Goal: Information Seeking & Learning: Learn about a topic

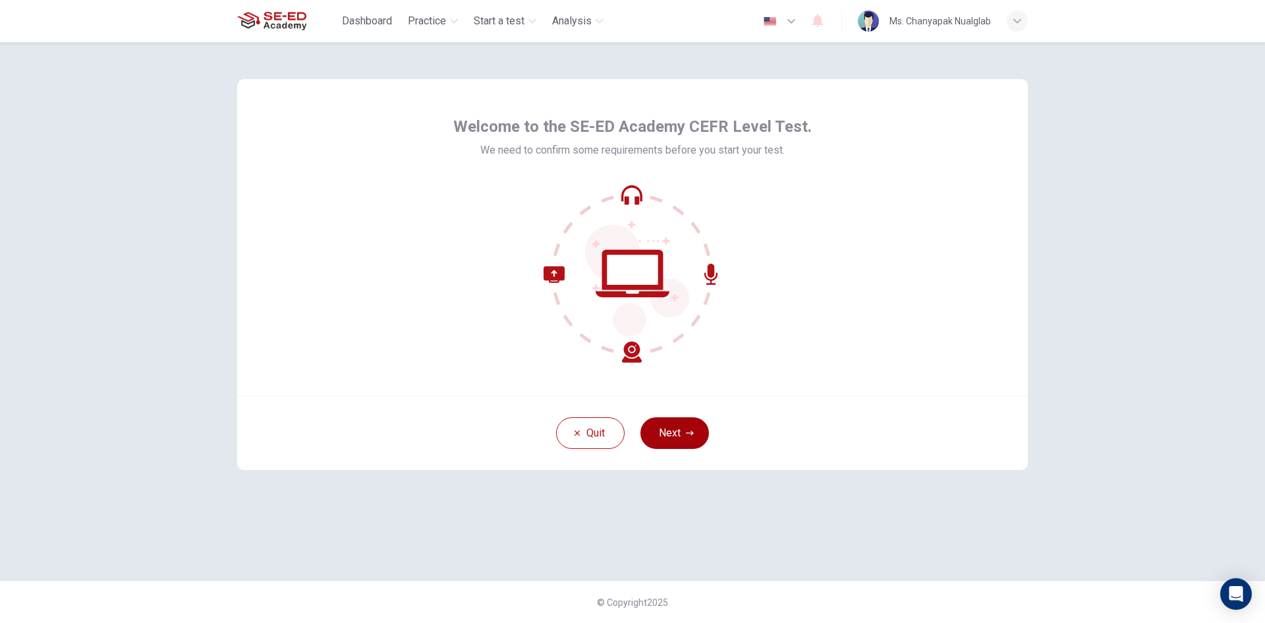
click at [673, 436] on button "Next" at bounding box center [674, 433] width 69 height 32
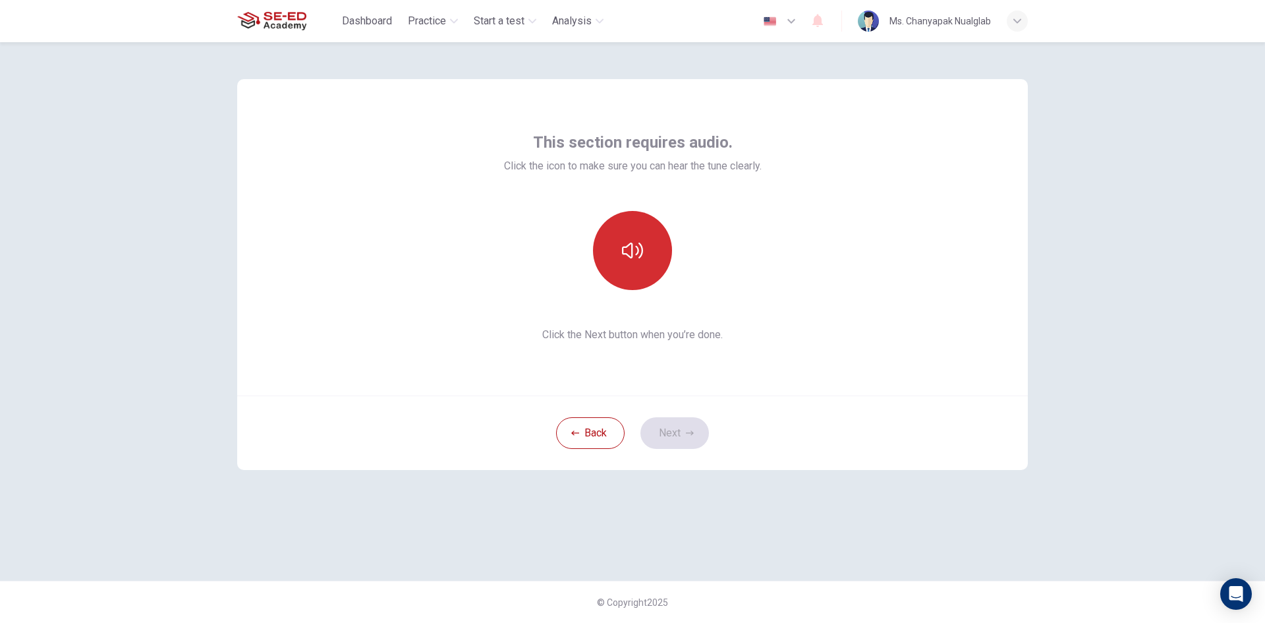
click at [627, 249] on icon "button" at bounding box center [632, 250] width 21 height 21
click at [659, 425] on button "Next" at bounding box center [674, 433] width 69 height 32
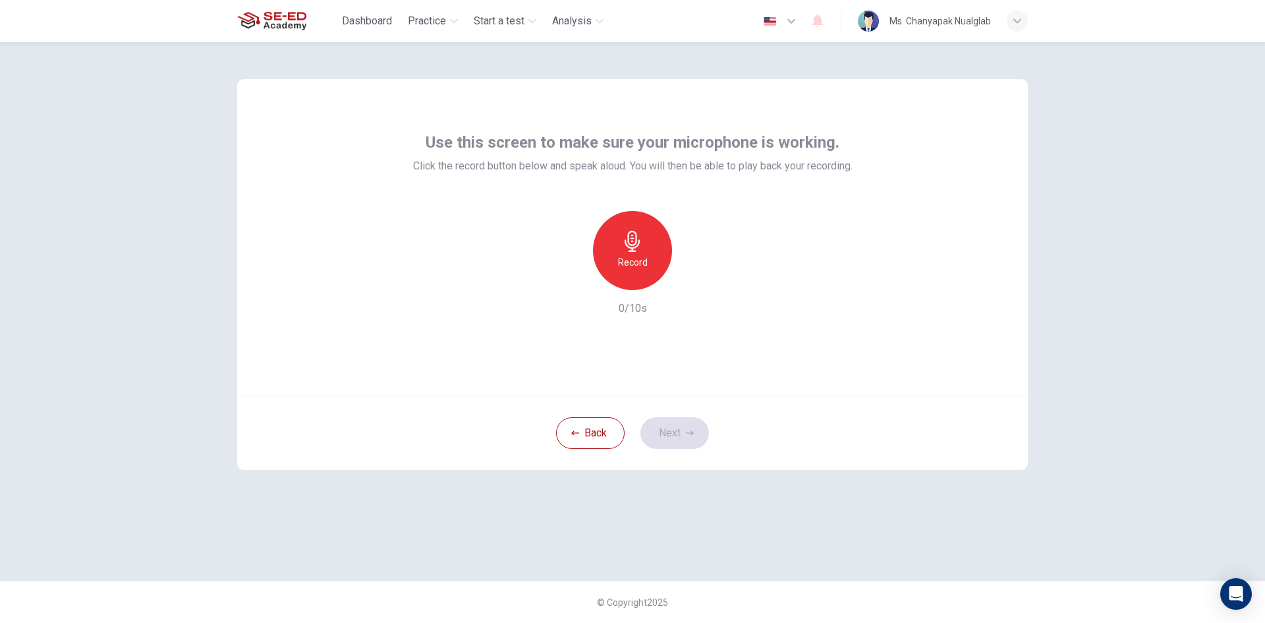
click at [634, 244] on icon "button" at bounding box center [632, 241] width 21 height 21
click at [635, 260] on h6 "Stop" at bounding box center [633, 262] width 20 height 16
click at [696, 279] on icon "button" at bounding box center [694, 279] width 6 height 8
click at [685, 435] on button "Next" at bounding box center [674, 433] width 69 height 32
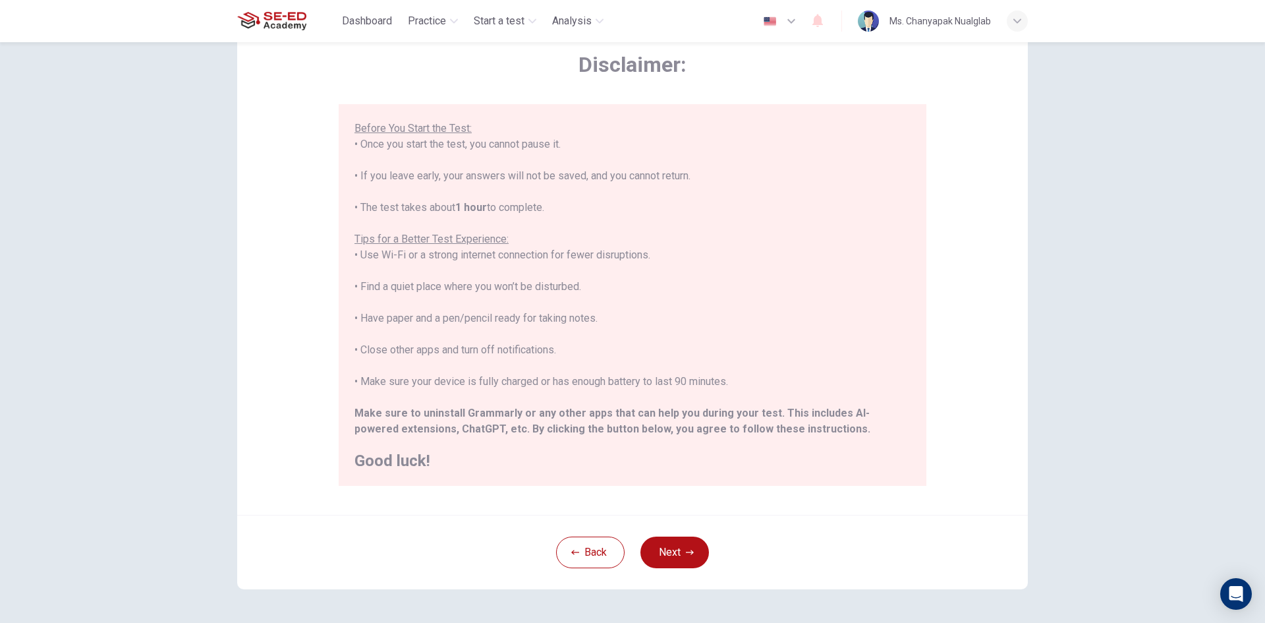
scroll to position [66, 0]
click at [673, 555] on button "Next" at bounding box center [674, 551] width 69 height 32
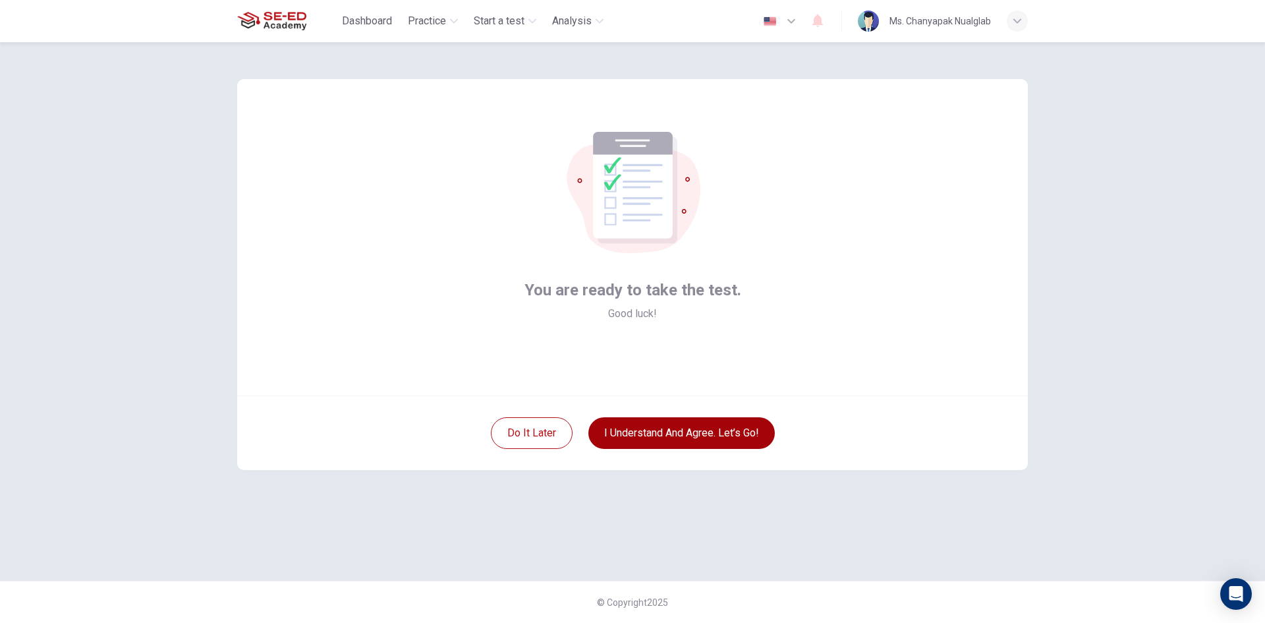
click at [727, 431] on button "I understand and agree. Let’s go!" at bounding box center [681, 433] width 186 height 32
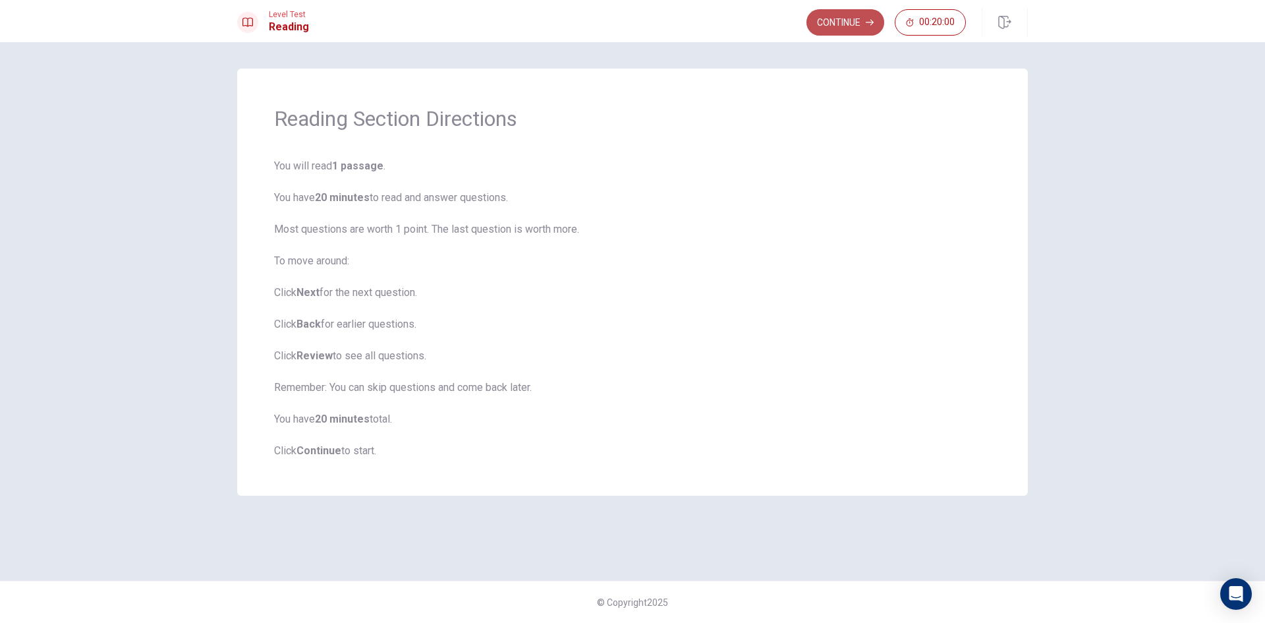
click at [856, 20] on button "Continue" at bounding box center [846, 22] width 78 height 26
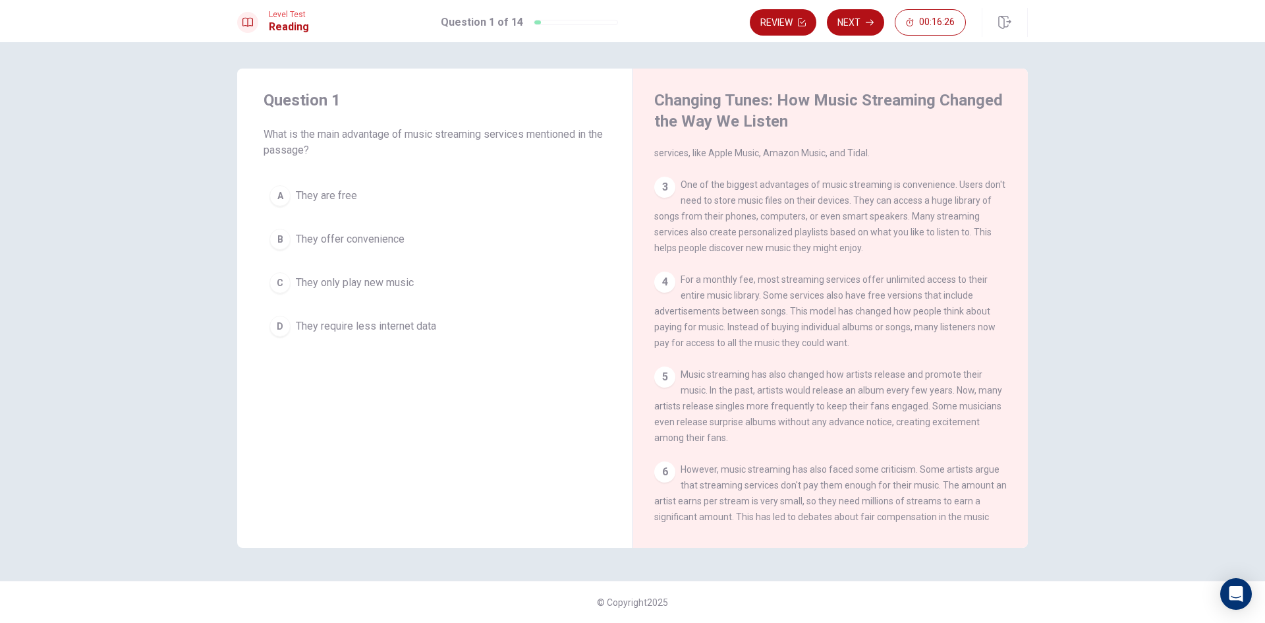
scroll to position [144, 0]
click at [299, 239] on span "They offer convenience" at bounding box center [350, 239] width 109 height 16
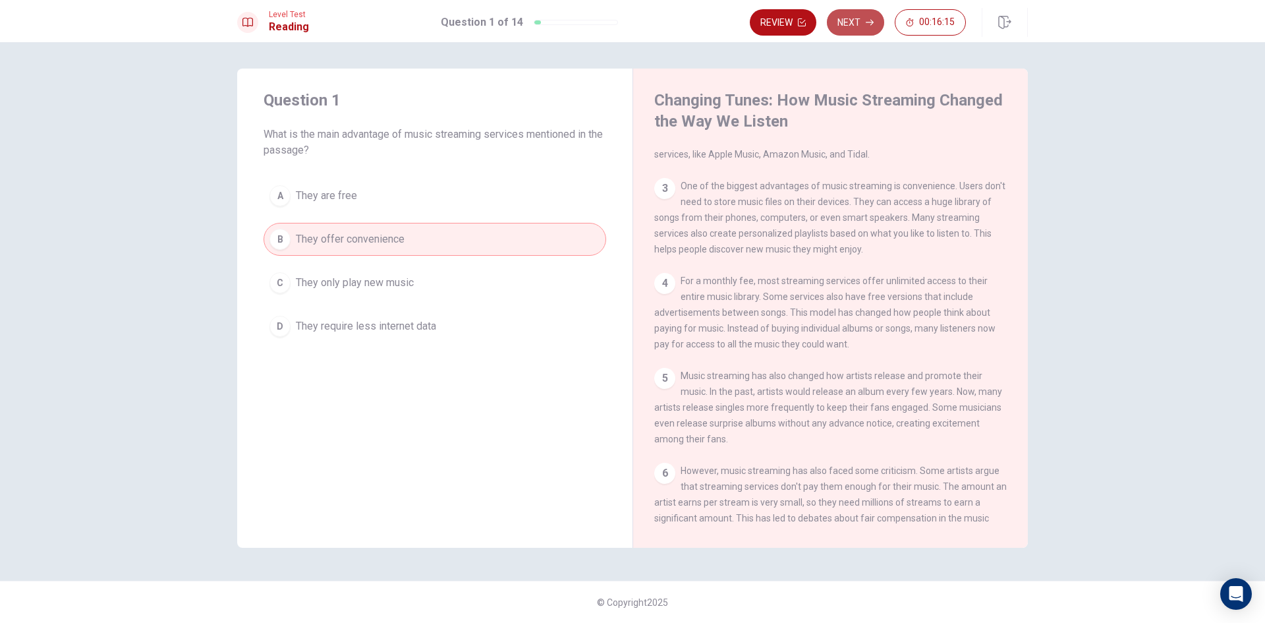
click at [860, 18] on button "Next" at bounding box center [855, 22] width 57 height 26
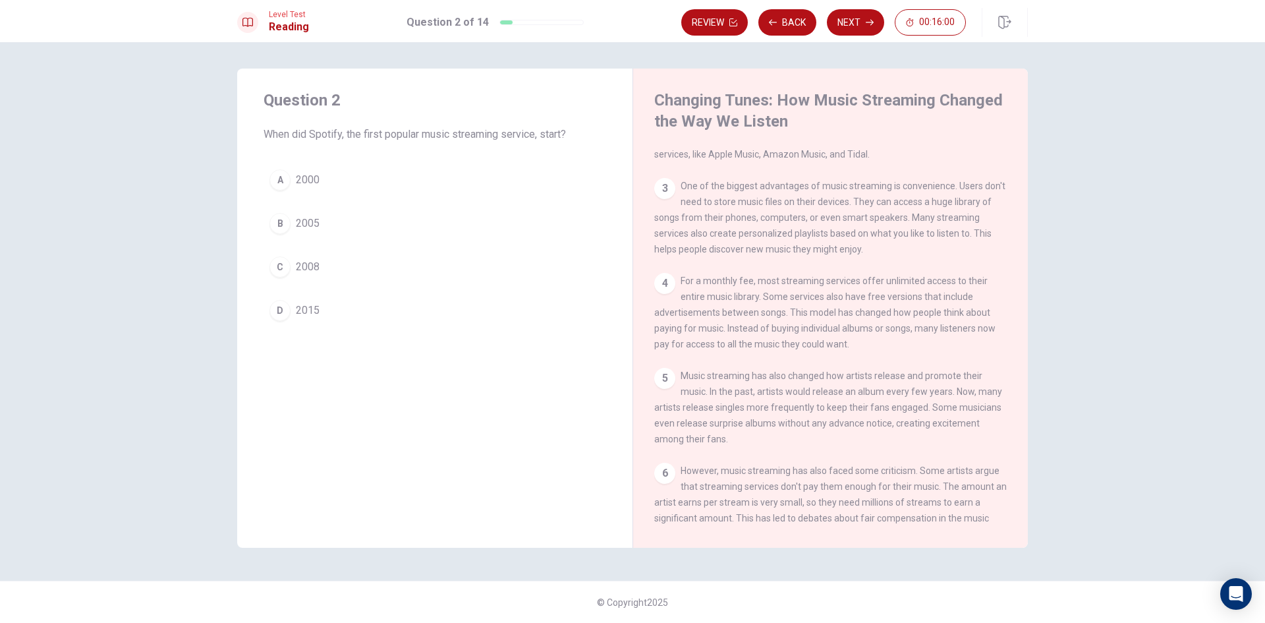
scroll to position [78, 0]
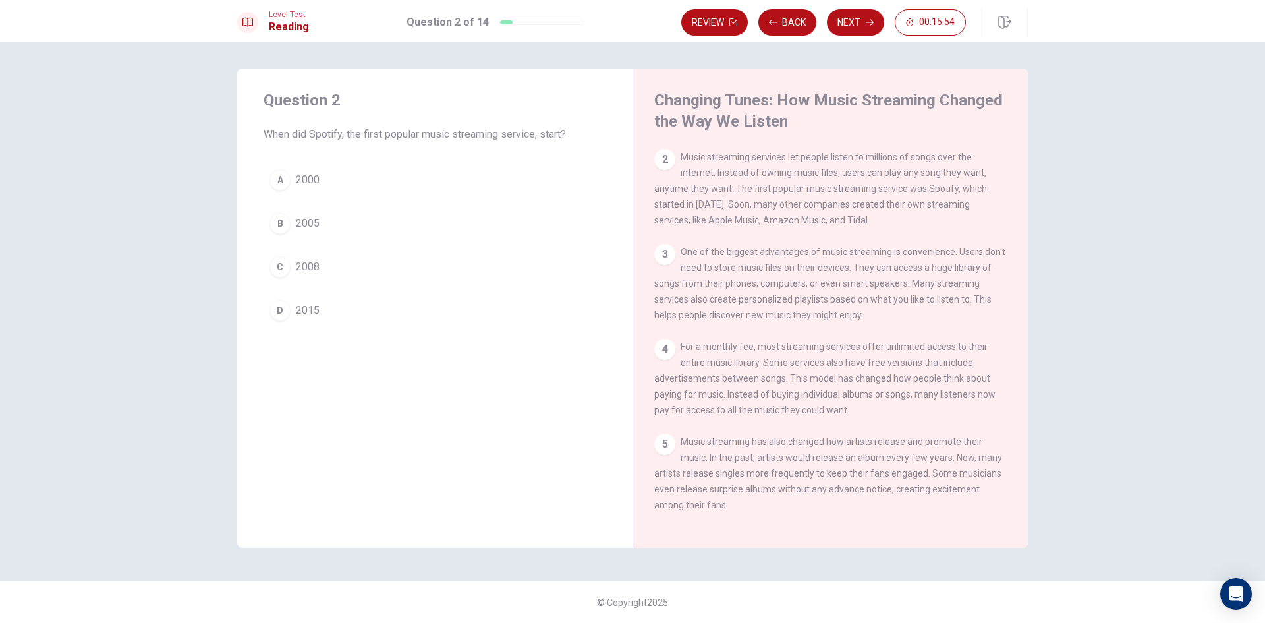
click at [283, 267] on div "C" at bounding box center [280, 266] width 21 height 21
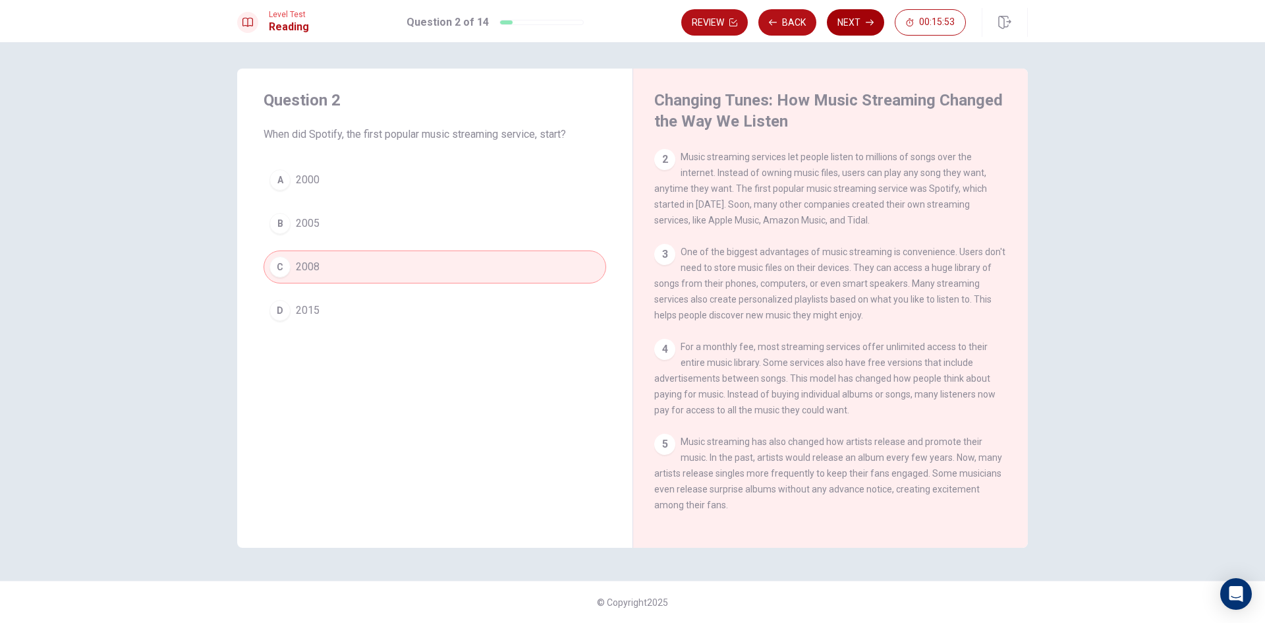
click at [849, 20] on button "Next" at bounding box center [855, 22] width 57 height 26
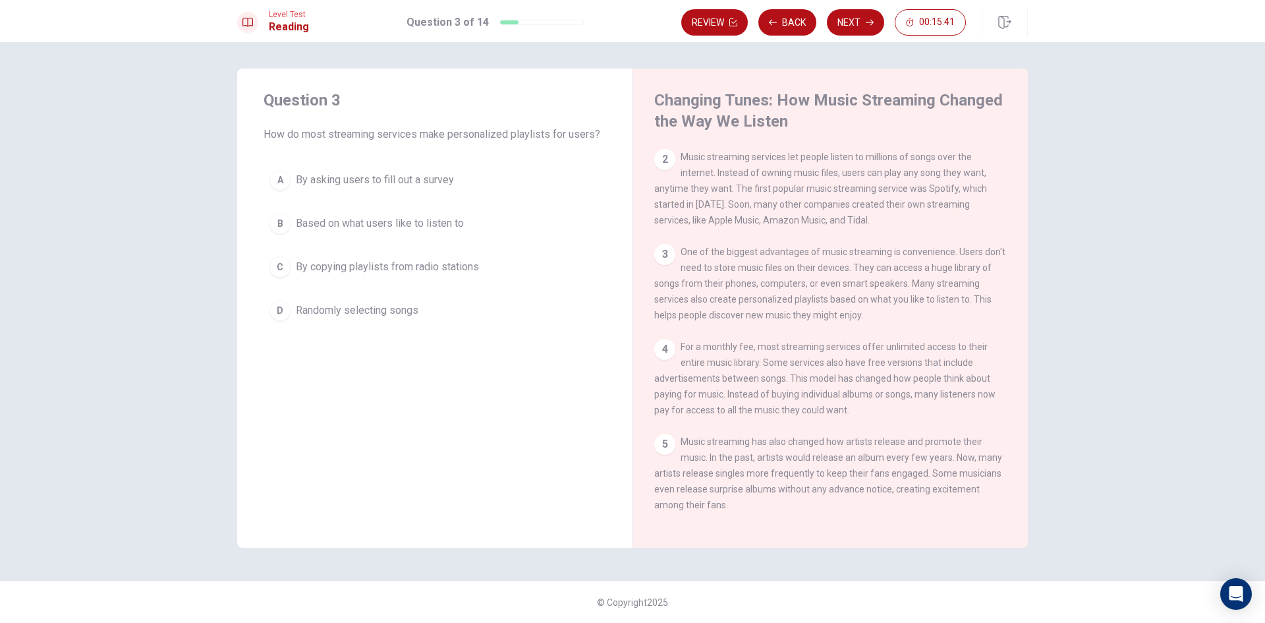
click at [409, 226] on span "Based on what users like to listen to" at bounding box center [380, 223] width 168 height 16
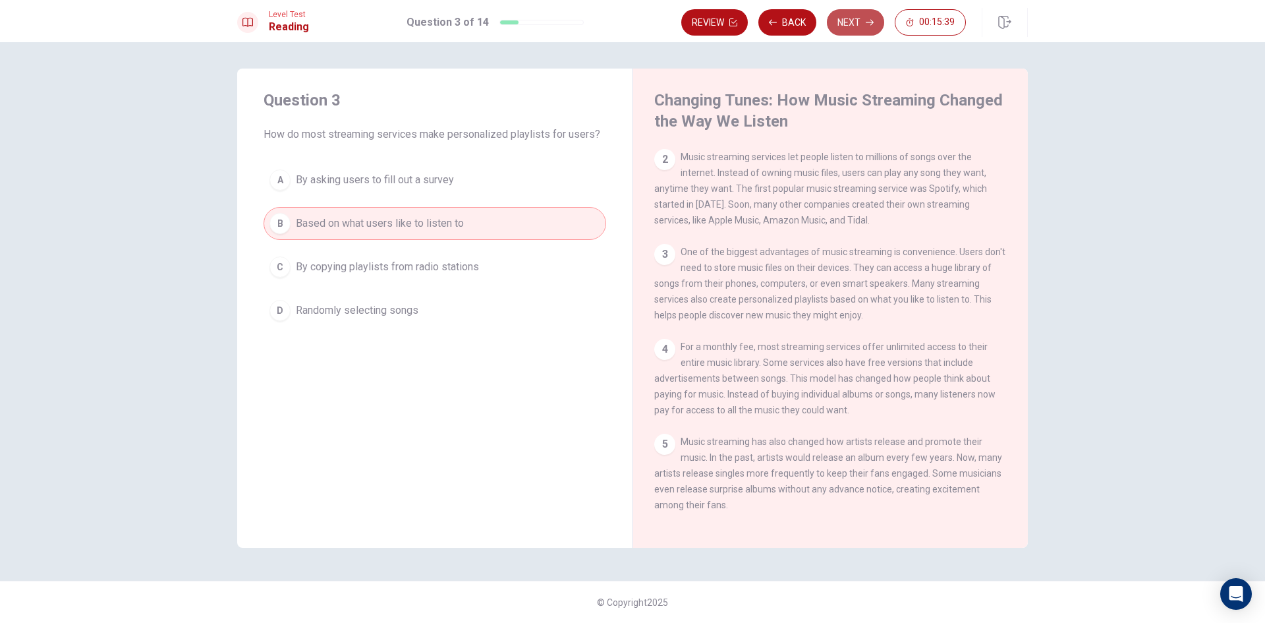
click at [854, 23] on button "Next" at bounding box center [855, 22] width 57 height 26
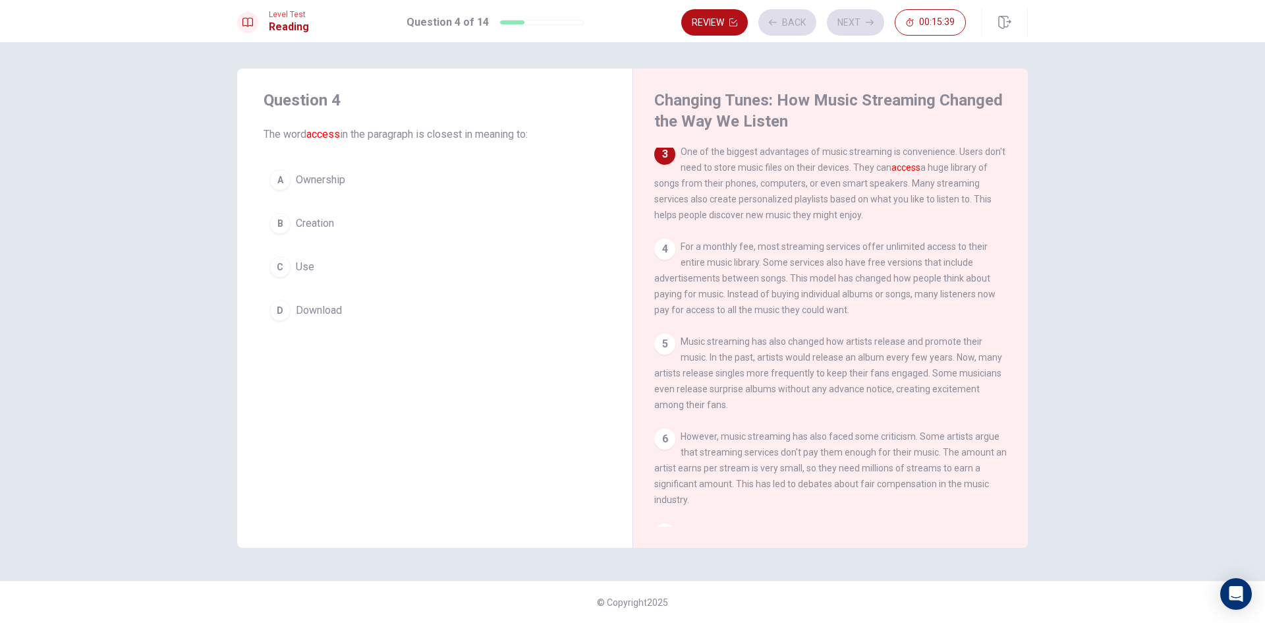
scroll to position [180, 0]
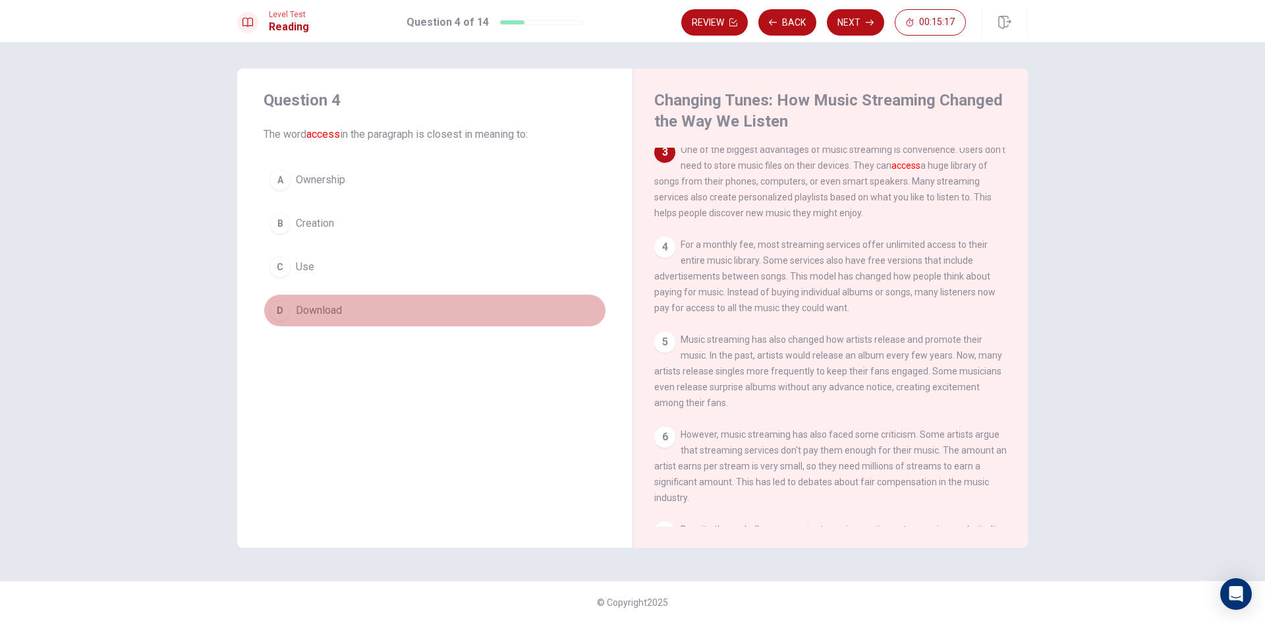
click at [278, 308] on div "D" at bounding box center [280, 310] width 21 height 21
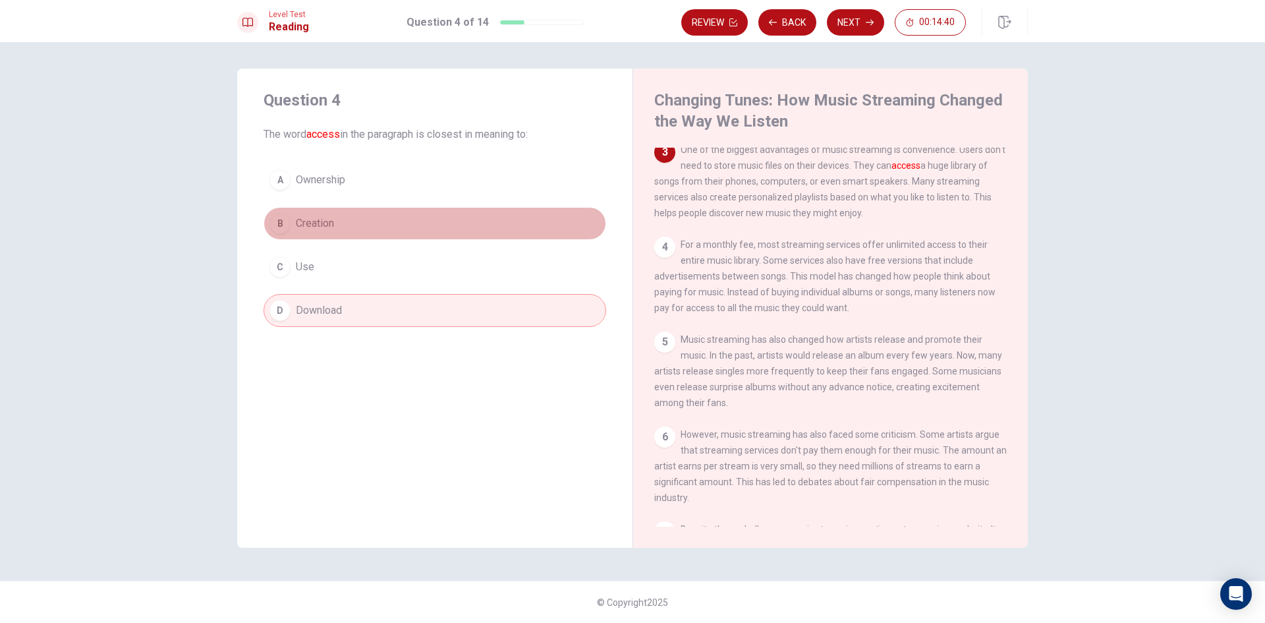
click at [304, 223] on span "Creation" at bounding box center [315, 223] width 38 height 16
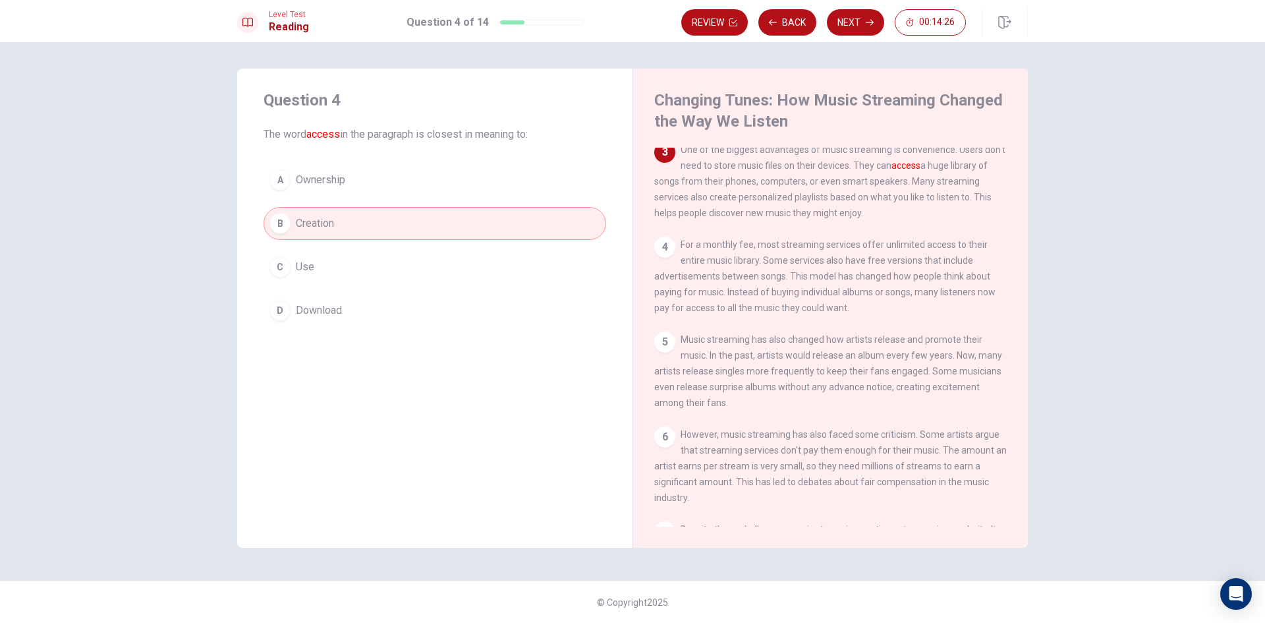
click at [316, 309] on span "Download" at bounding box center [319, 310] width 46 height 16
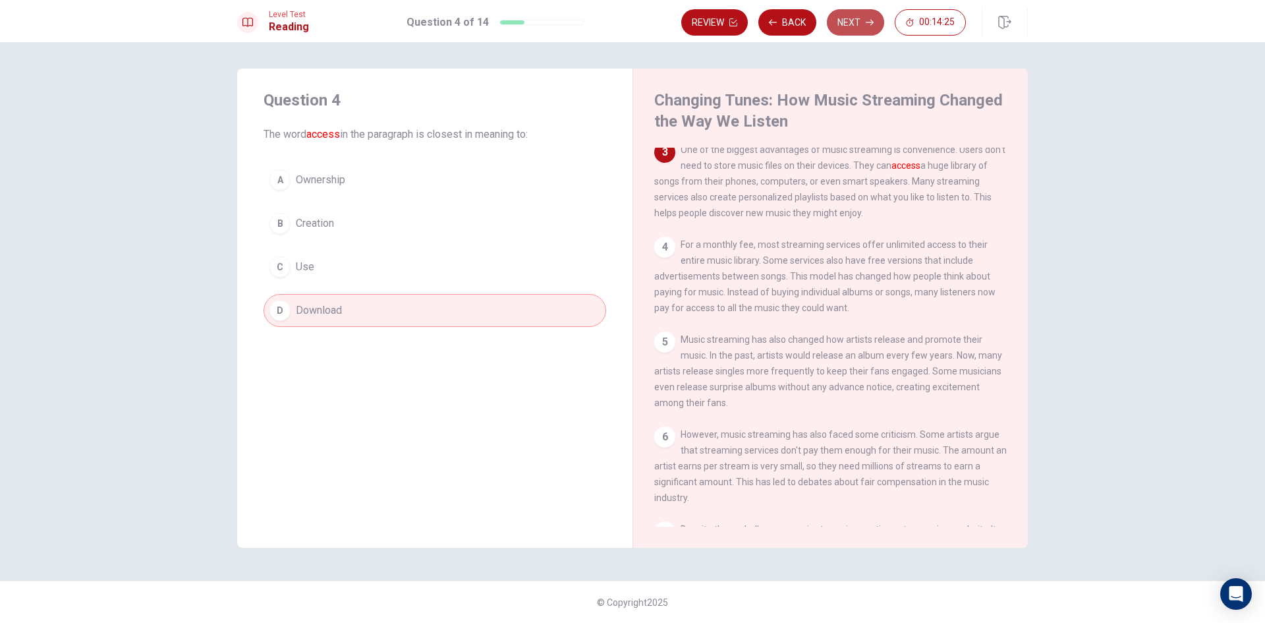
click at [856, 22] on button "Next" at bounding box center [855, 22] width 57 height 26
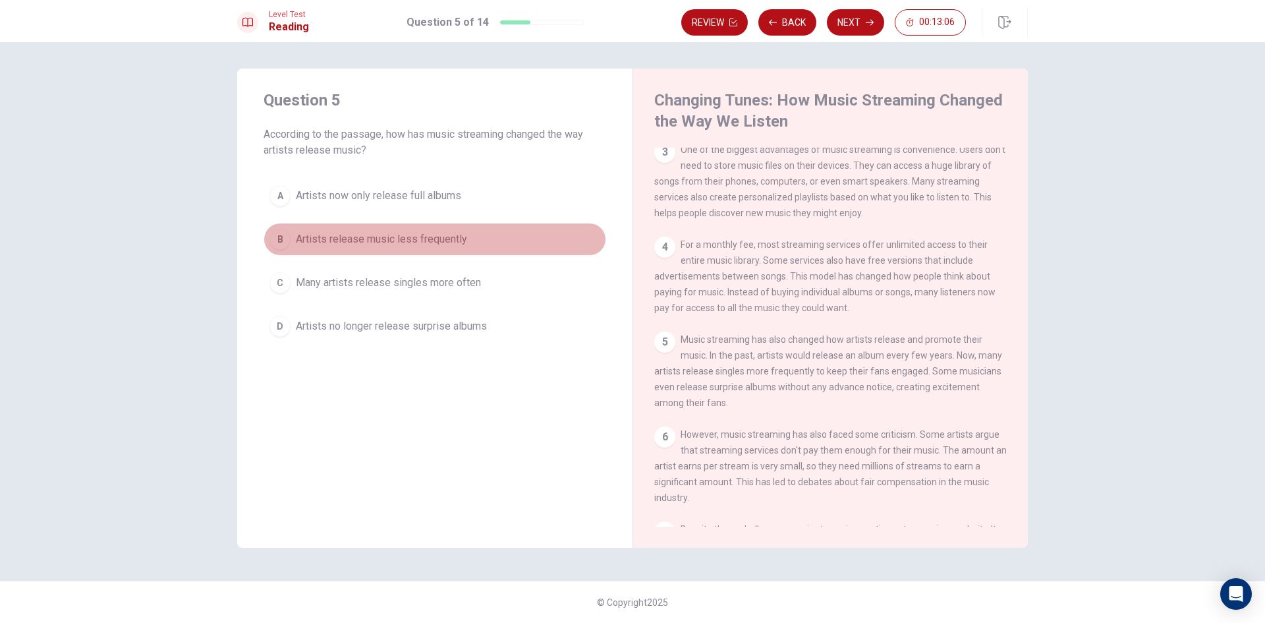
click at [372, 243] on span "Artists release music less frequently" at bounding box center [381, 239] width 171 height 16
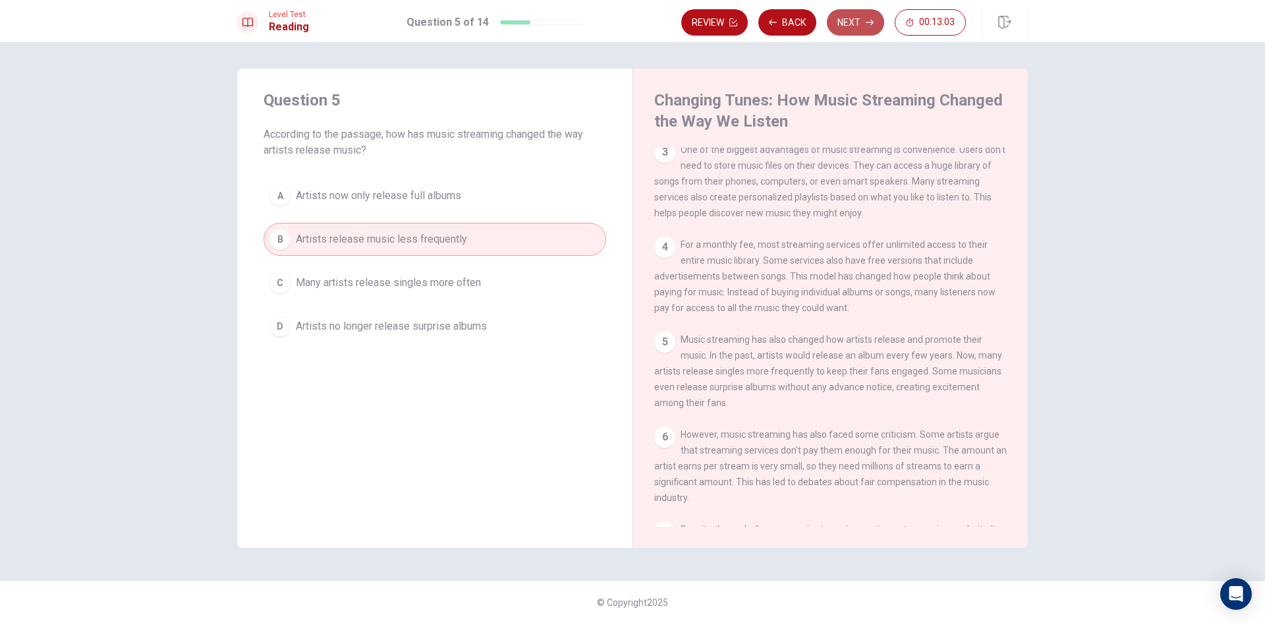
click at [849, 24] on button "Next" at bounding box center [855, 22] width 57 height 26
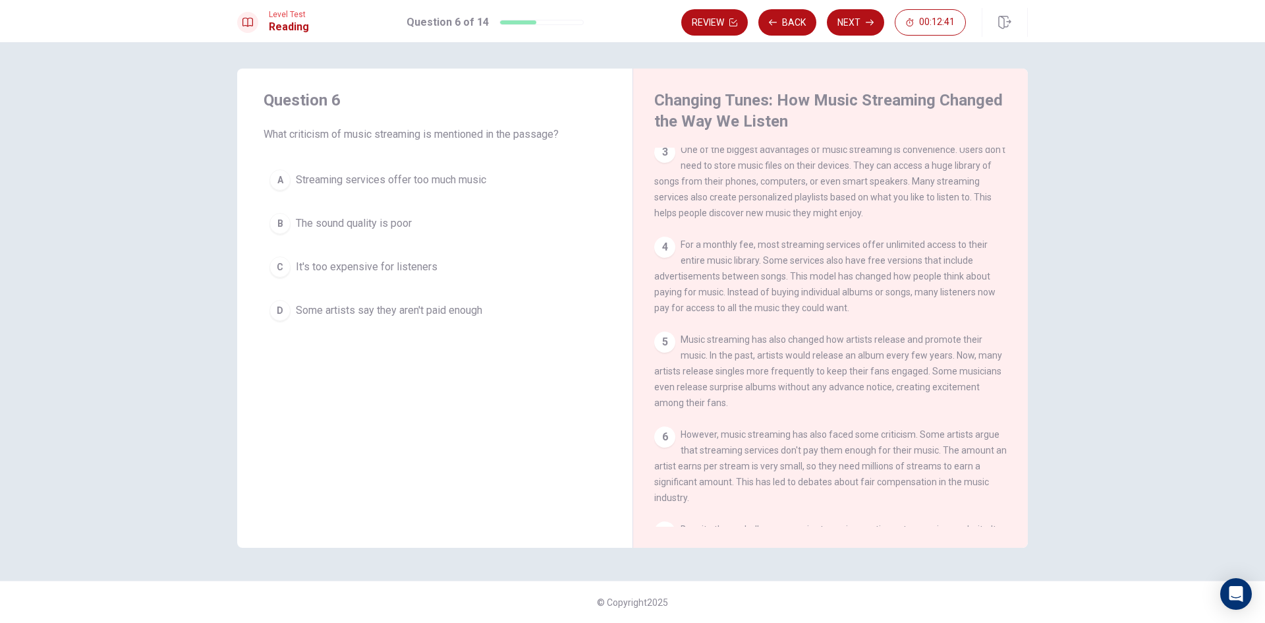
click at [285, 183] on div "A" at bounding box center [280, 179] width 21 height 21
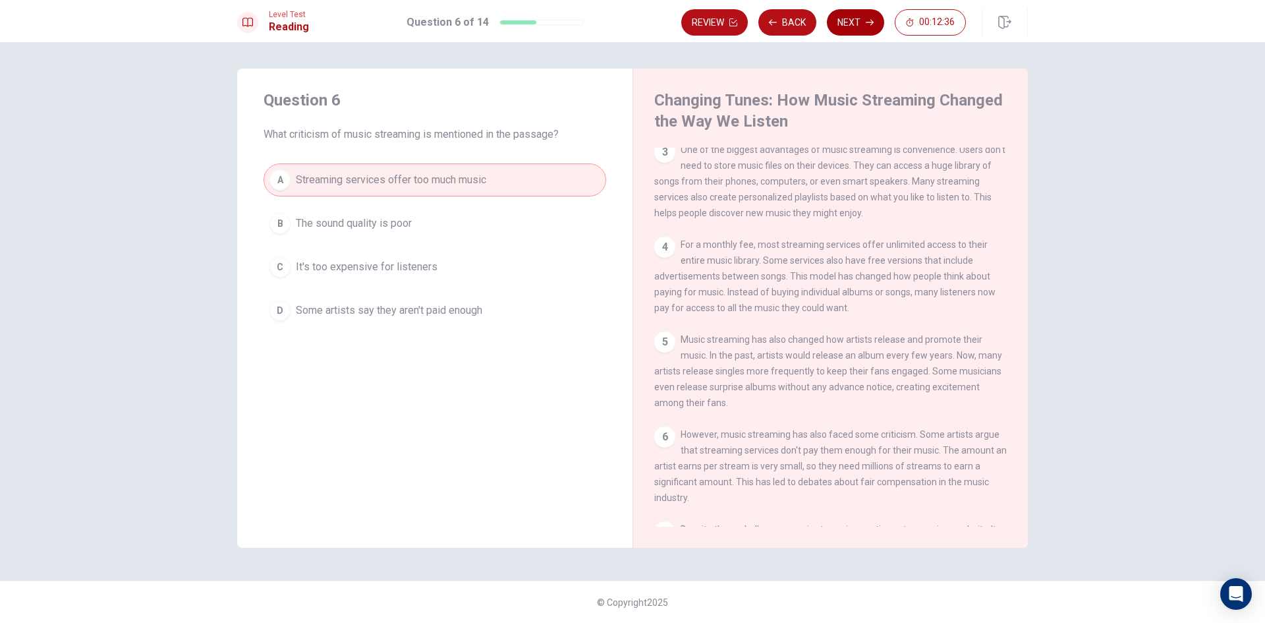
click at [859, 19] on button "Next" at bounding box center [855, 22] width 57 height 26
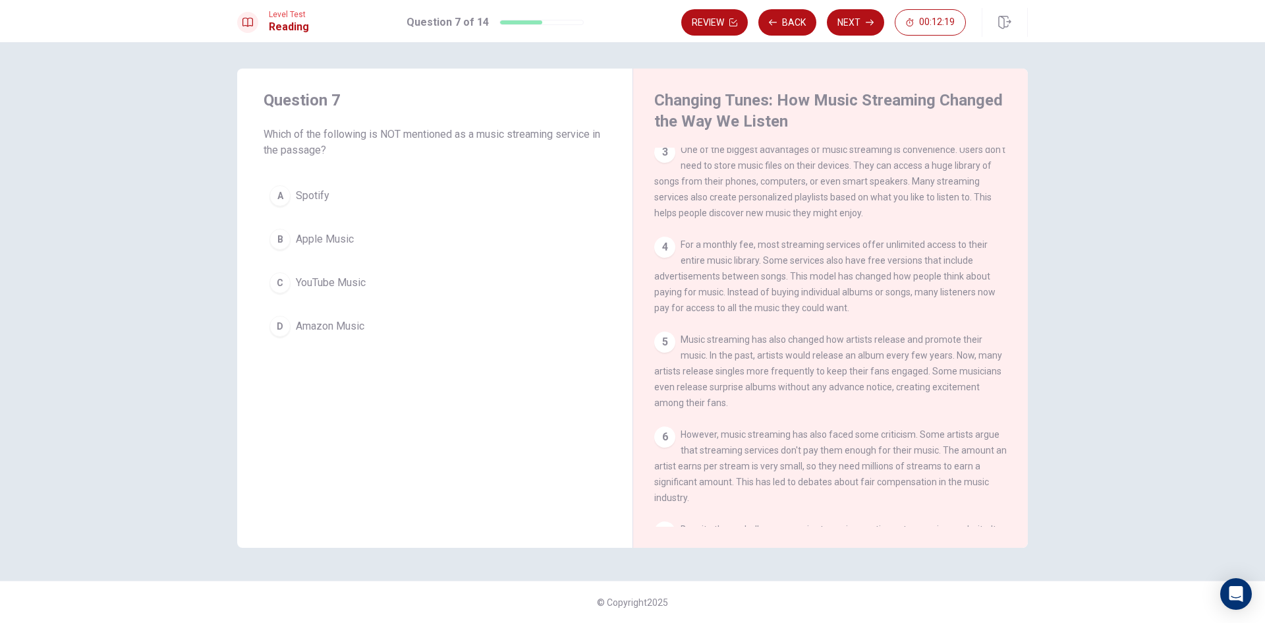
click at [302, 326] on span "Amazon Music" at bounding box center [330, 326] width 69 height 16
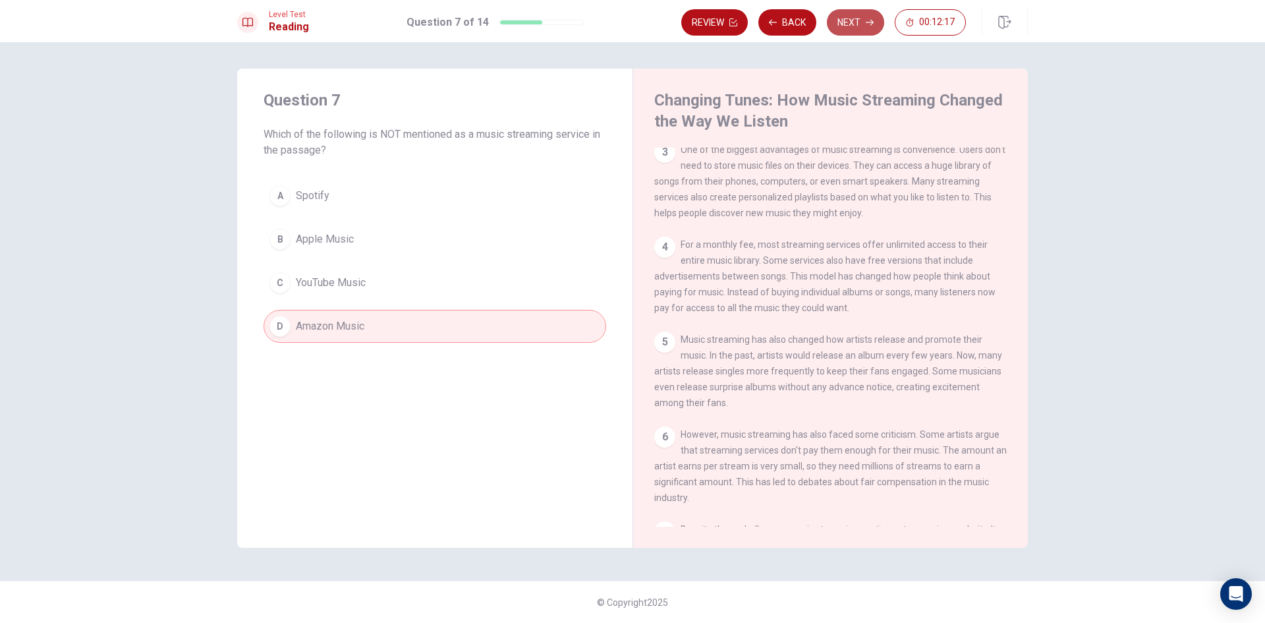
click at [863, 18] on button "Next" at bounding box center [855, 22] width 57 height 26
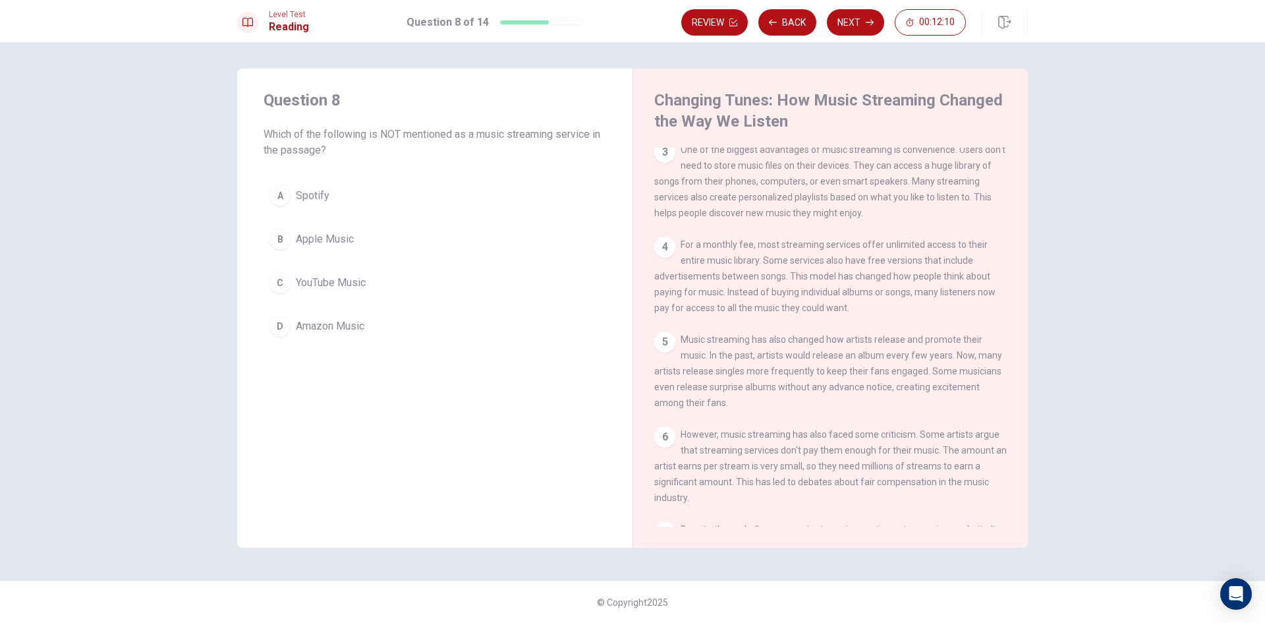
click at [283, 326] on div "D" at bounding box center [280, 326] width 21 height 21
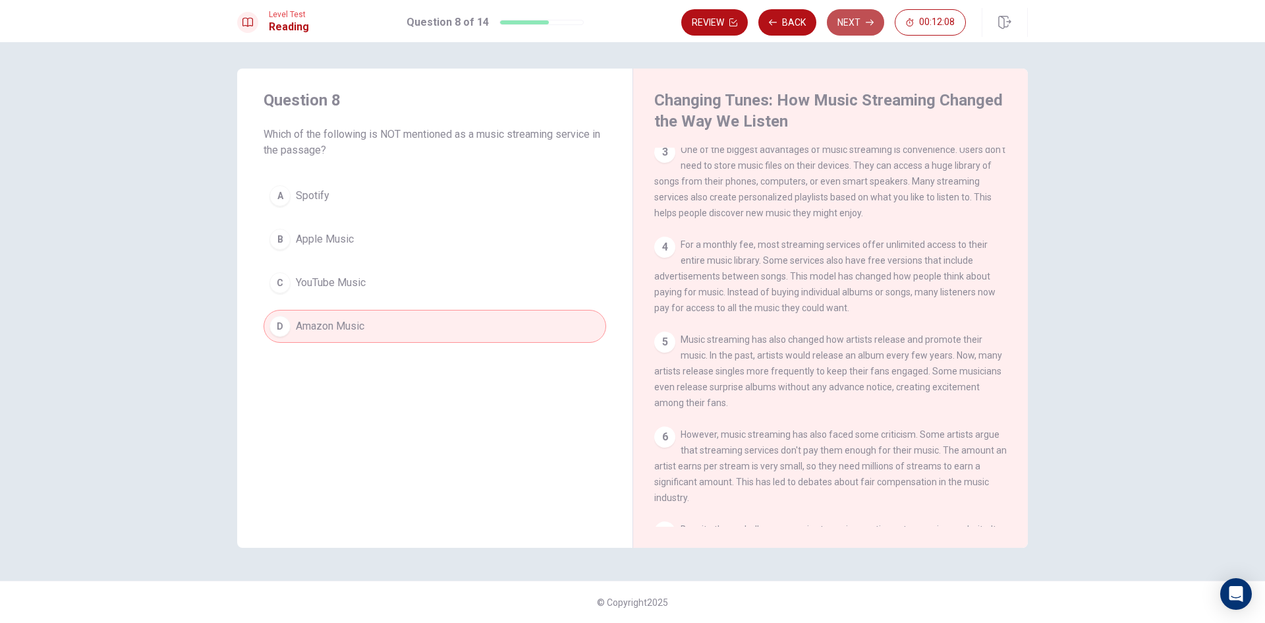
click at [860, 22] on button "Next" at bounding box center [855, 22] width 57 height 26
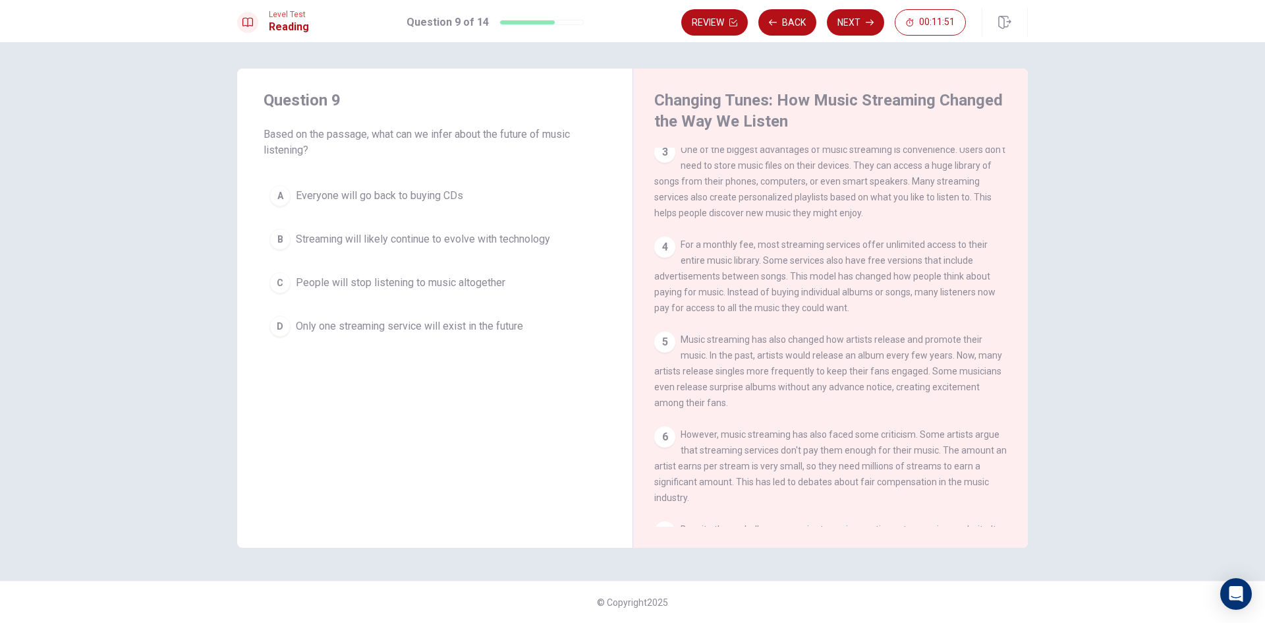
click at [293, 235] on button "B Streaming will likely continue to evolve with technology" at bounding box center [435, 239] width 343 height 33
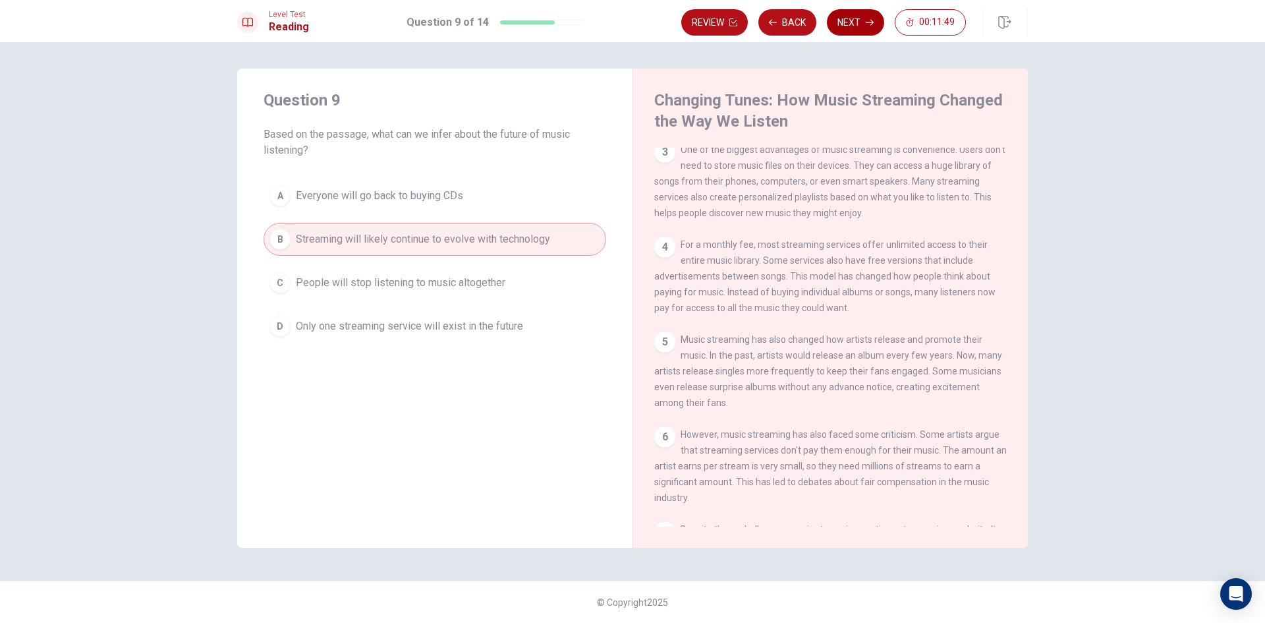
click at [851, 20] on button "Next" at bounding box center [855, 22] width 57 height 26
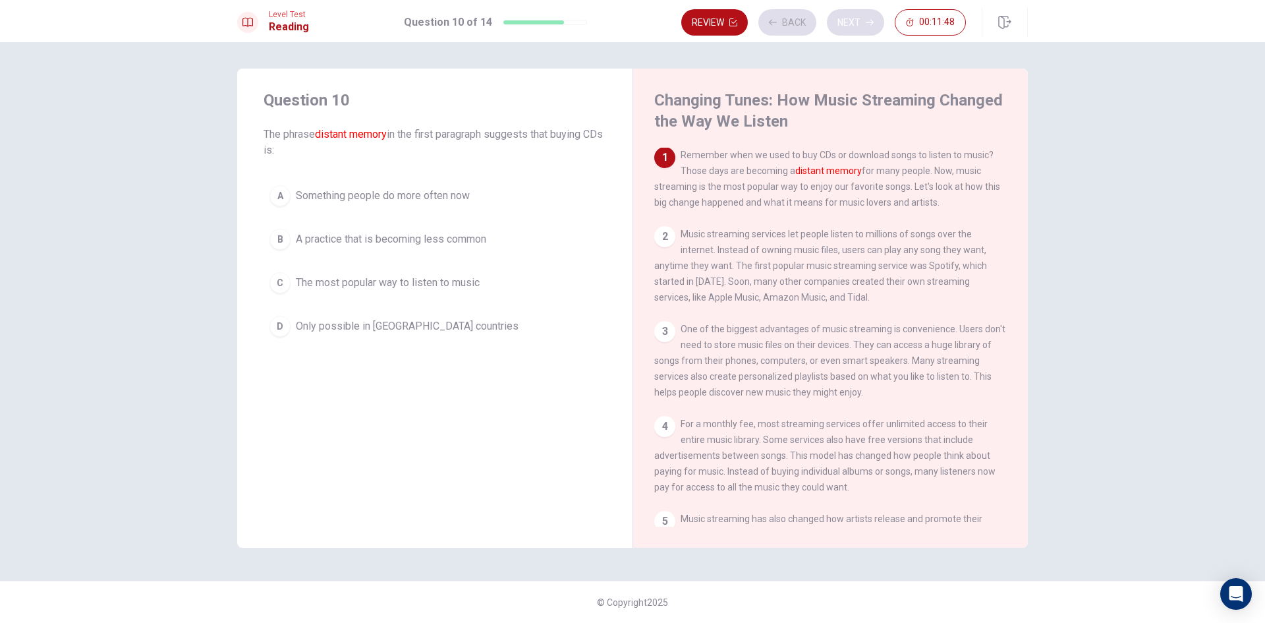
scroll to position [0, 0]
click at [459, 238] on span "A practice that is becoming less common" at bounding box center [391, 239] width 190 height 16
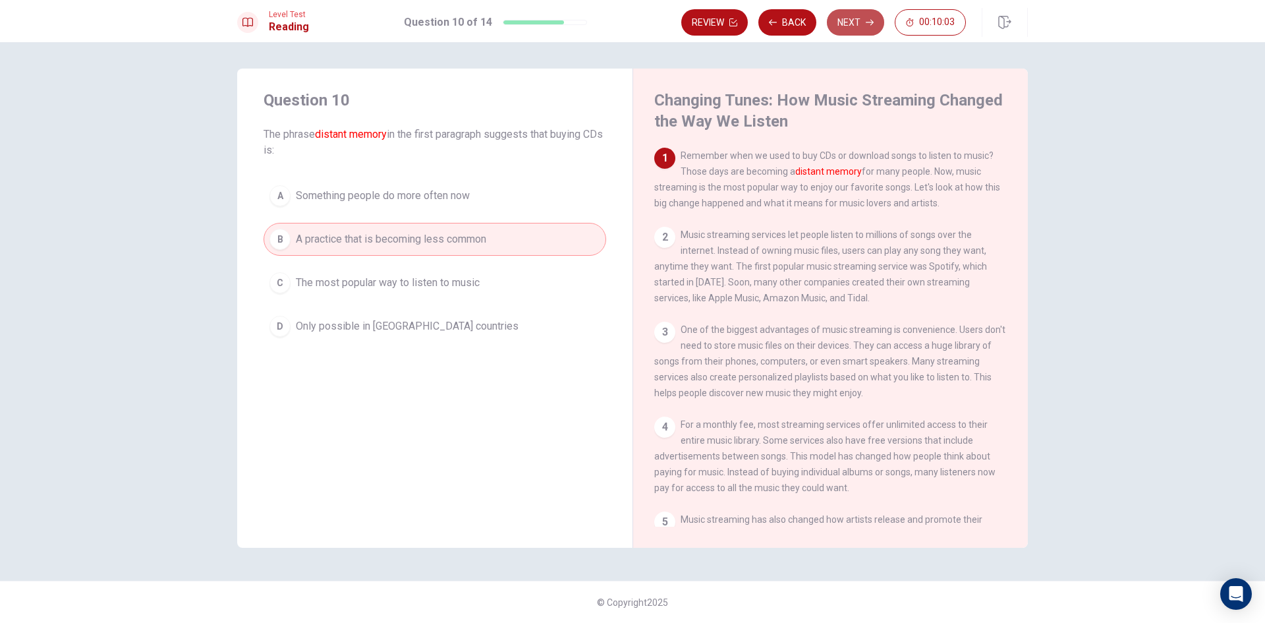
click at [851, 20] on button "Next" at bounding box center [855, 22] width 57 height 26
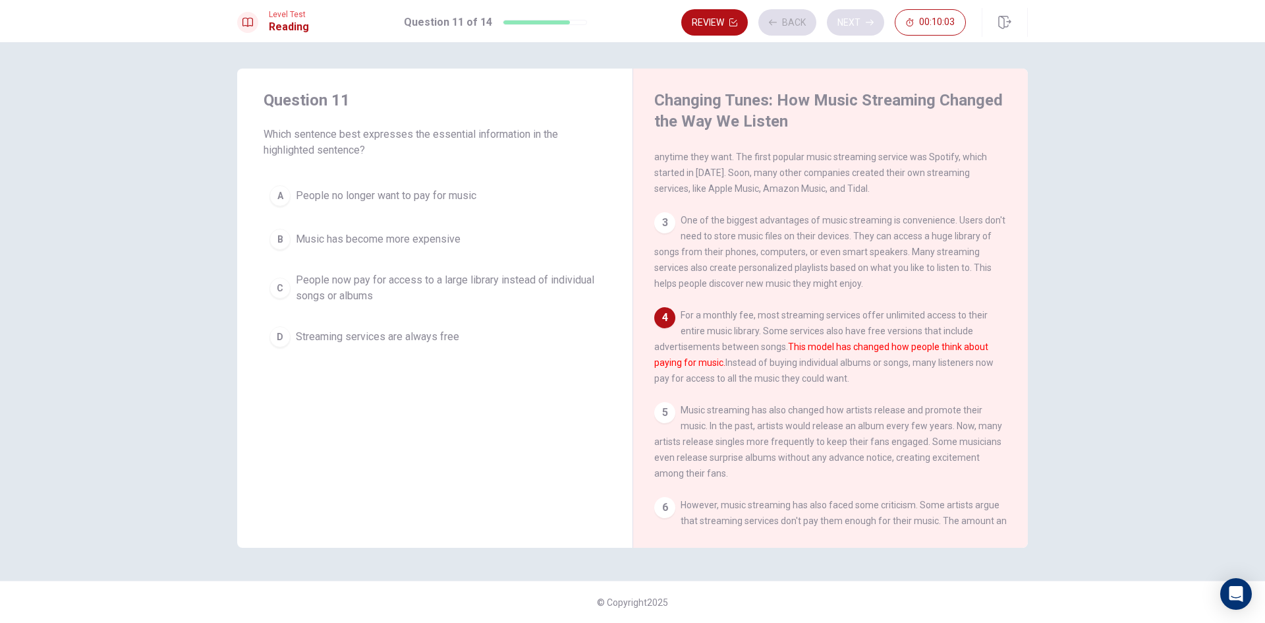
scroll to position [113, 0]
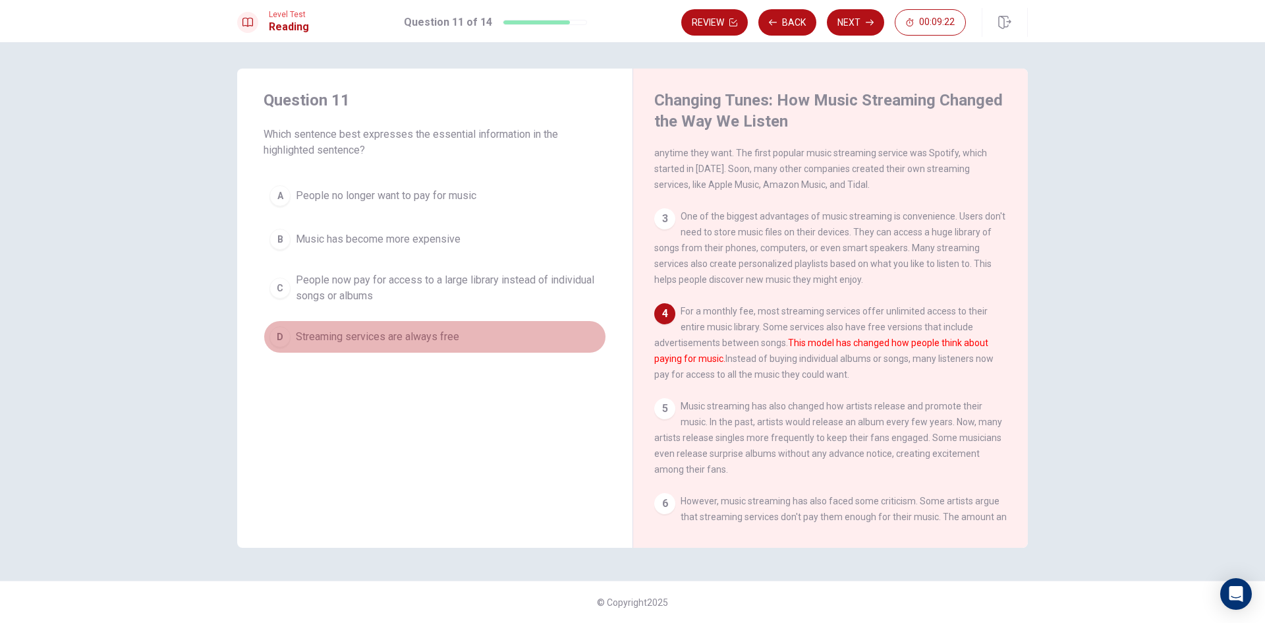
click at [285, 339] on div "D" at bounding box center [280, 336] width 21 height 21
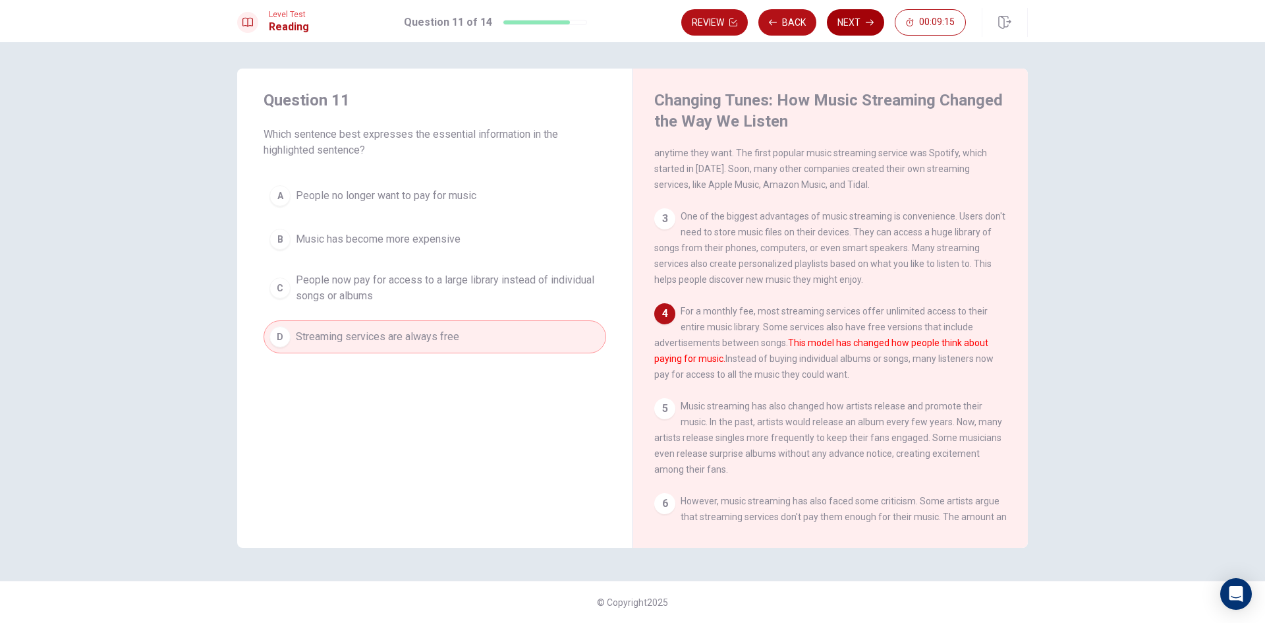
click at [859, 18] on button "Next" at bounding box center [855, 22] width 57 height 26
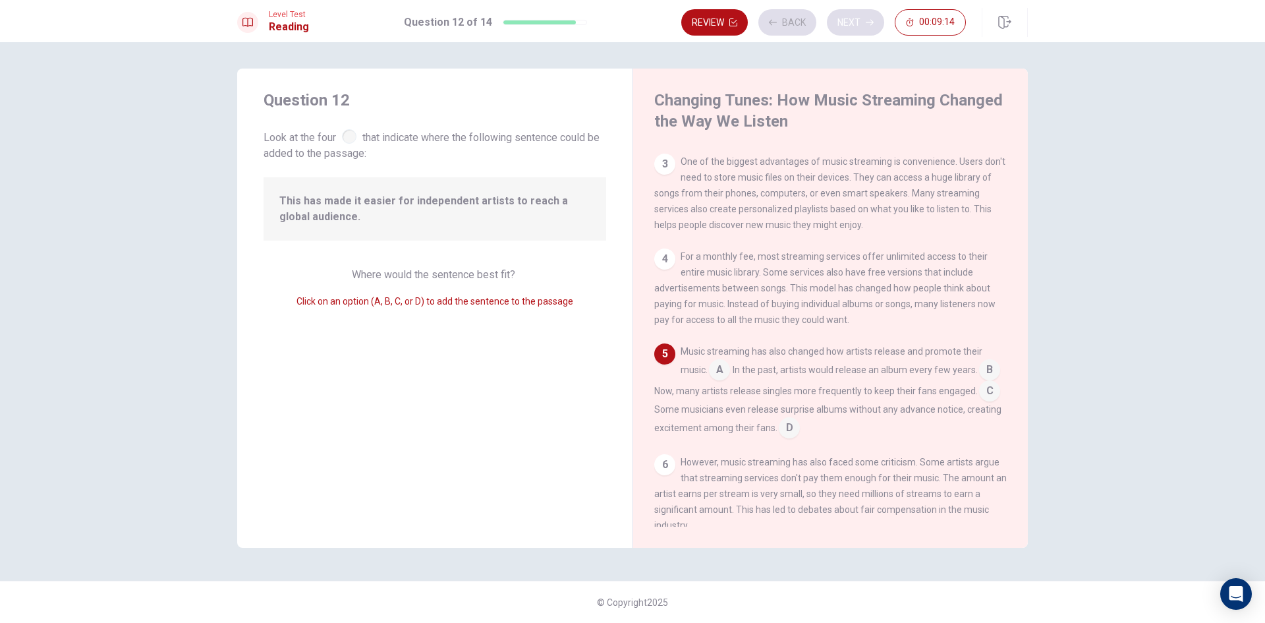
scroll to position [229, 0]
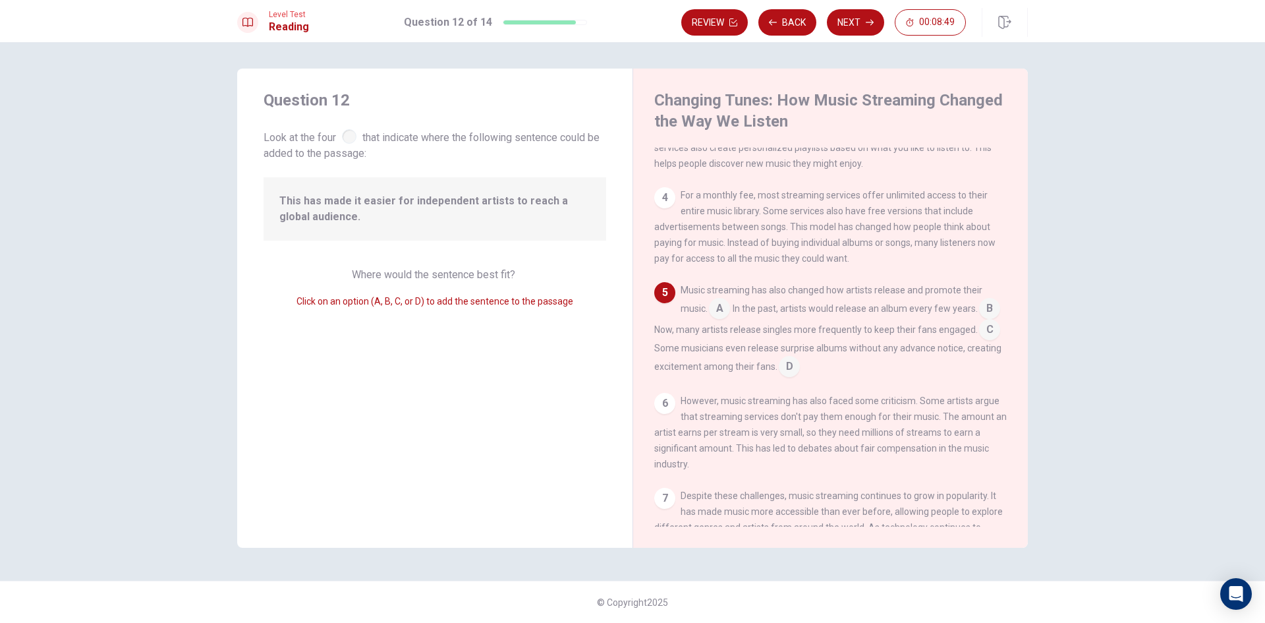
drag, startPoint x: 722, startPoint y: 320, endPoint x: 742, endPoint y: 327, distance: 21.1
click at [742, 327] on div "Music streaming has also changed how artists release and promote their music. A…" at bounding box center [830, 329] width 353 height 95
click at [725, 320] on input at bounding box center [719, 309] width 21 height 21
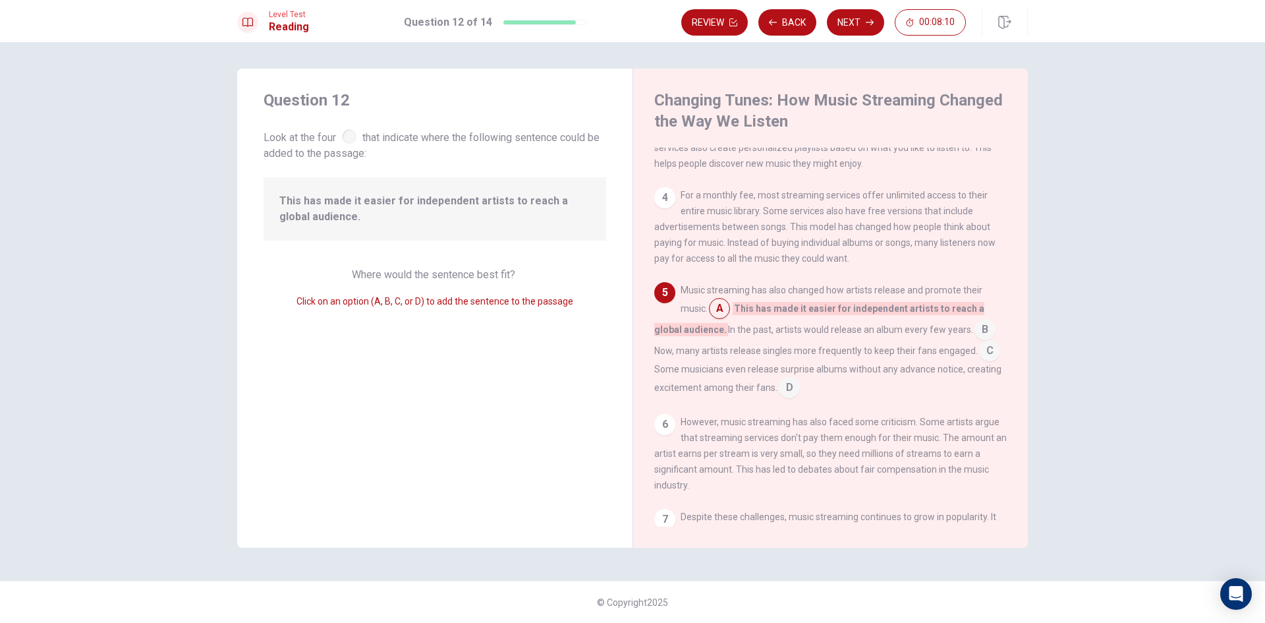
click at [722, 320] on input at bounding box center [719, 309] width 21 height 21
click at [982, 362] on input at bounding box center [989, 351] width 21 height 21
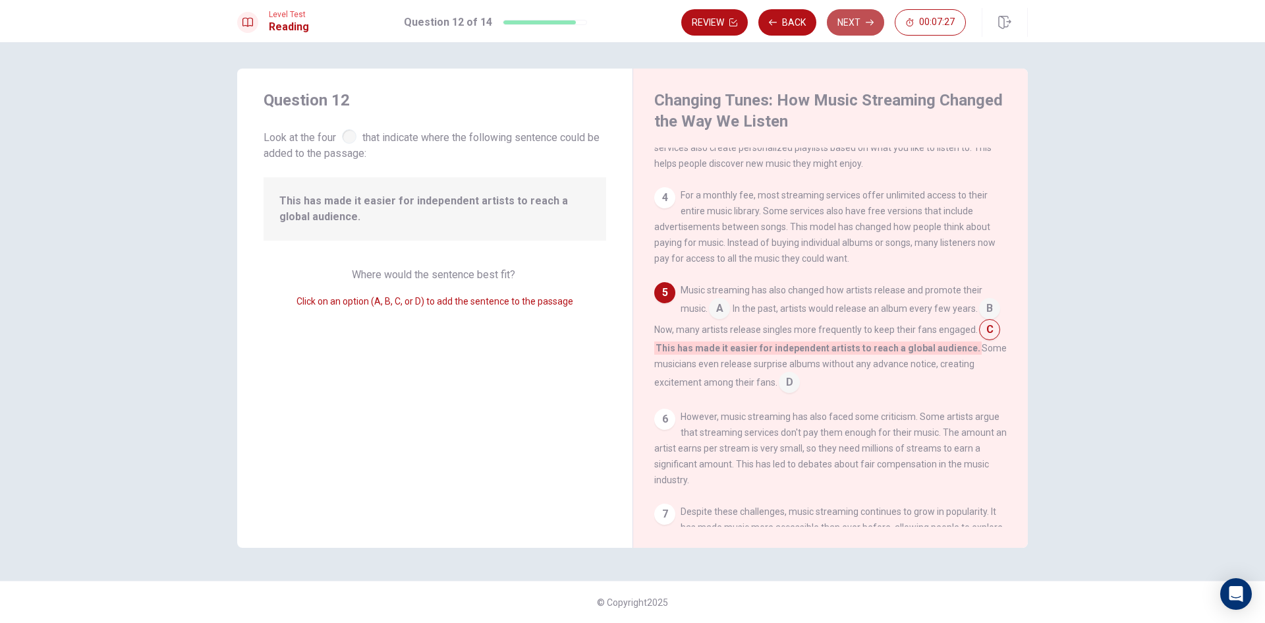
click at [856, 22] on button "Next" at bounding box center [855, 22] width 57 height 26
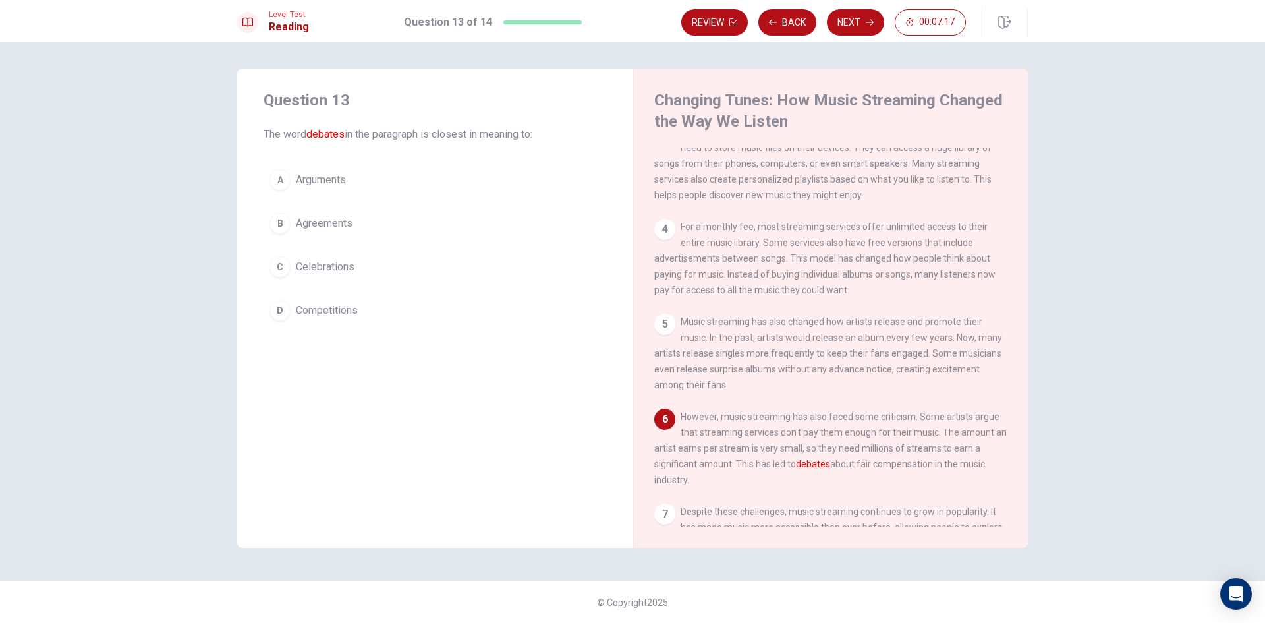
scroll to position [264, 0]
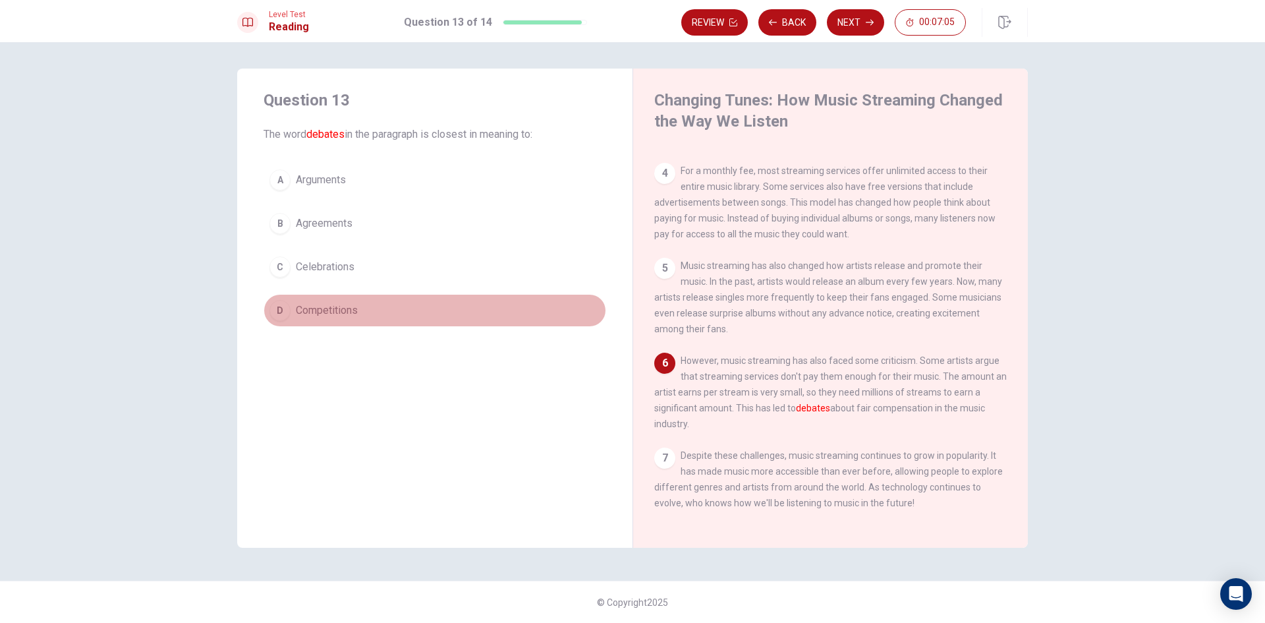
click at [281, 311] on div "D" at bounding box center [280, 310] width 21 height 21
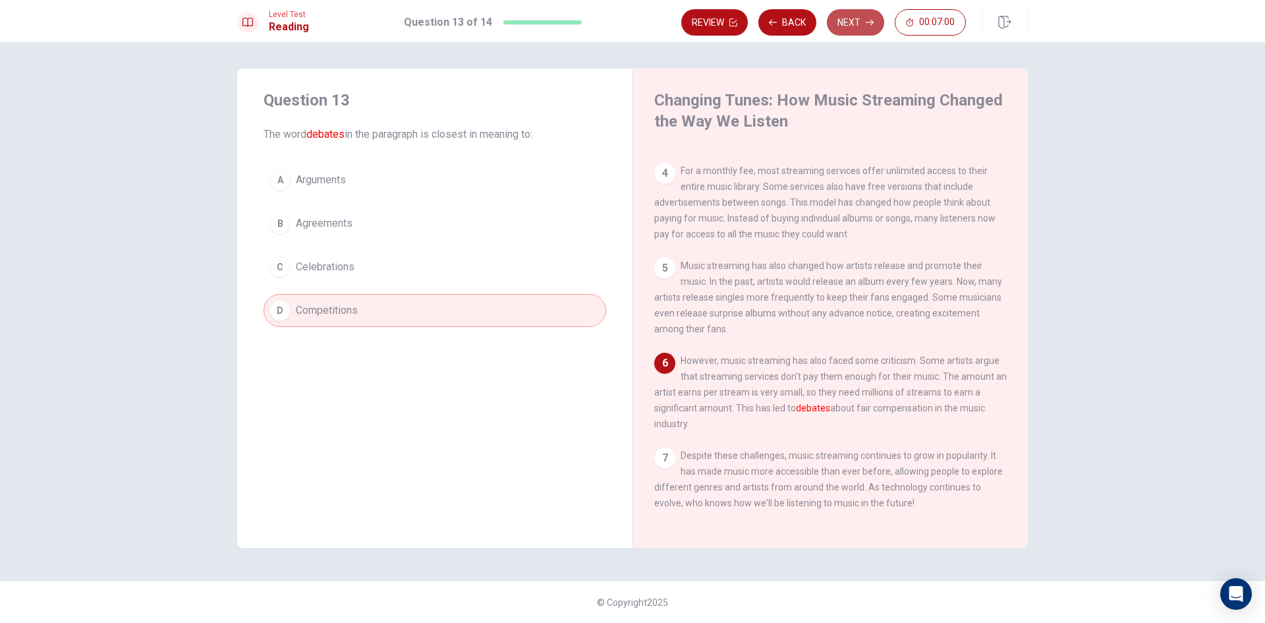
click at [858, 17] on button "Next" at bounding box center [855, 22] width 57 height 26
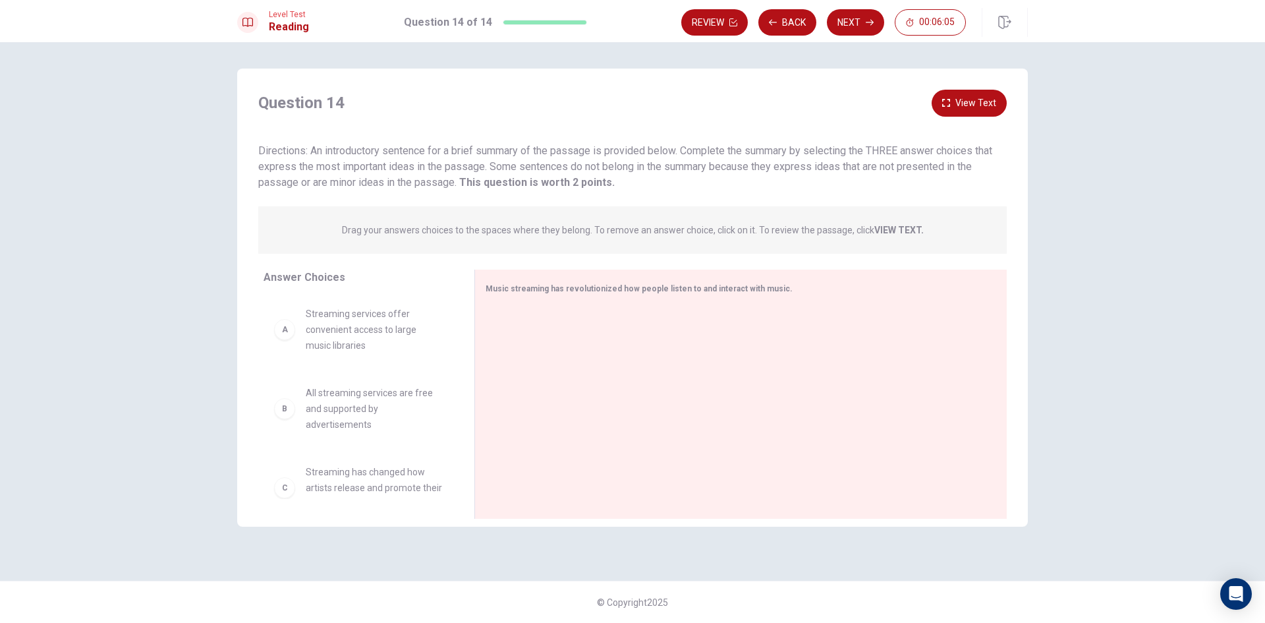
scroll to position [0, 0]
click at [286, 335] on div "A" at bounding box center [284, 330] width 21 height 21
drag, startPoint x: 326, startPoint y: 332, endPoint x: 562, endPoint y: 326, distance: 236.6
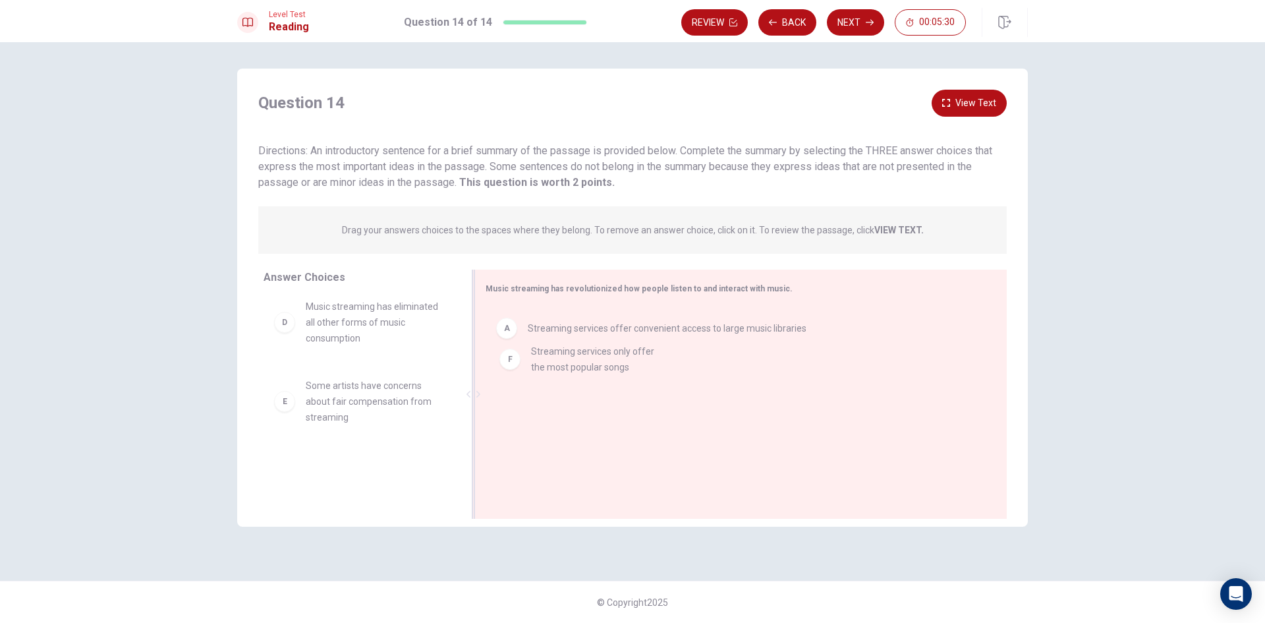
drag, startPoint x: 349, startPoint y: 474, endPoint x: 582, endPoint y: 360, distance: 259.0
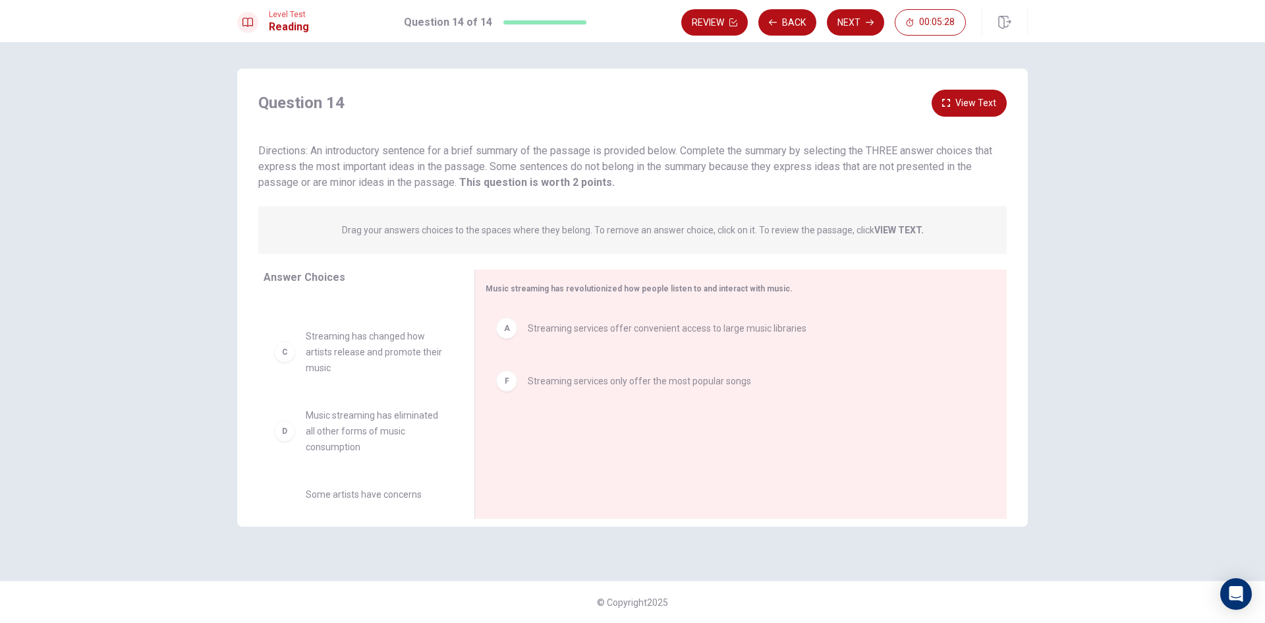
scroll to position [0, 0]
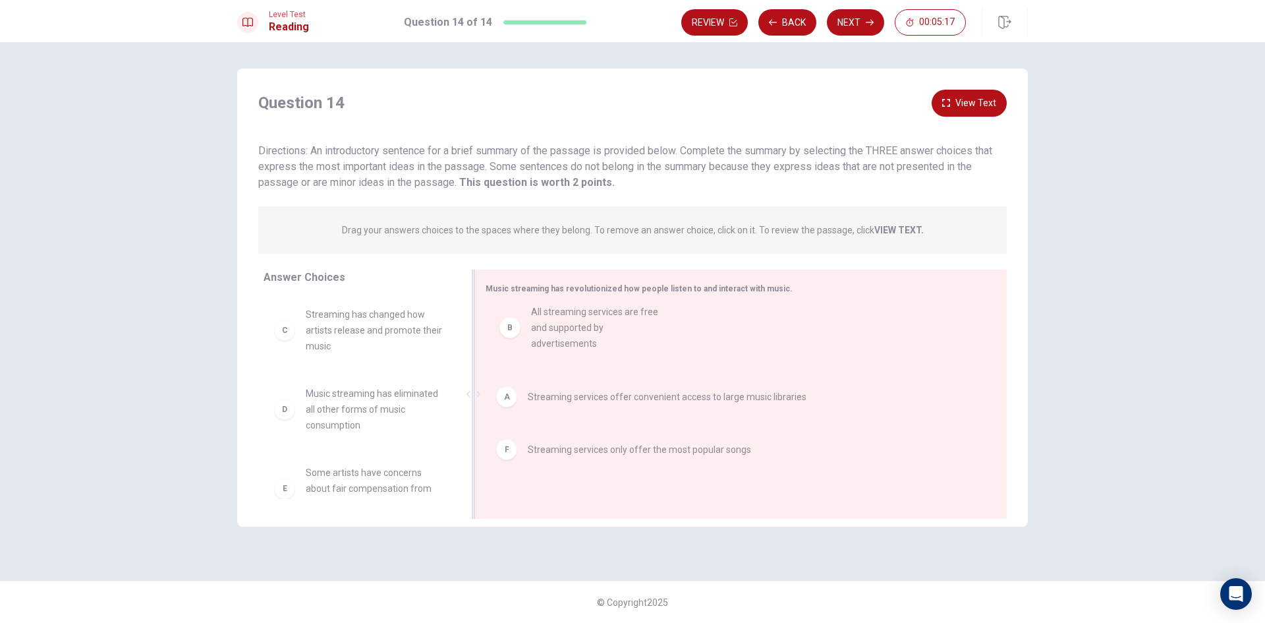
drag, startPoint x: 345, startPoint y: 327, endPoint x: 569, endPoint y: 325, distance: 223.4
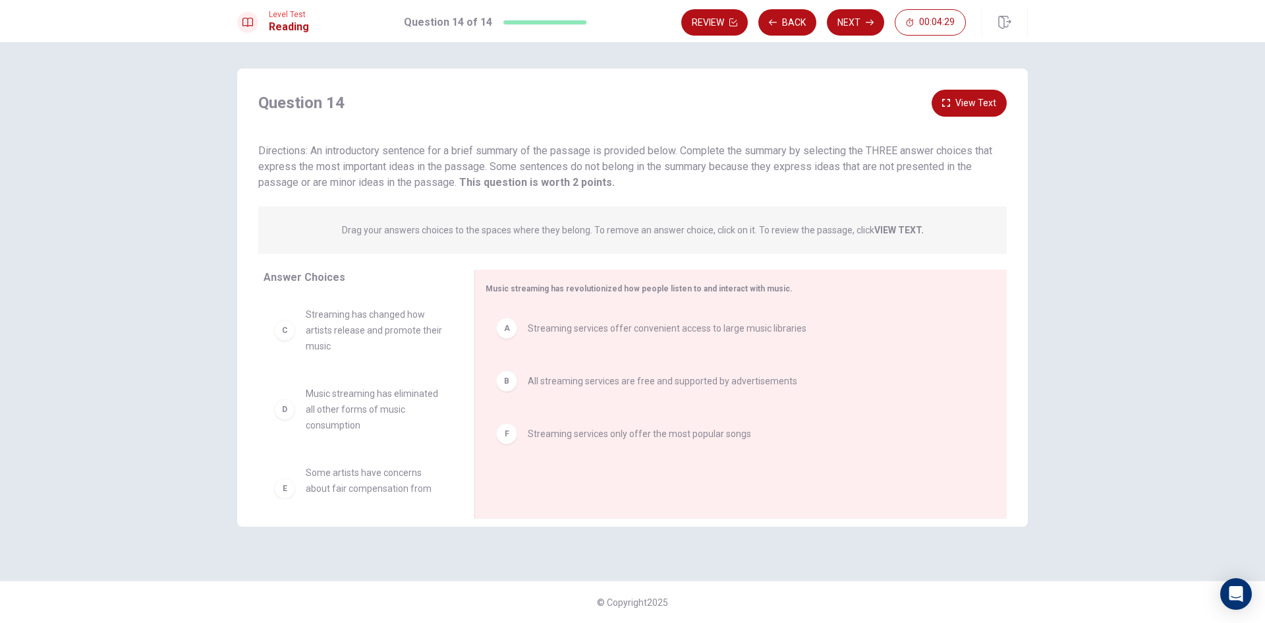
scroll to position [24, 0]
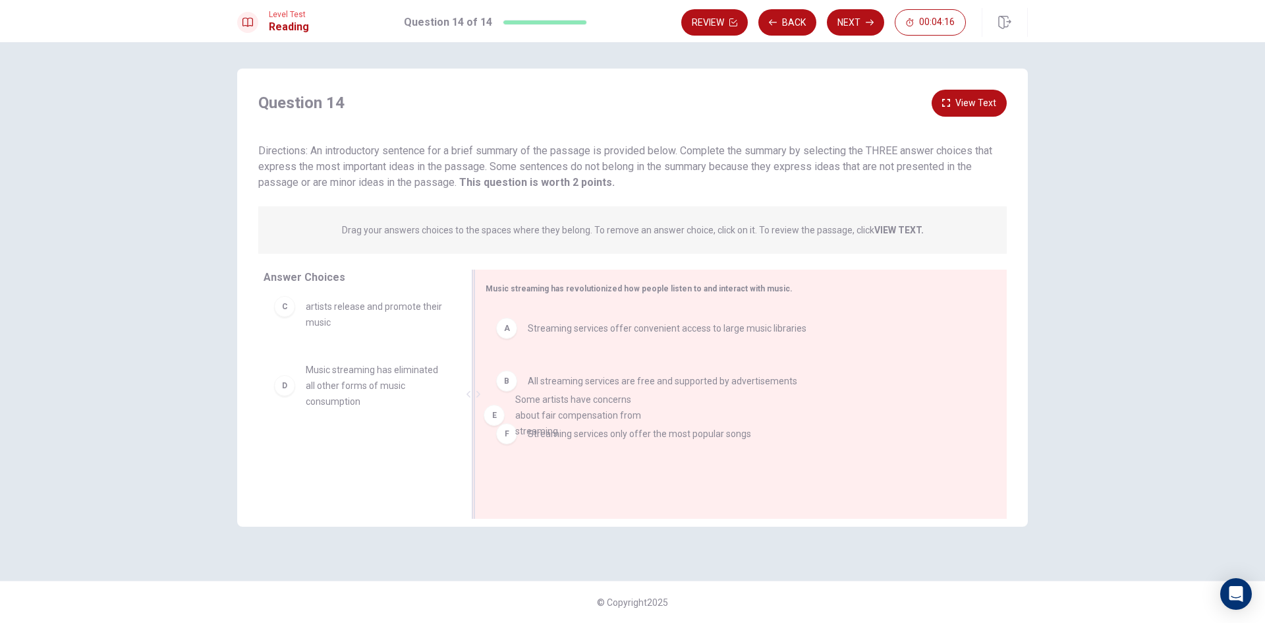
drag, startPoint x: 347, startPoint y: 459, endPoint x: 563, endPoint y: 410, distance: 221.1
click at [871, 18] on button "Next" at bounding box center [855, 22] width 57 height 26
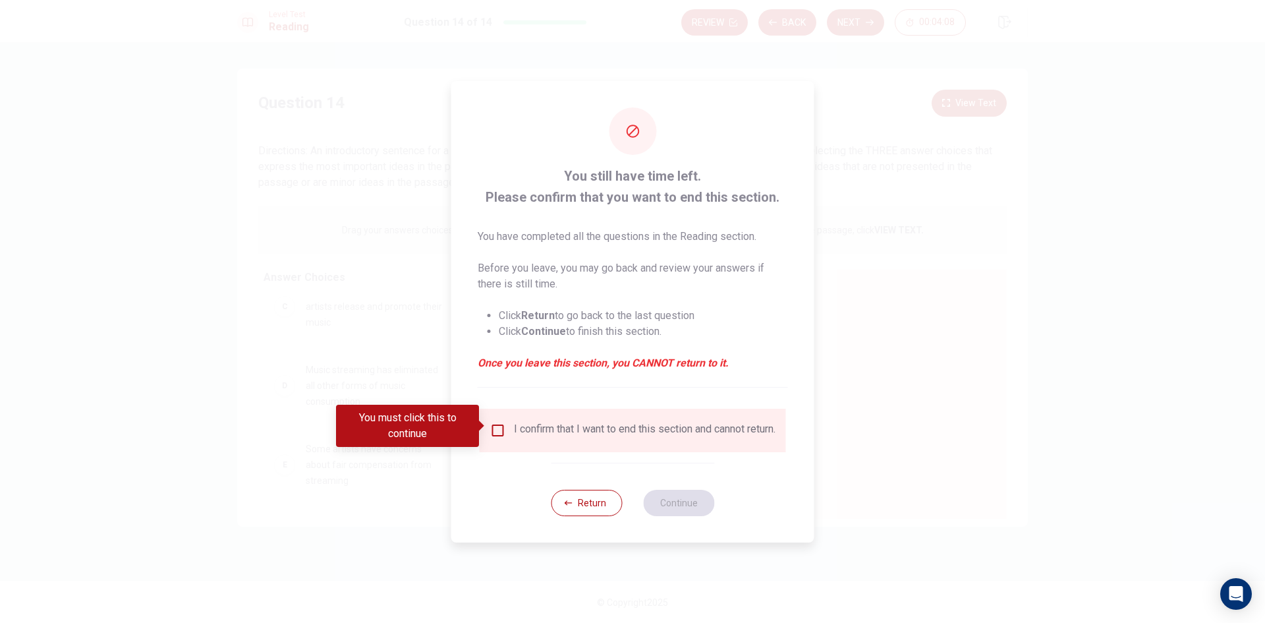
click at [499, 426] on input "You must click this to continue" at bounding box center [498, 430] width 16 height 16
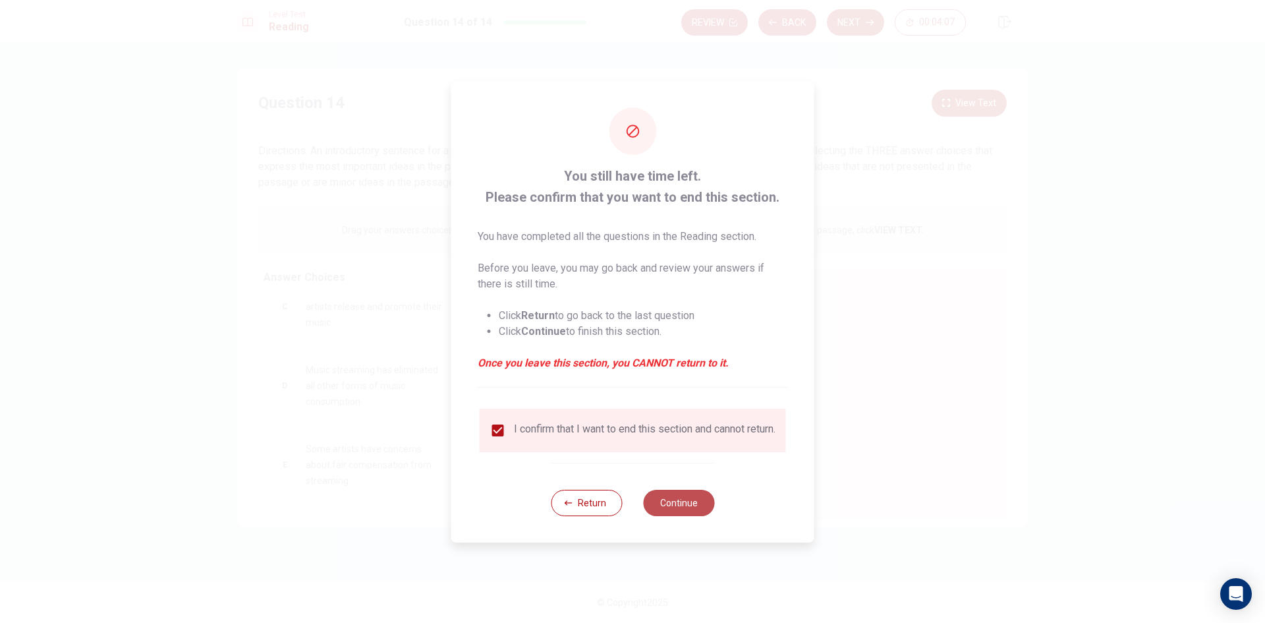
click at [683, 508] on button "Continue" at bounding box center [678, 503] width 71 height 26
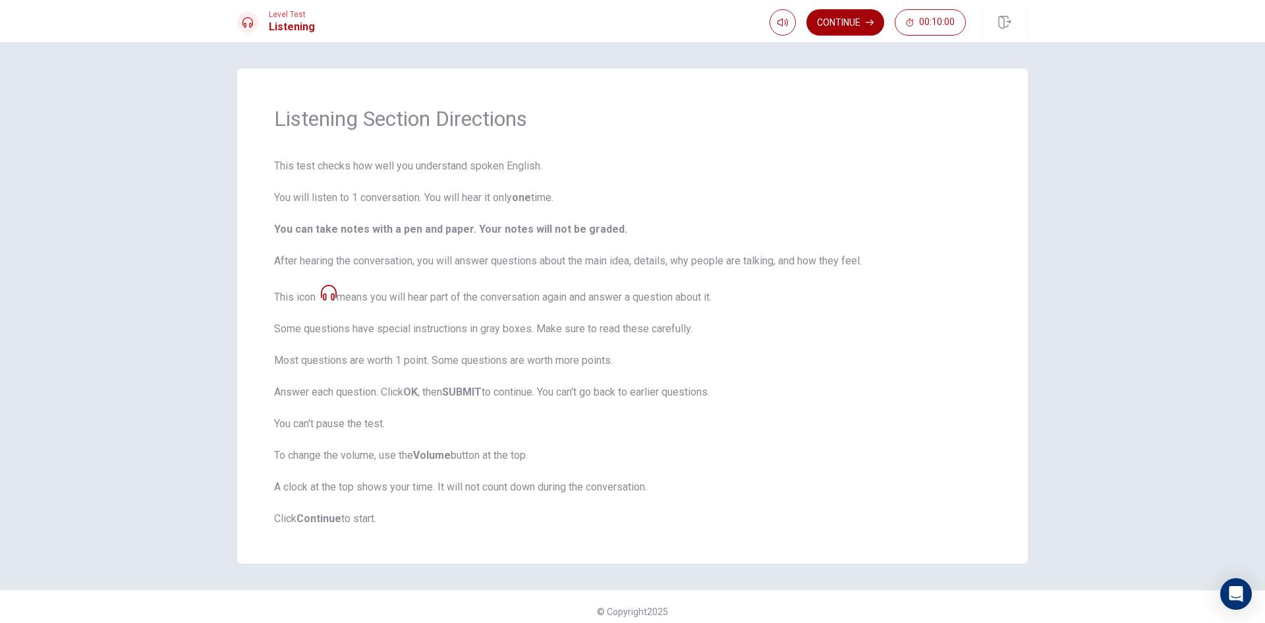
click at [849, 20] on button "Continue" at bounding box center [846, 22] width 78 height 26
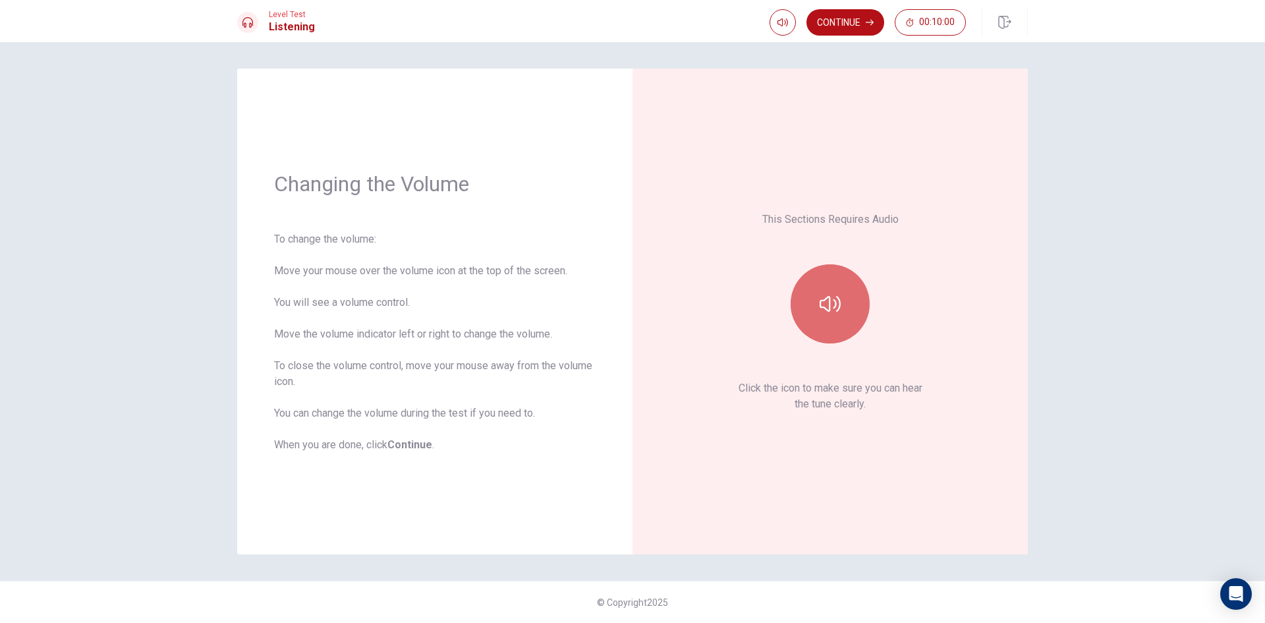
click at [836, 302] on icon "button" at bounding box center [830, 304] width 21 height 16
click at [839, 304] on icon "button" at bounding box center [830, 303] width 21 height 21
click at [858, 22] on button "Continue" at bounding box center [846, 22] width 78 height 26
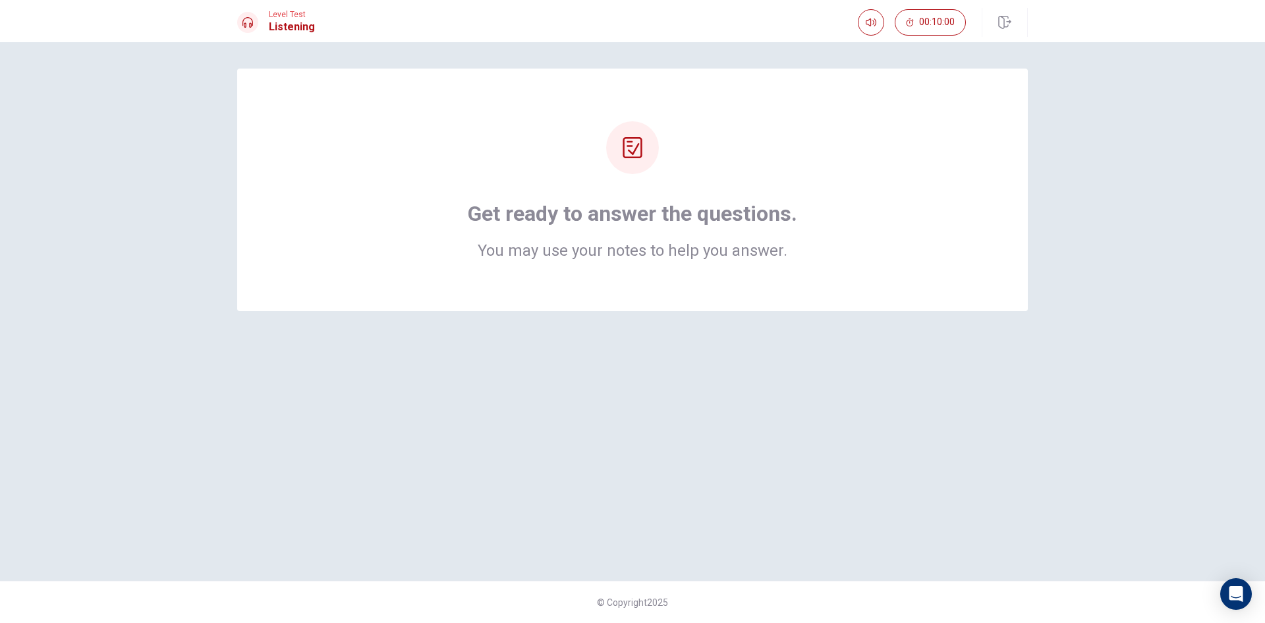
click at [818, 239] on div "Get ready to answer the questions. You may use your notes to help you answer." at bounding box center [632, 189] width 685 height 137
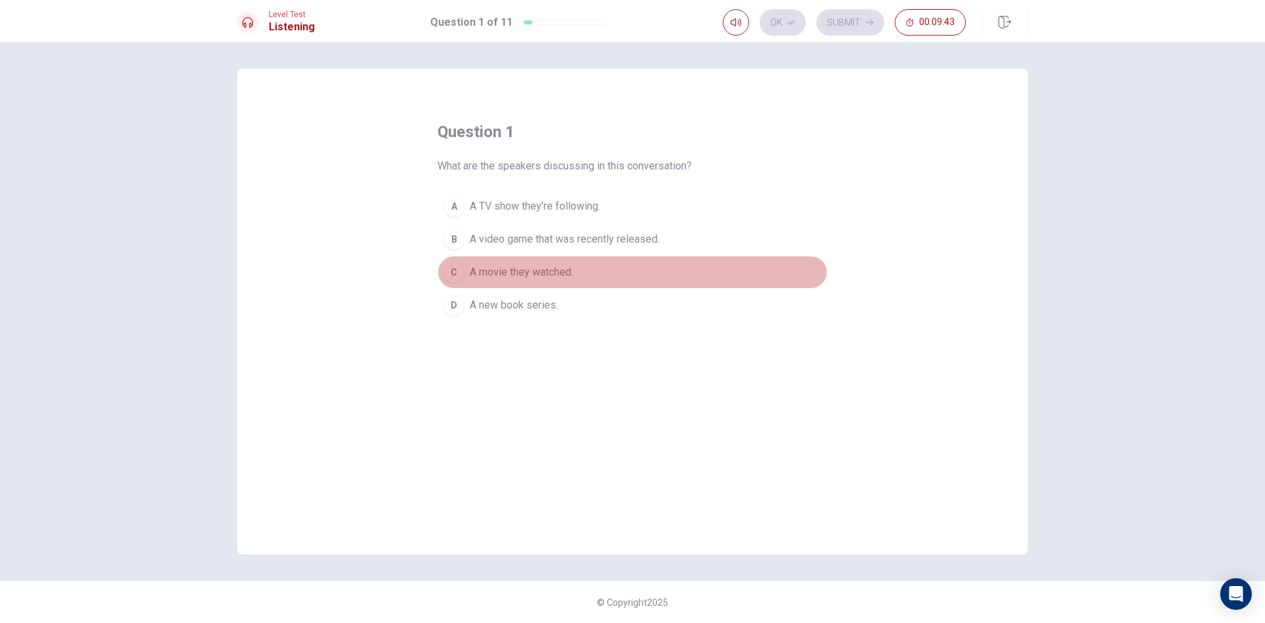
click at [536, 272] on span "A movie they watched." at bounding box center [521, 272] width 103 height 16
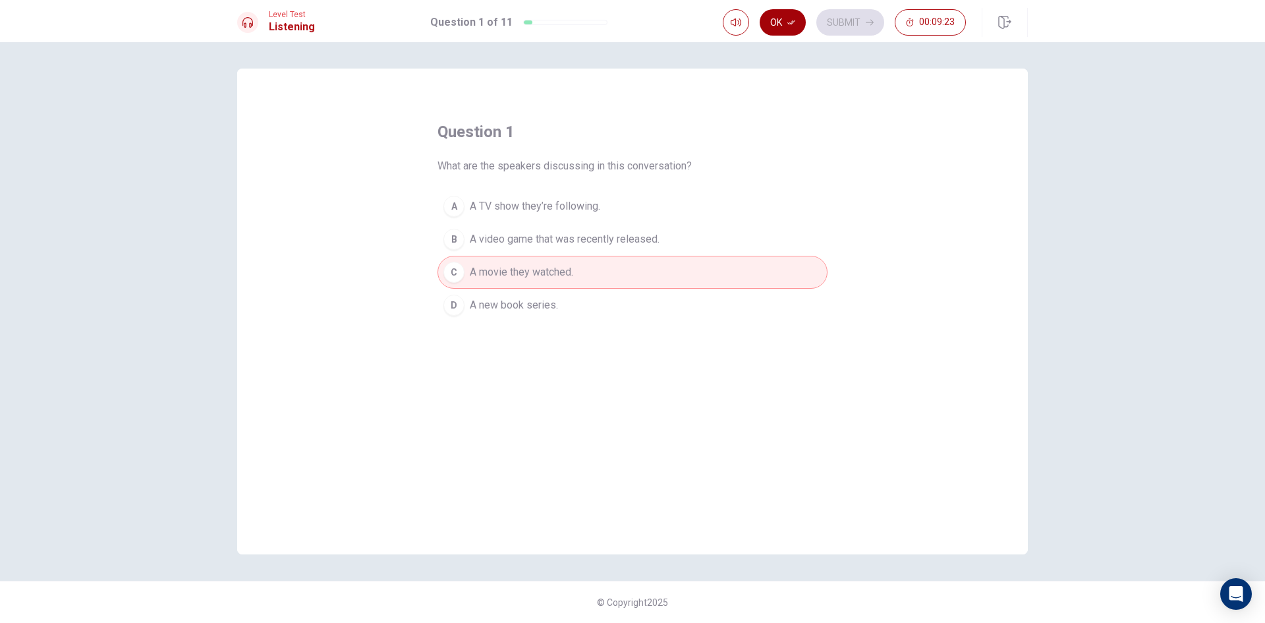
click at [790, 20] on icon "button" at bounding box center [791, 22] width 8 height 8
click at [866, 22] on icon "button" at bounding box center [870, 22] width 8 height 8
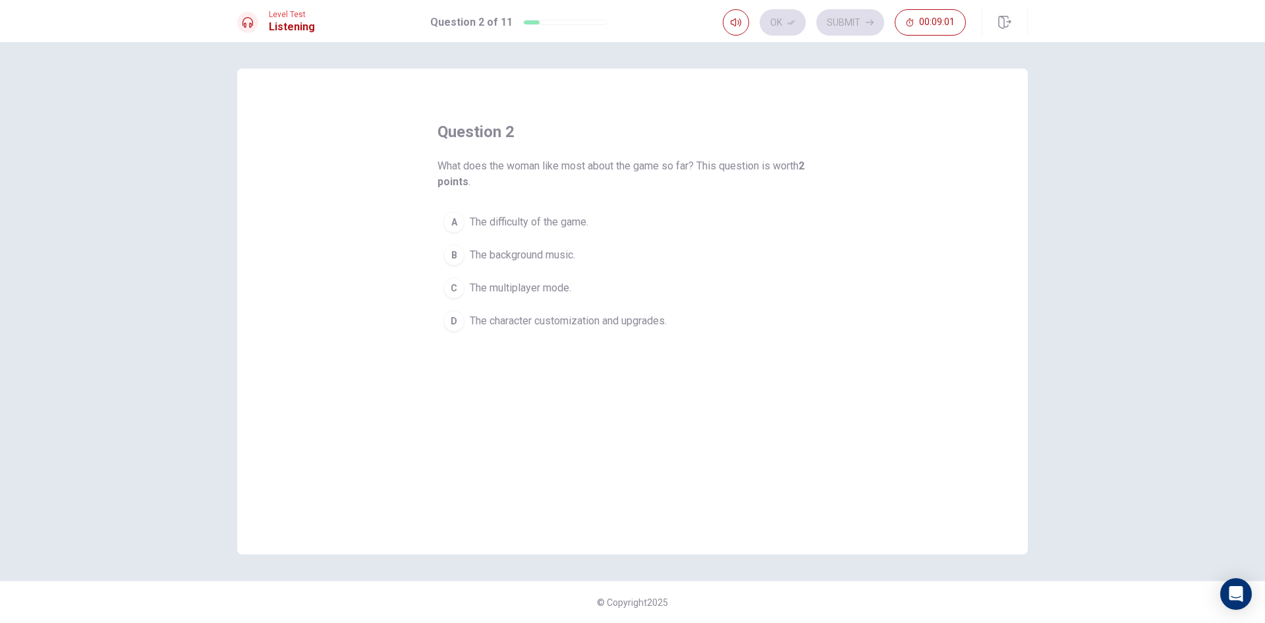
click at [569, 322] on span "The character customization and upgrades." at bounding box center [568, 321] width 197 height 16
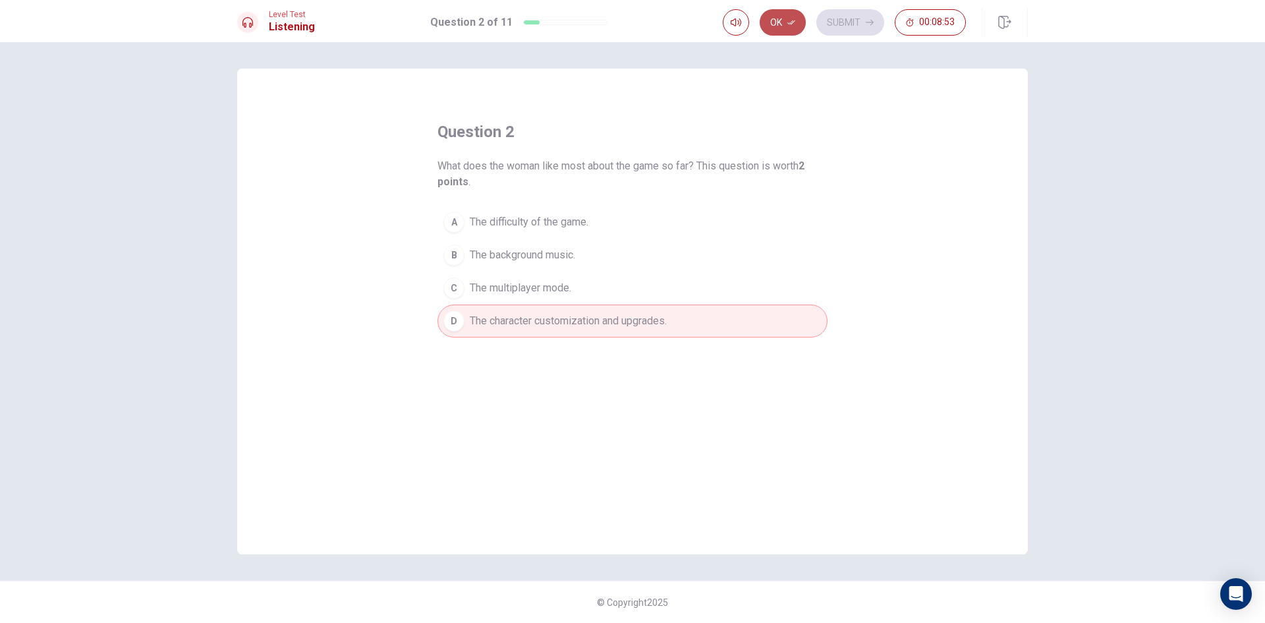
click at [796, 23] on button "Ok" at bounding box center [783, 22] width 46 height 26
click at [852, 28] on button "Submit" at bounding box center [850, 22] width 68 height 26
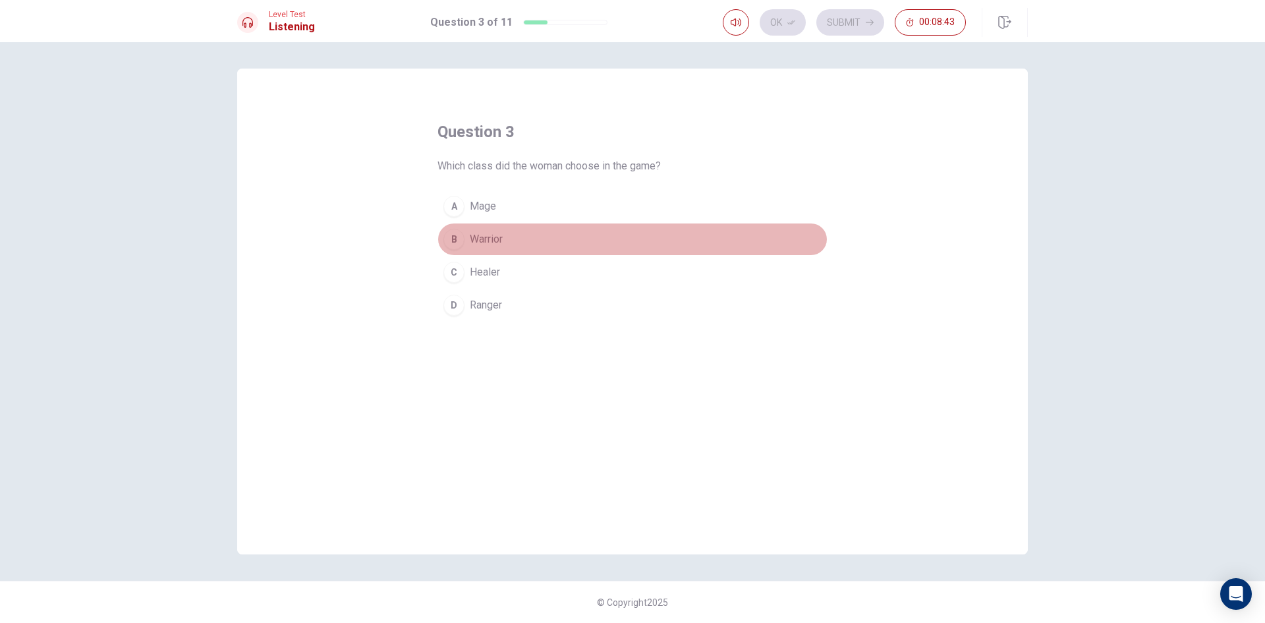
click at [472, 235] on span "Warrior" at bounding box center [486, 239] width 33 height 16
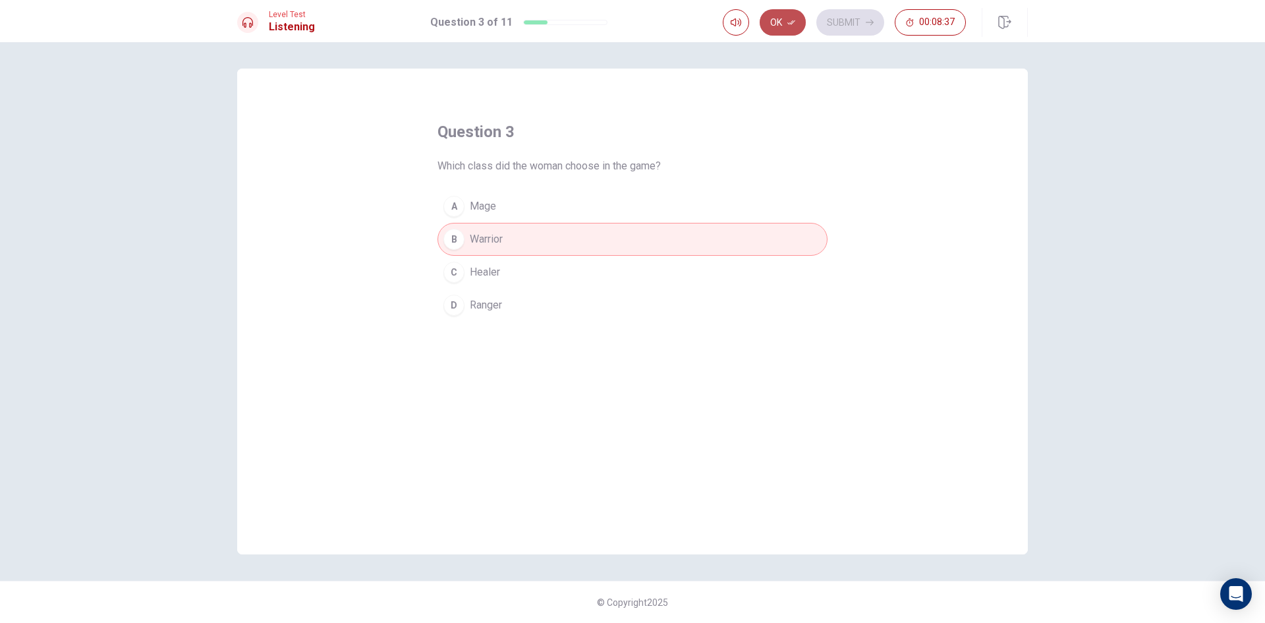
click at [793, 21] on icon "button" at bounding box center [791, 22] width 8 height 5
click at [859, 18] on button "Submit" at bounding box center [850, 22] width 68 height 26
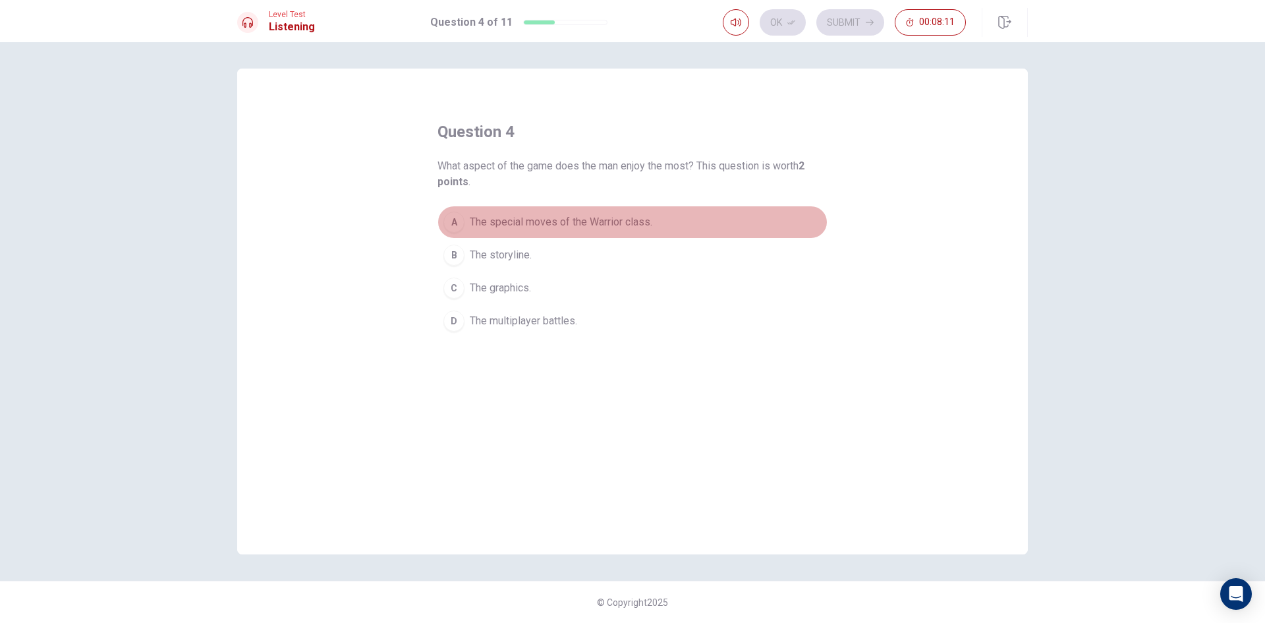
click at [586, 221] on span "The special moves of the Warrior class." at bounding box center [561, 222] width 183 height 16
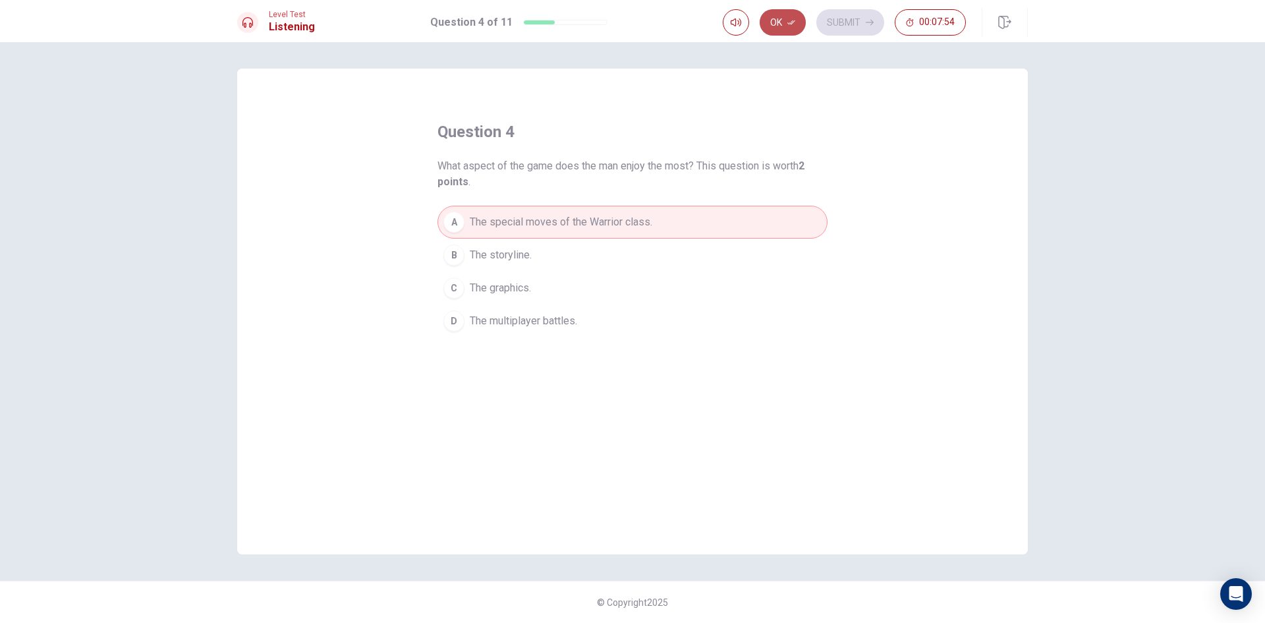
click at [784, 23] on button "Ok" at bounding box center [783, 22] width 46 height 26
click at [856, 24] on button "Submit" at bounding box center [850, 22] width 68 height 26
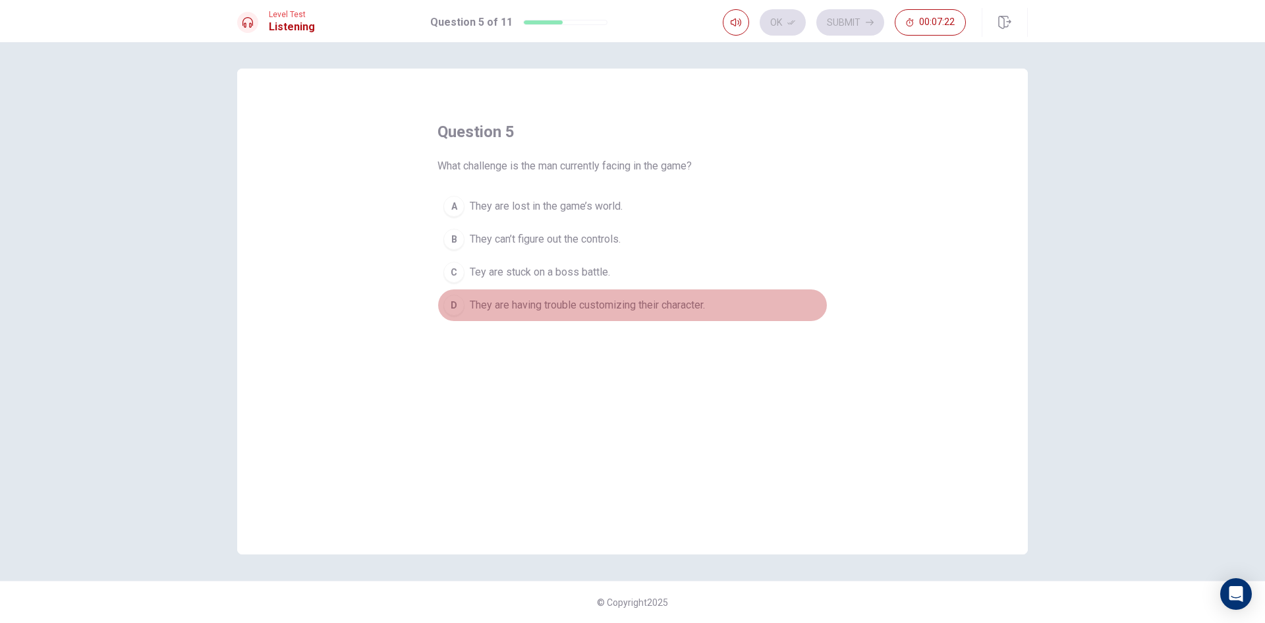
click at [696, 308] on span "They are having trouble customizing their character." at bounding box center [587, 305] width 235 height 16
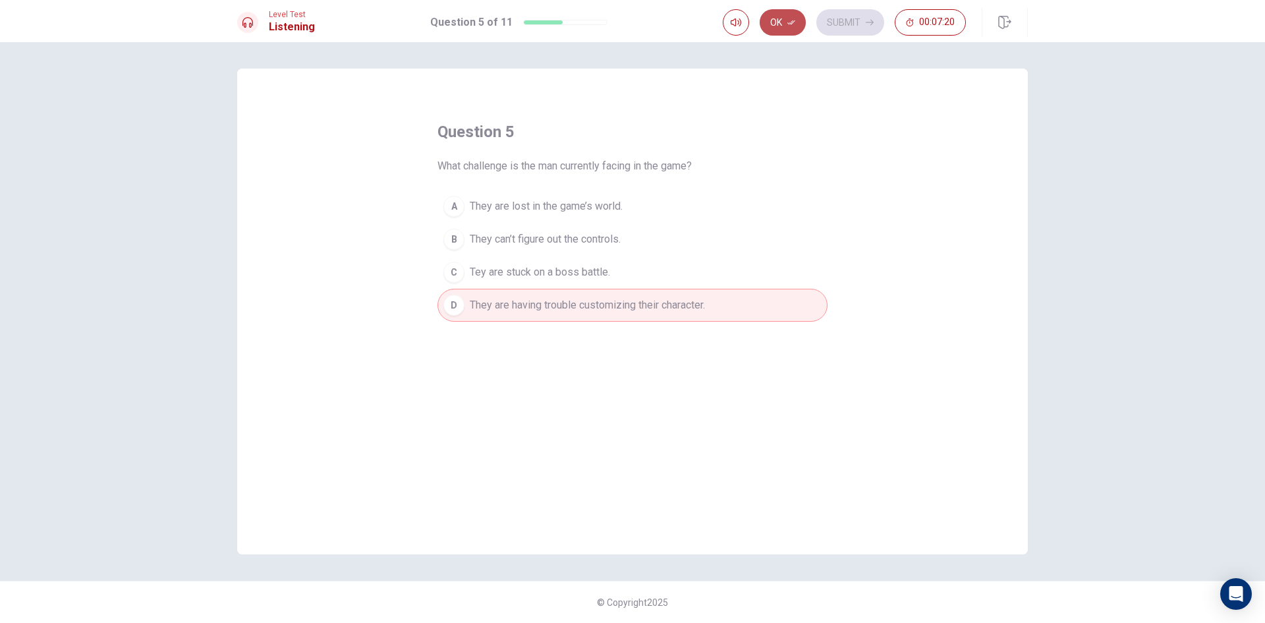
click at [782, 26] on button "Ok" at bounding box center [783, 22] width 46 height 26
click at [865, 16] on button "Submit" at bounding box center [850, 22] width 68 height 26
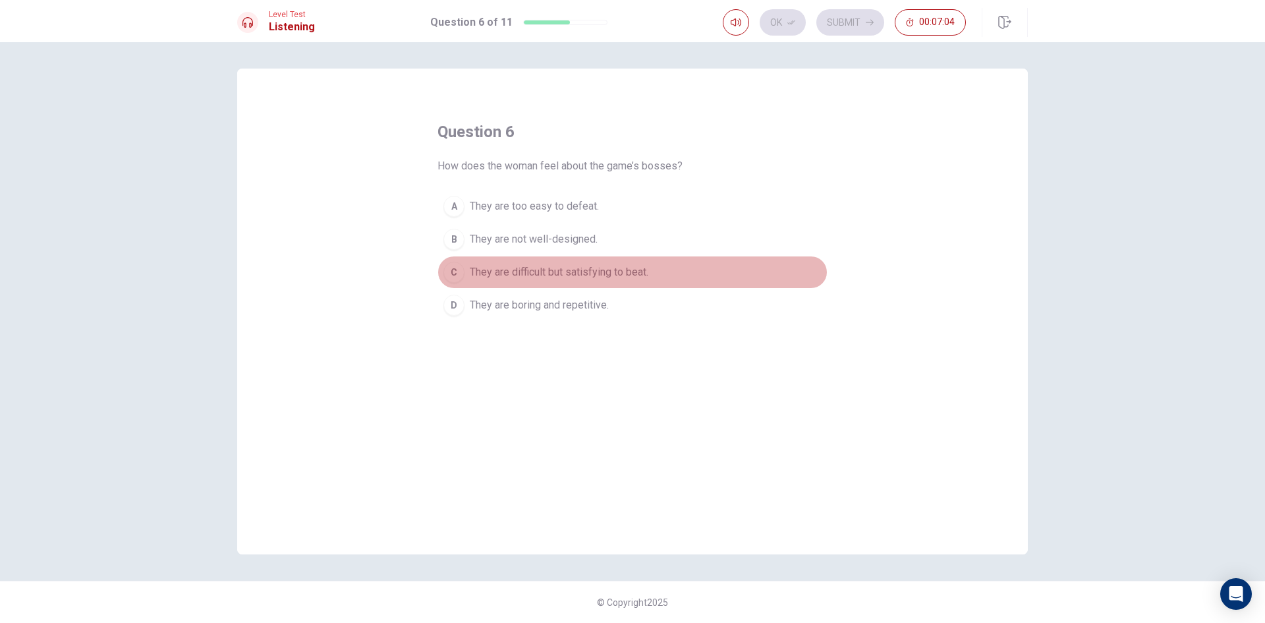
click at [588, 271] on span "They are difficult but satisfying to beat." at bounding box center [559, 272] width 179 height 16
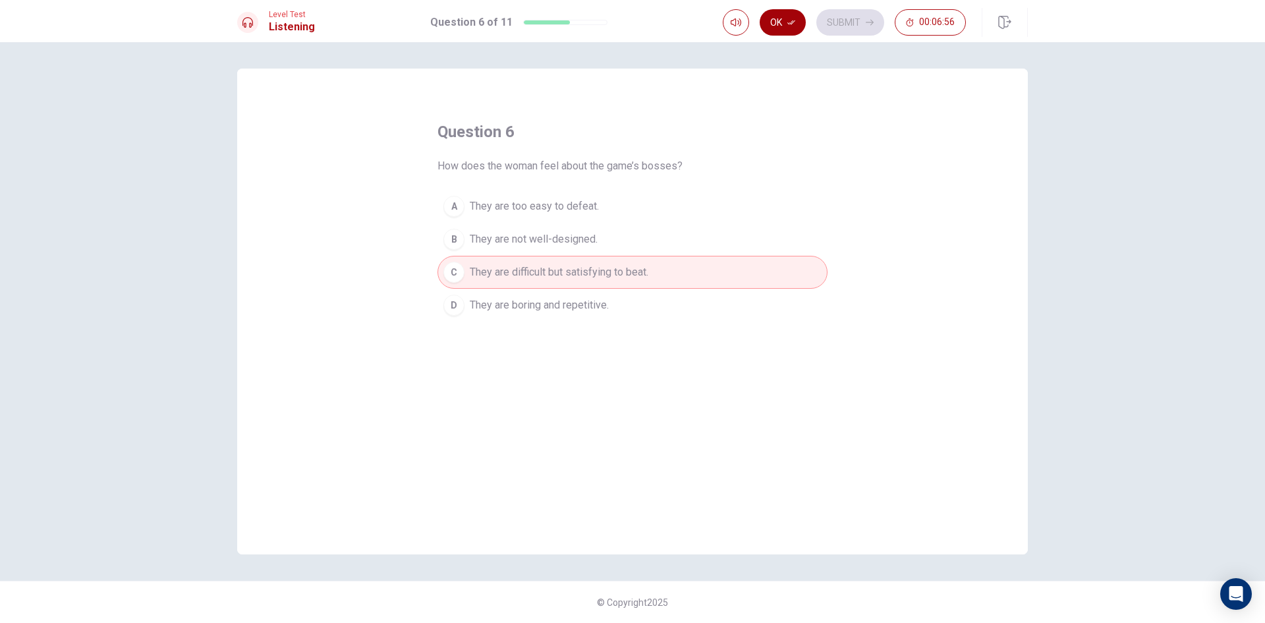
click at [785, 27] on button "Ok" at bounding box center [783, 22] width 46 height 26
click at [845, 24] on button "Submit" at bounding box center [850, 22] width 68 height 26
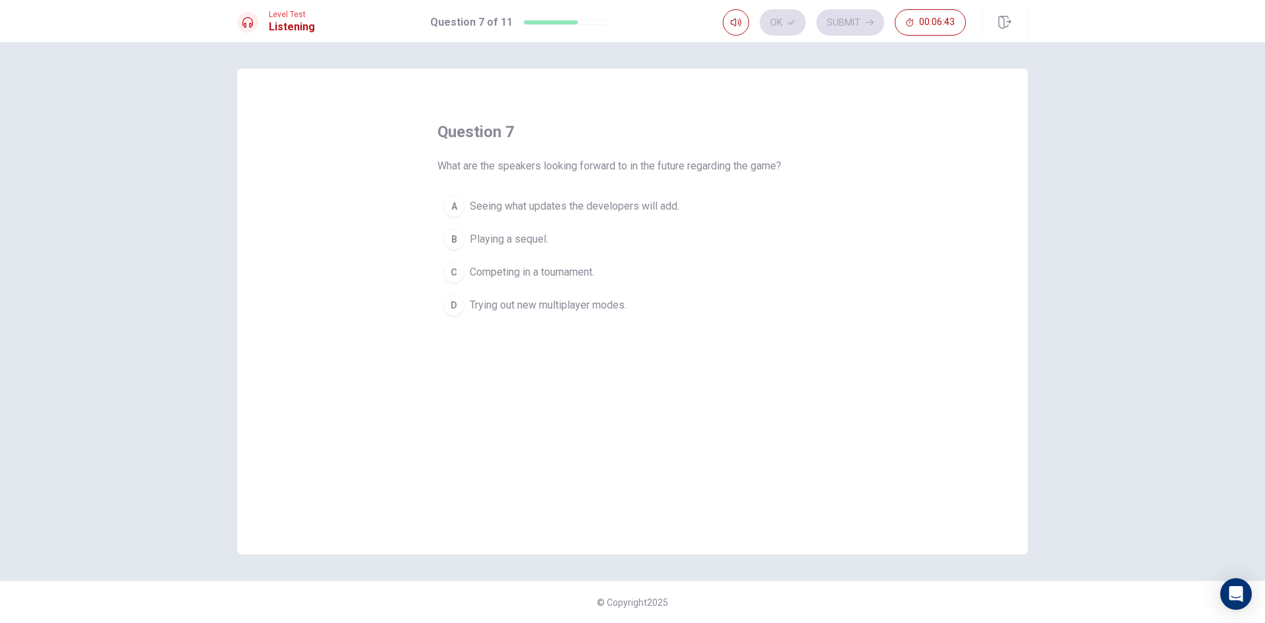
click at [612, 209] on span "Seeing what updates the developers will add." at bounding box center [575, 206] width 210 height 16
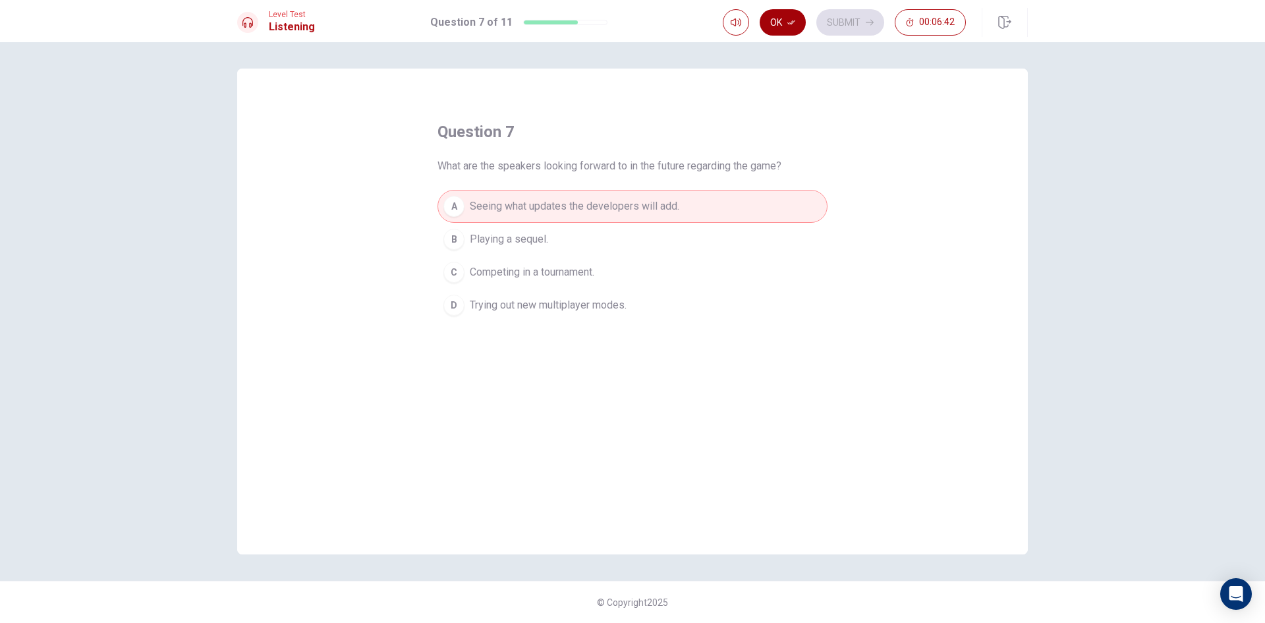
click at [782, 24] on button "Ok" at bounding box center [783, 22] width 46 height 26
click at [843, 25] on button "Submit" at bounding box center [850, 22] width 68 height 26
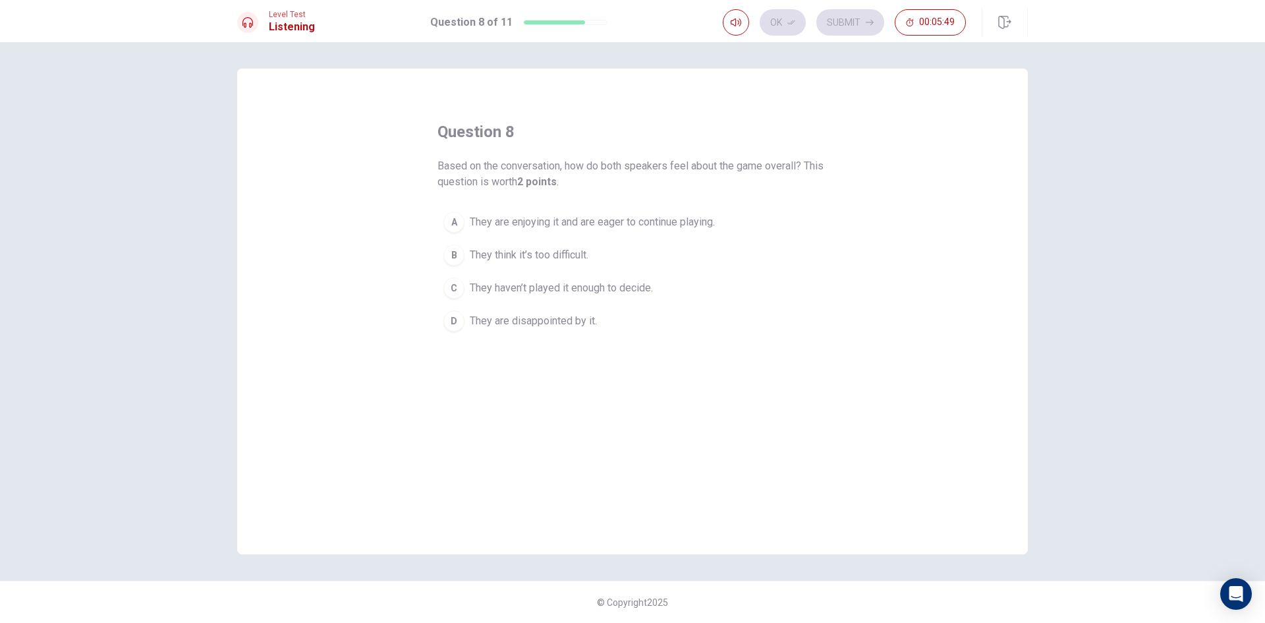
click at [548, 226] on span "They are enjoying it and are eager to continue playing." at bounding box center [592, 222] width 245 height 16
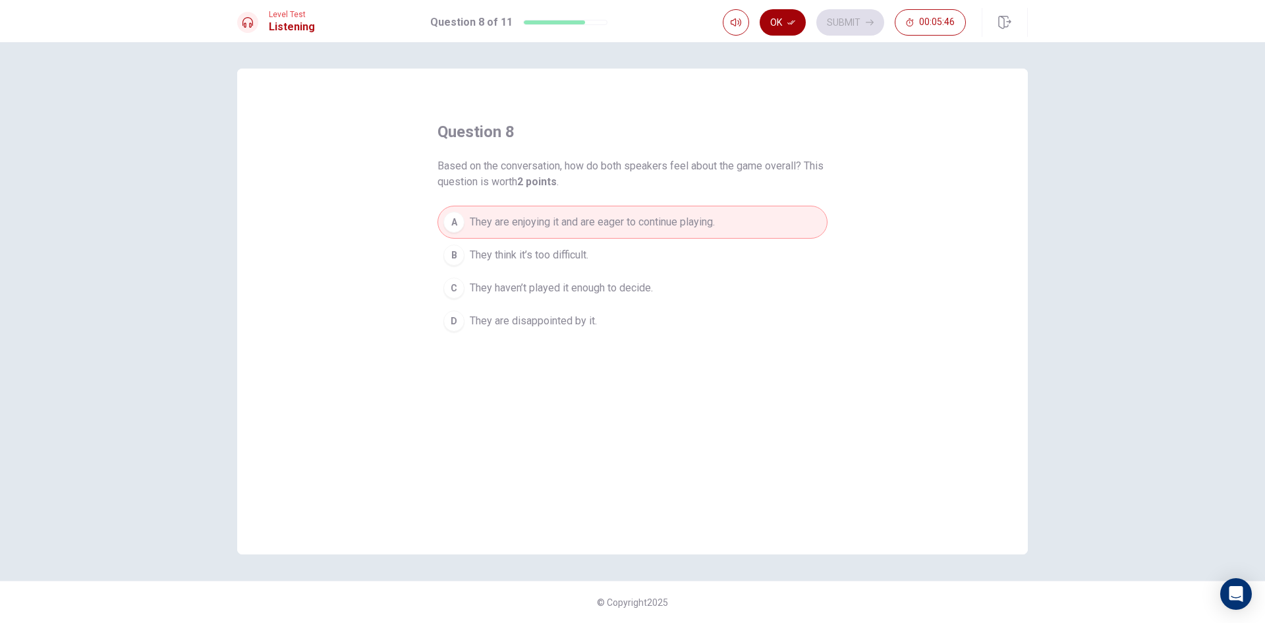
click at [776, 21] on button "Ok" at bounding box center [783, 22] width 46 height 26
click at [848, 26] on button "Submit" at bounding box center [850, 22] width 68 height 26
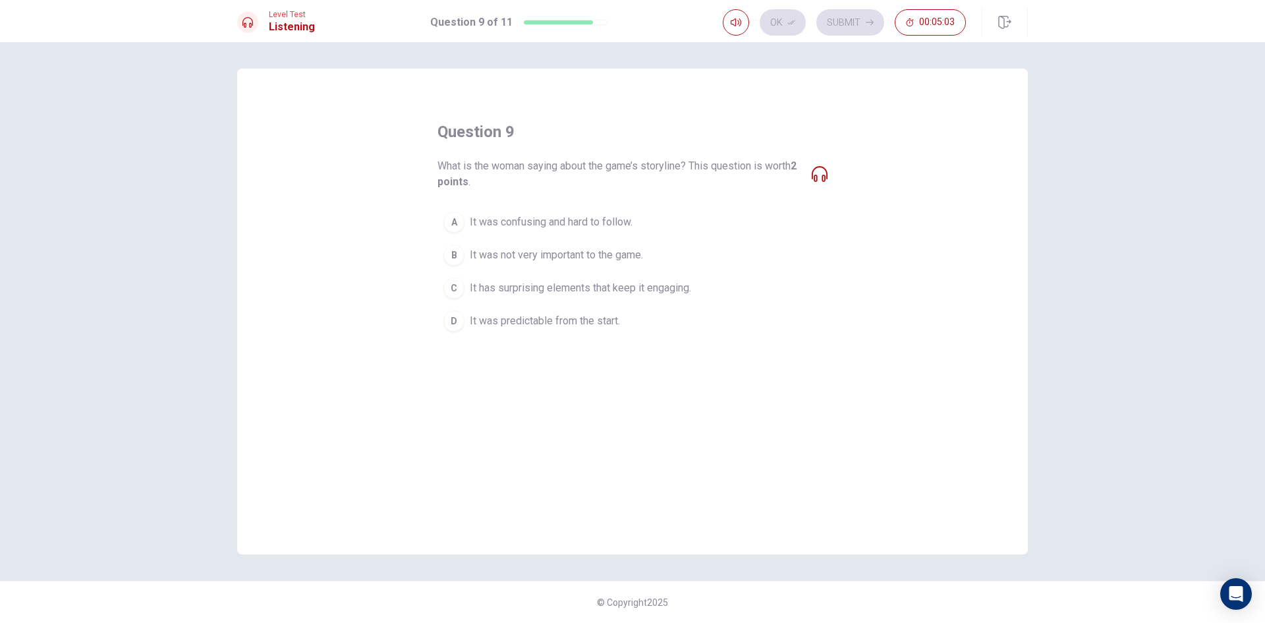
click at [569, 223] on span "It was confusing and hard to follow." at bounding box center [551, 222] width 163 height 16
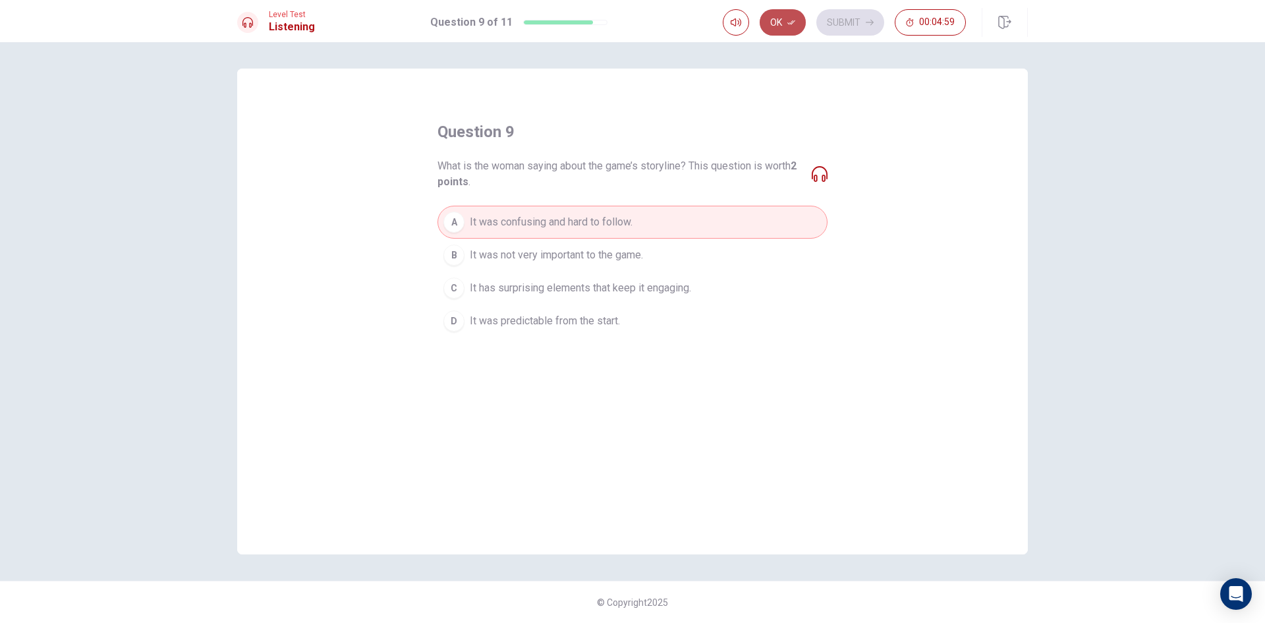
click at [780, 24] on button "Ok" at bounding box center [783, 22] width 46 height 26
click at [856, 28] on button "Submit" at bounding box center [850, 22] width 68 height 26
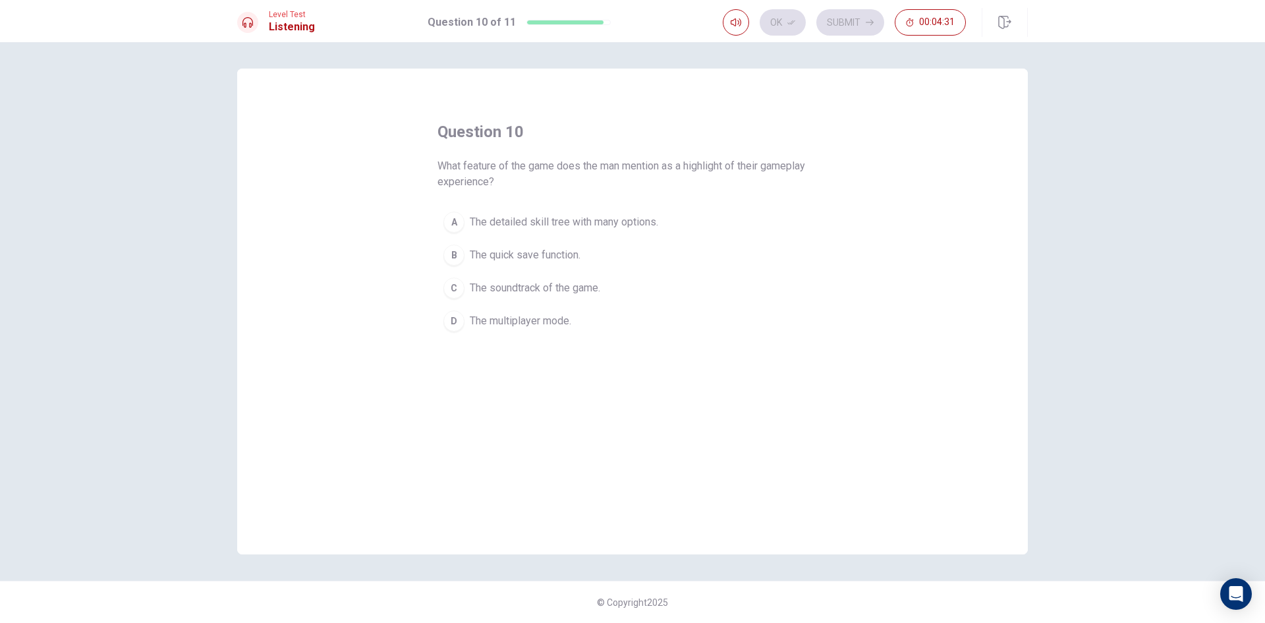
click at [552, 325] on span "The multiplayer mode." at bounding box center [520, 321] width 101 height 16
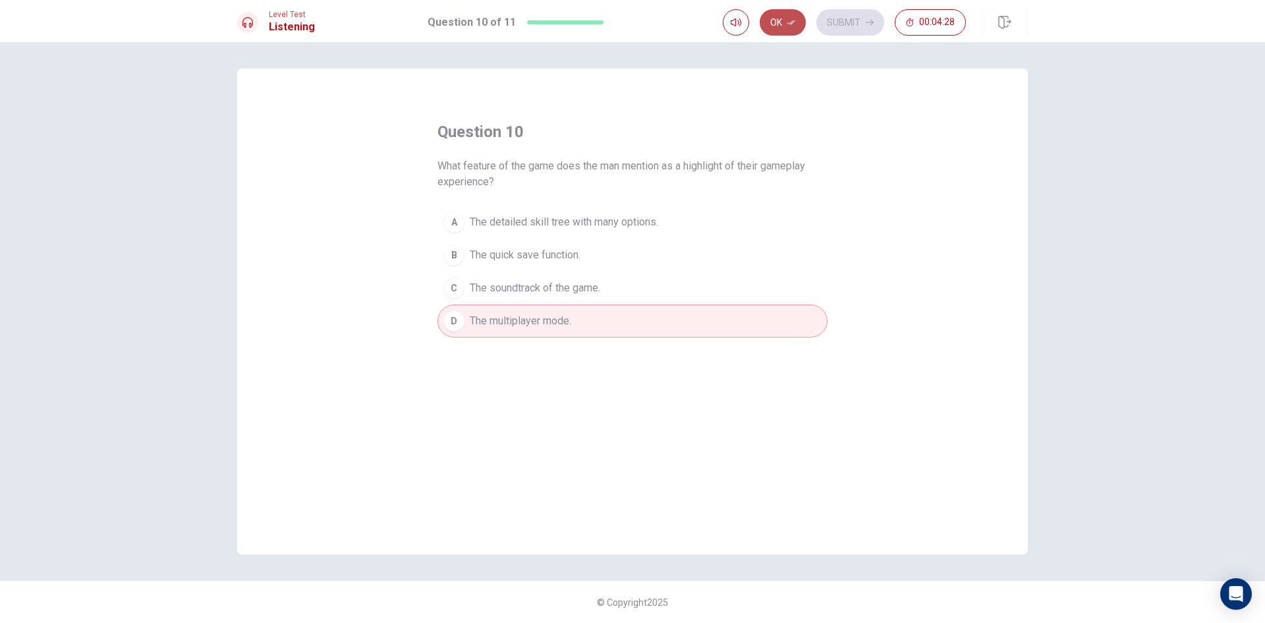
click at [787, 17] on button "Ok" at bounding box center [783, 22] width 46 height 26
click at [842, 25] on button "Submit" at bounding box center [850, 22] width 68 height 26
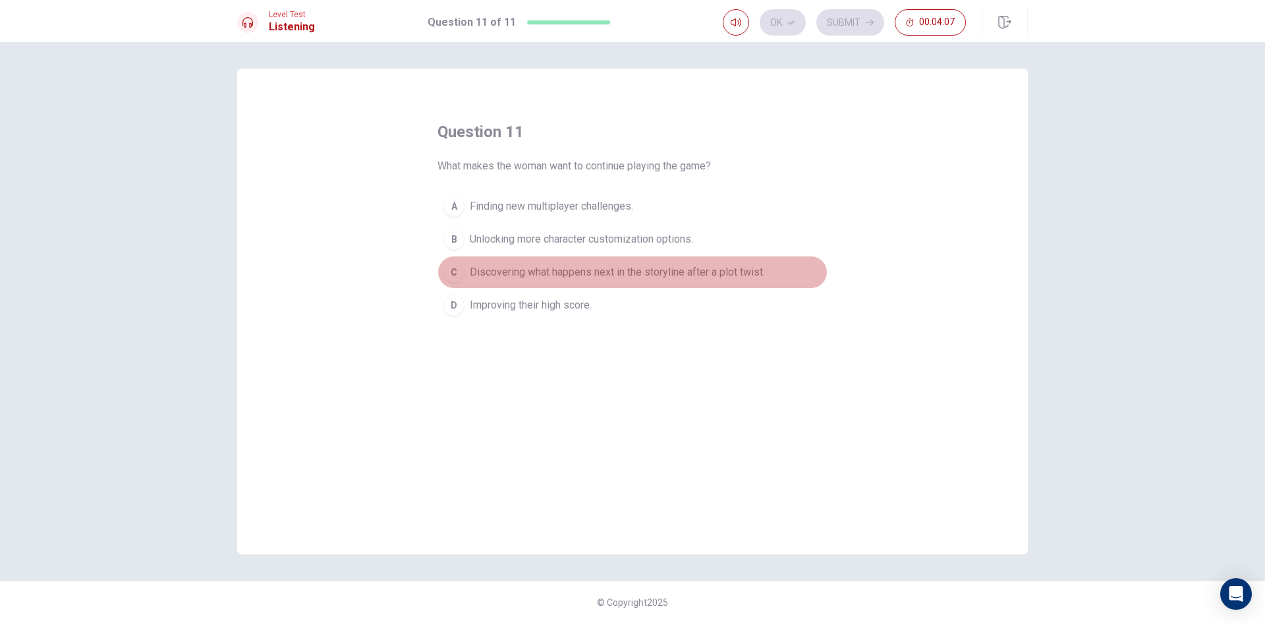
click at [627, 273] on span "Discovering what happens next in the storyline after a plot twist." at bounding box center [617, 272] width 295 height 16
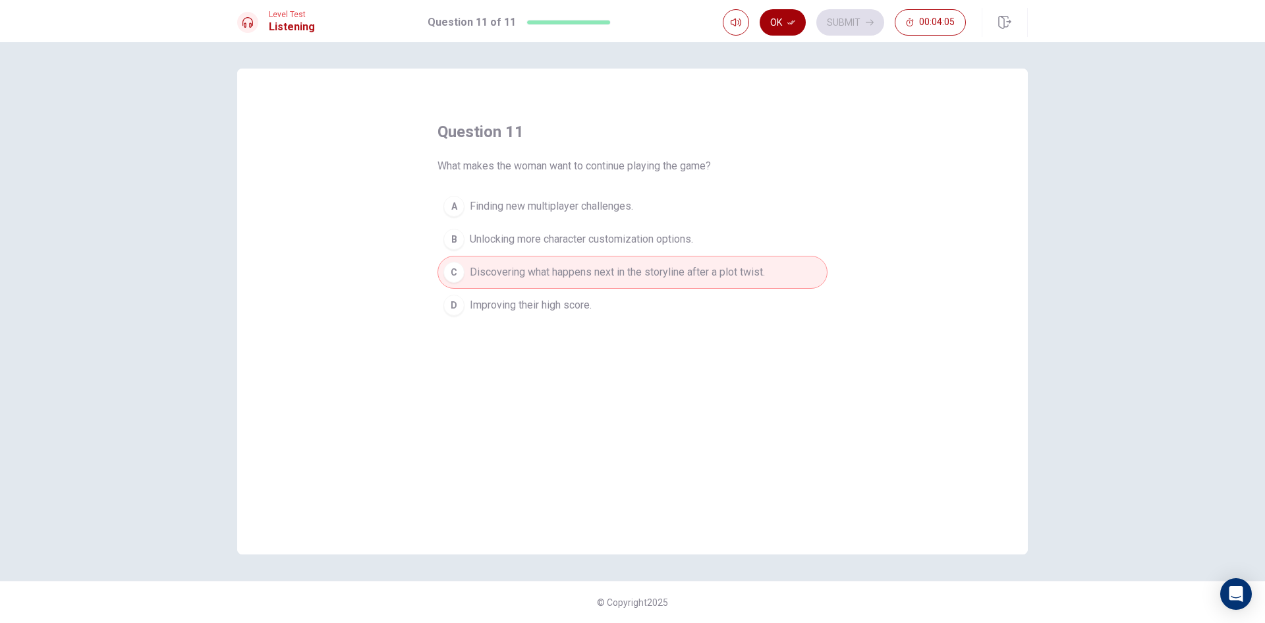
click at [789, 16] on button "Ok" at bounding box center [783, 22] width 46 height 26
click at [850, 26] on button "Submit" at bounding box center [850, 22] width 68 height 26
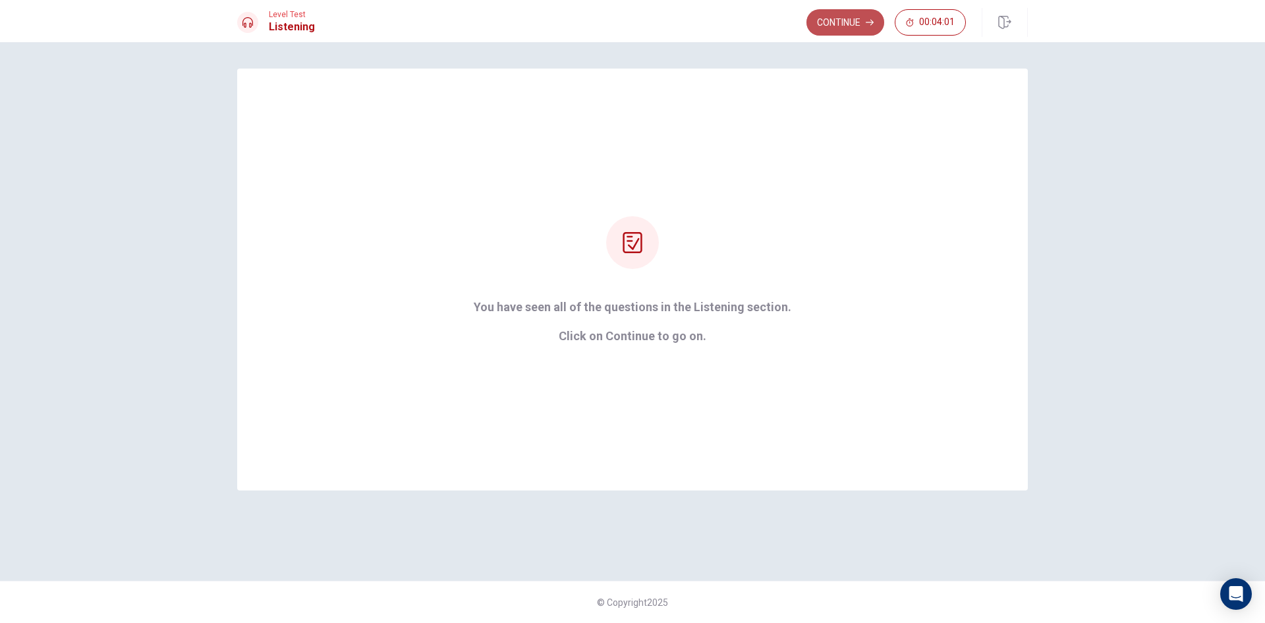
click at [855, 20] on button "Continue" at bounding box center [846, 22] width 78 height 26
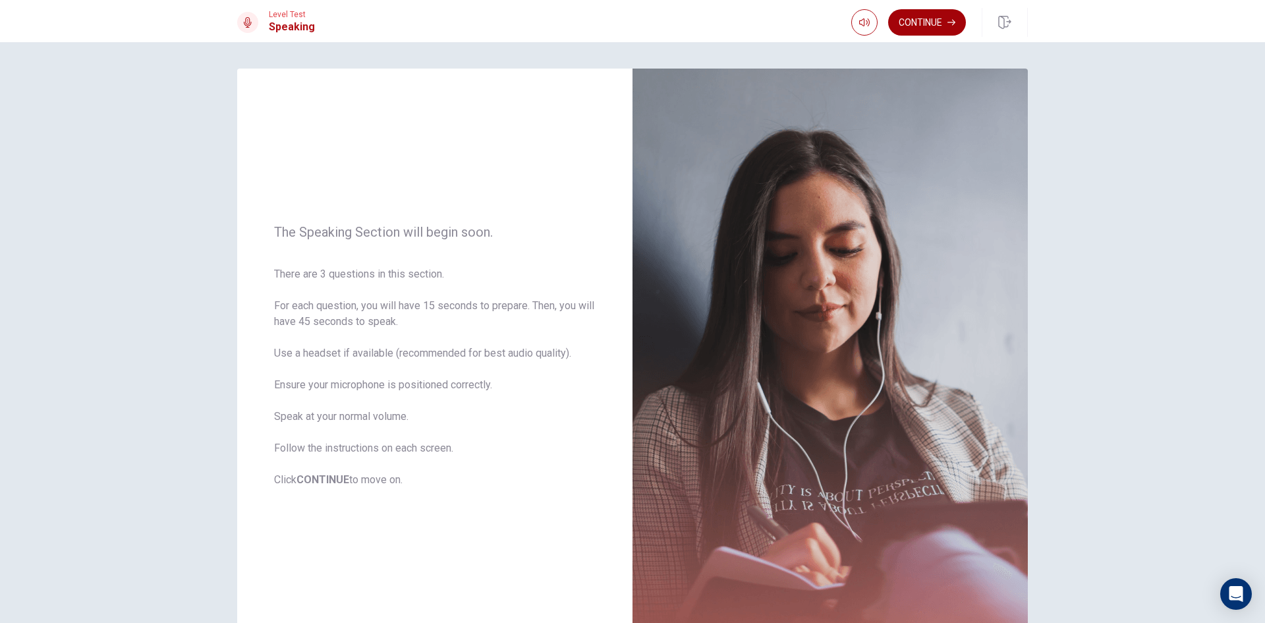
click at [933, 22] on button "Continue" at bounding box center [927, 22] width 78 height 26
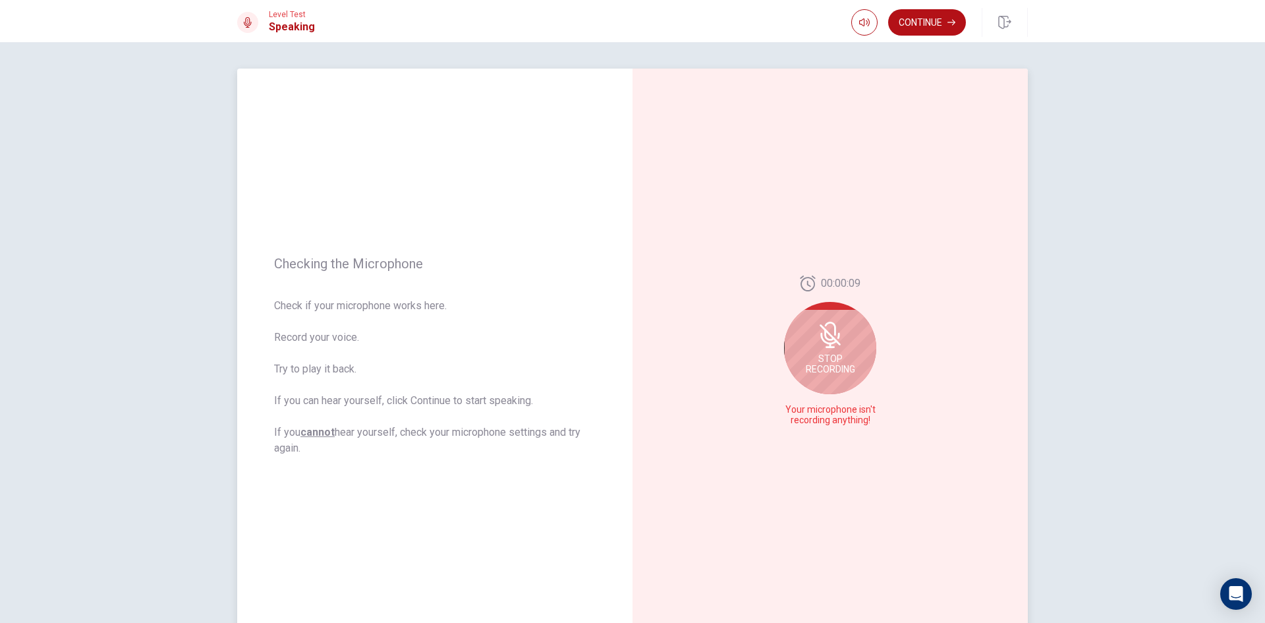
click at [830, 356] on span "Stop Recording" at bounding box center [830, 363] width 49 height 21
click at [830, 358] on icon at bounding box center [829, 354] width 19 height 26
click at [842, 422] on icon "Play Audio" at bounding box center [845, 420] width 8 height 8
click at [826, 355] on icon at bounding box center [829, 354] width 19 height 26
click at [828, 363] on icon at bounding box center [829, 354] width 19 height 26
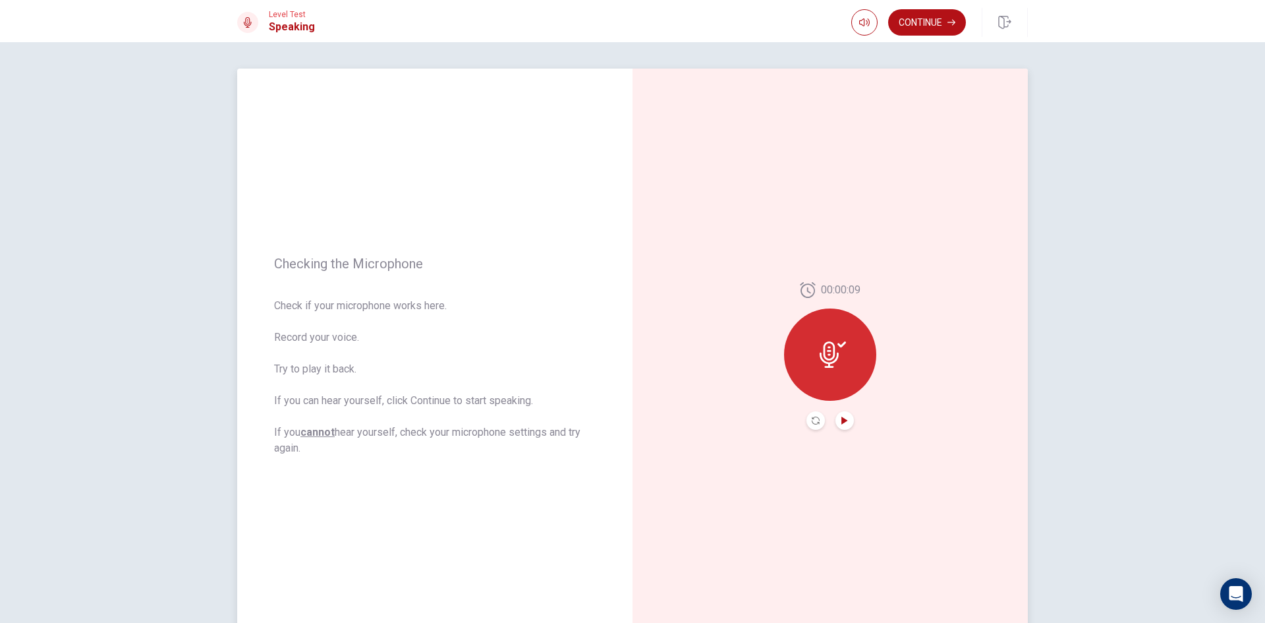
click at [841, 420] on icon "Play Audio" at bounding box center [844, 420] width 6 height 8
click at [843, 421] on icon "Pause Audio" at bounding box center [844, 420] width 7 height 8
click at [842, 421] on icon "Play Audio" at bounding box center [844, 420] width 6 height 8
click at [841, 420] on icon "Play Audio" at bounding box center [844, 420] width 6 height 8
click at [832, 372] on div at bounding box center [830, 354] width 92 height 92
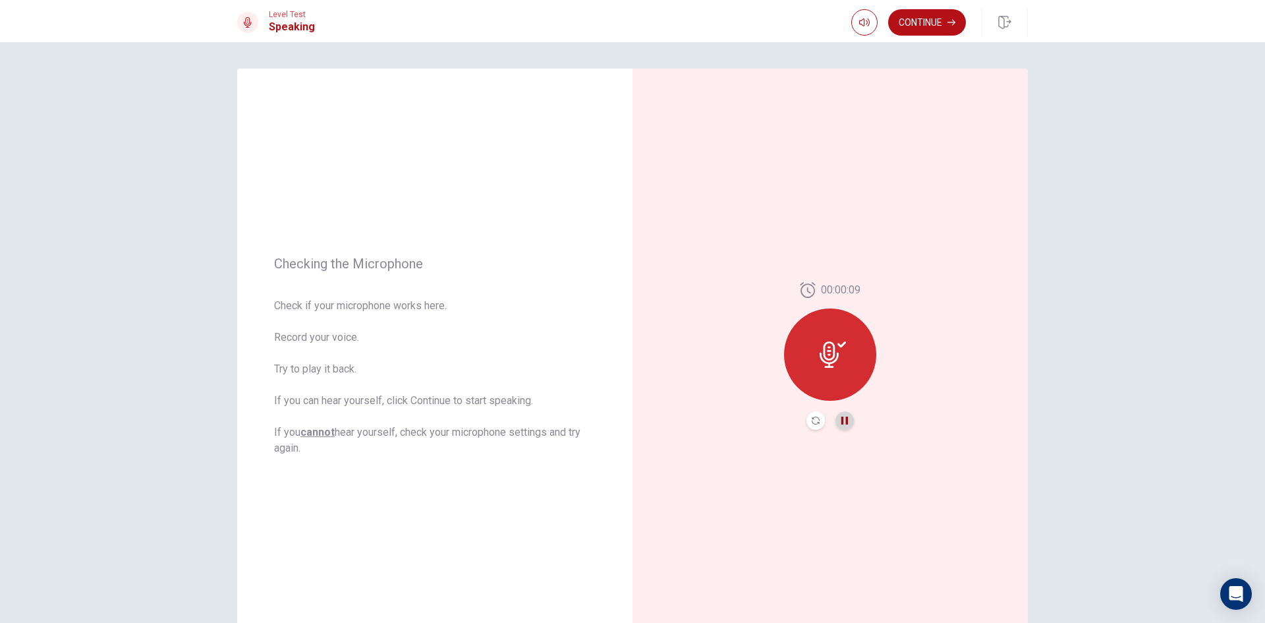
click at [842, 419] on icon "Pause Audio" at bounding box center [844, 420] width 7 height 8
click at [825, 347] on icon at bounding box center [829, 354] width 19 height 26
click at [841, 422] on icon "Play Audio" at bounding box center [844, 420] width 6 height 8
click at [832, 357] on icon at bounding box center [833, 354] width 26 height 26
click at [935, 26] on button "Continue" at bounding box center [927, 22] width 78 height 26
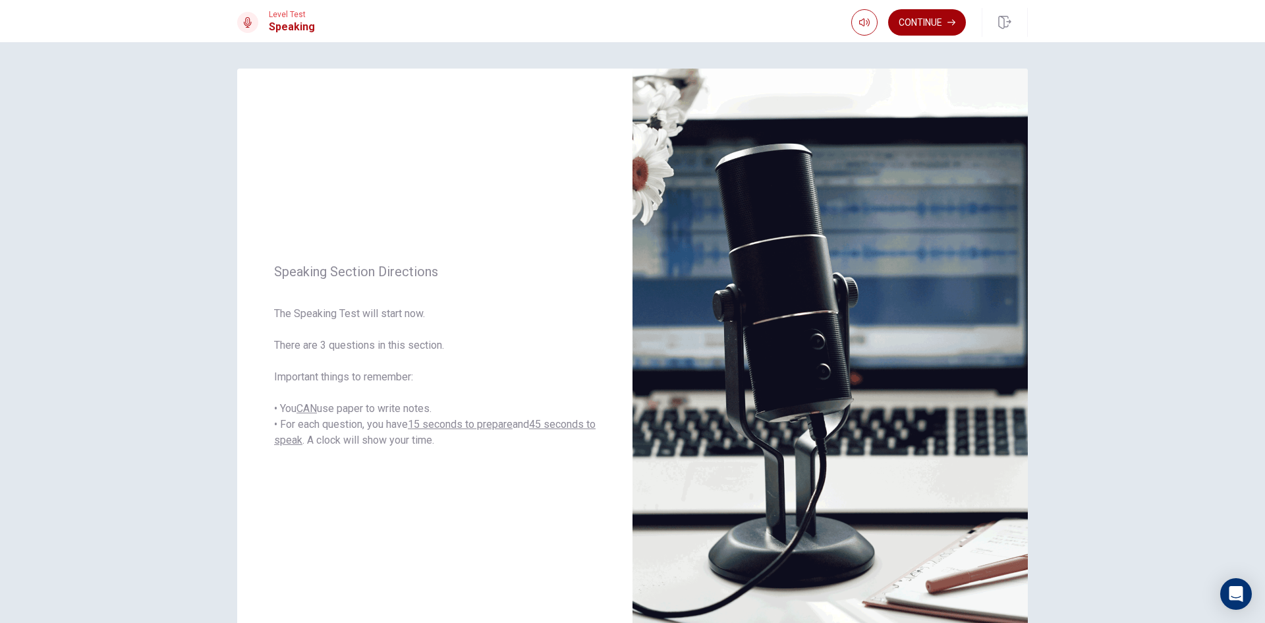
click at [918, 24] on button "Continue" at bounding box center [927, 22] width 78 height 26
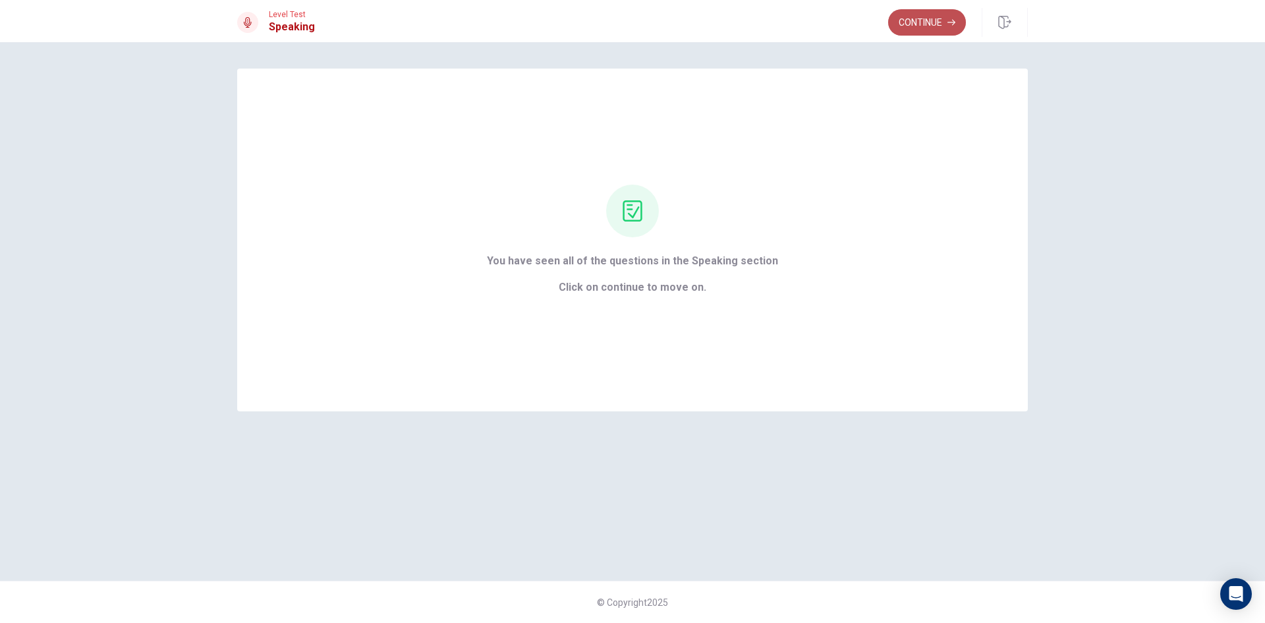
click at [934, 18] on button "Continue" at bounding box center [927, 22] width 78 height 26
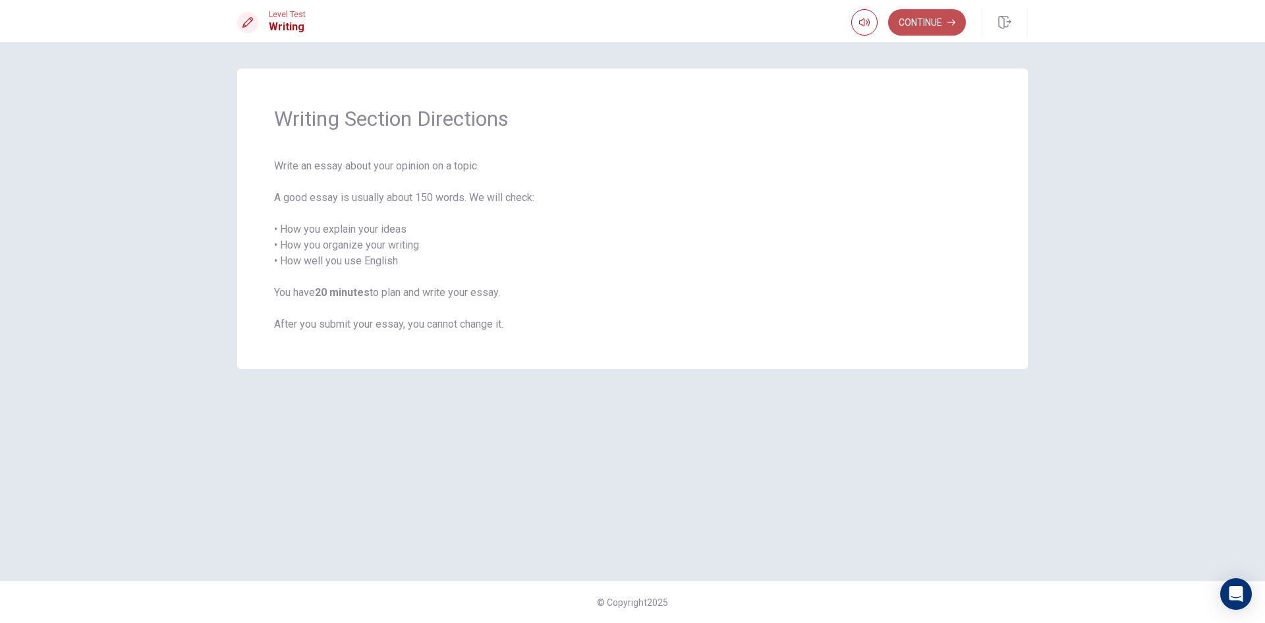
click at [921, 20] on button "Continue" at bounding box center [927, 22] width 78 height 26
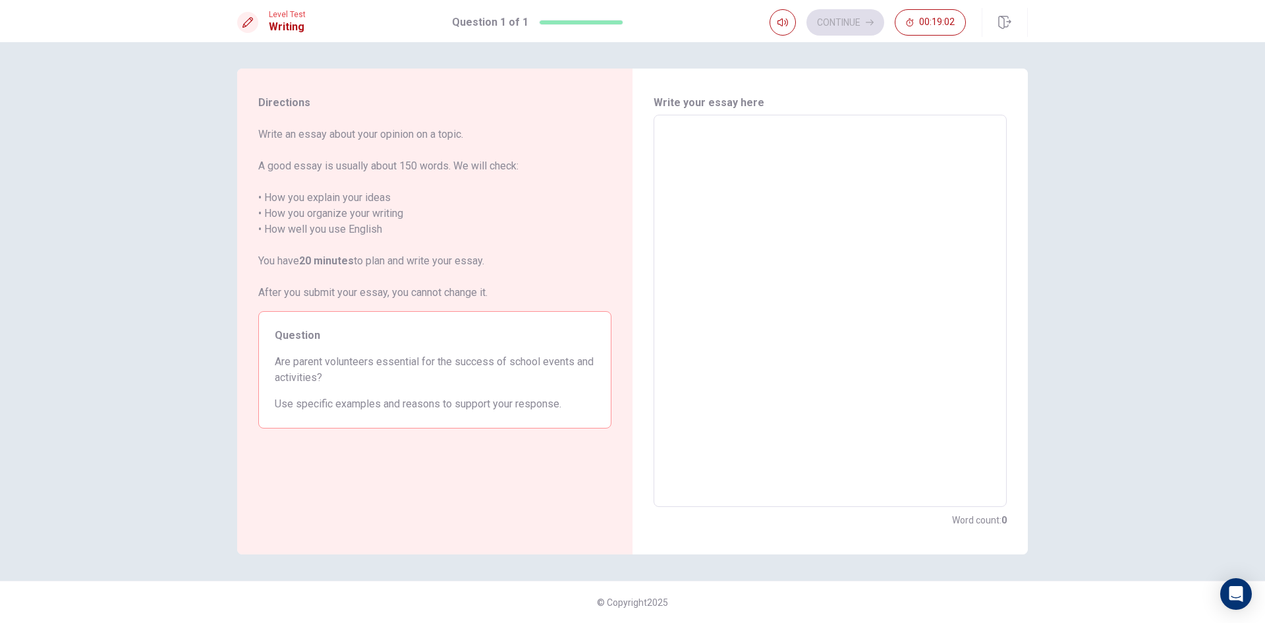
click at [675, 118] on div "x ​" at bounding box center [830, 311] width 353 height 392
type textarea "I"
type textarea "x"
type textarea "A"
type textarea "x"
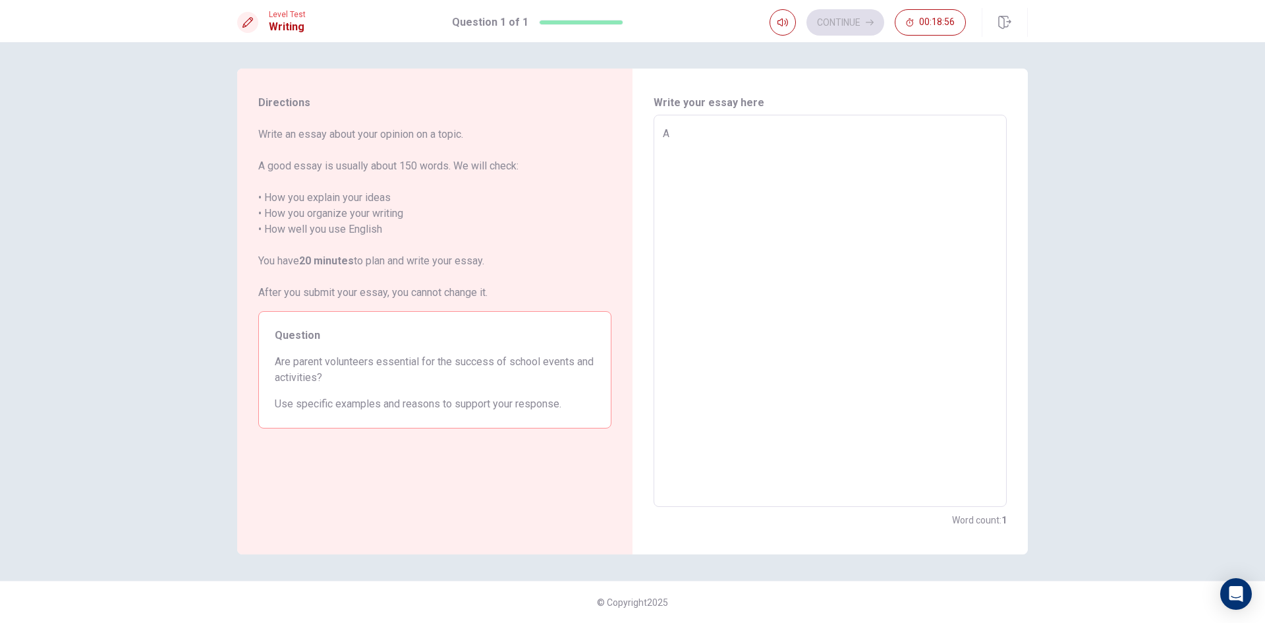
type textarea "Ar"
type textarea "x"
type textarea "Are"
type textarea "x"
type textarea "Are"
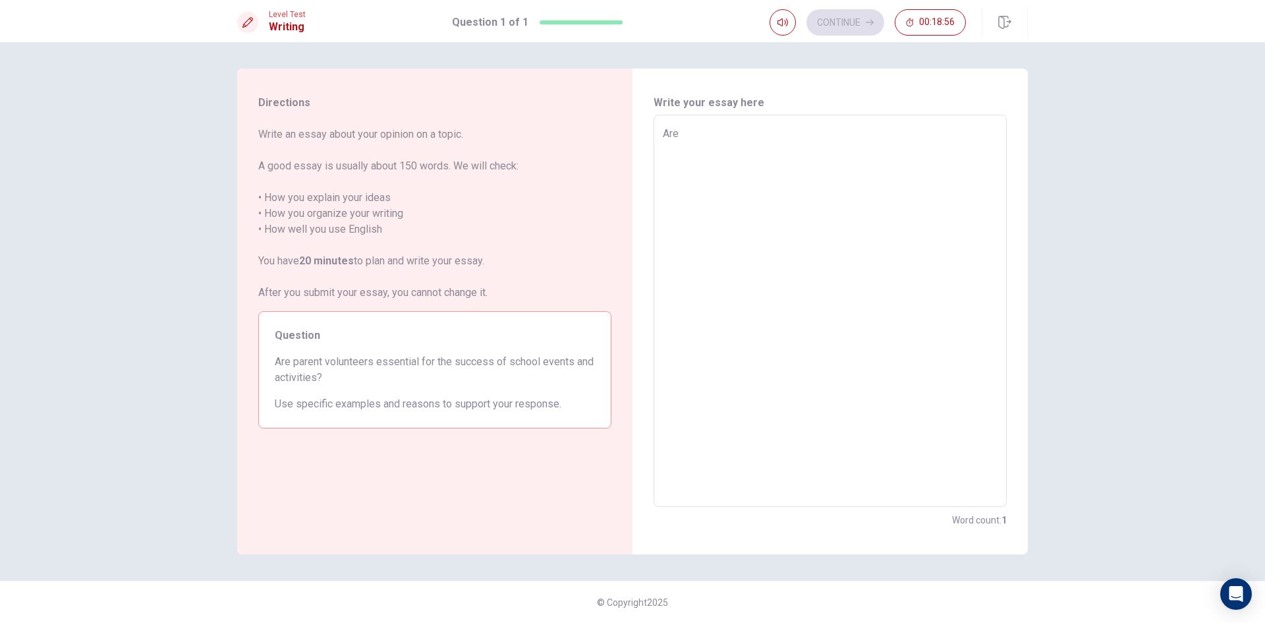
type textarea "x"
type textarea "Are p"
type textarea "x"
type textarea "Are pa"
type textarea "x"
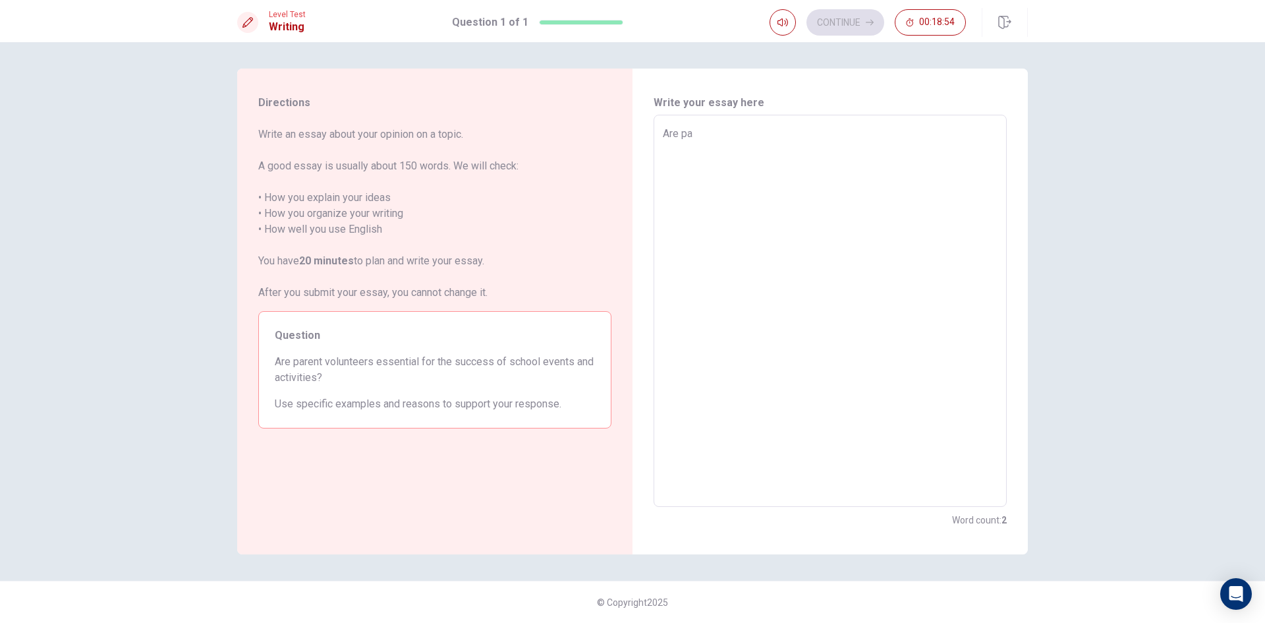
type textarea "Are par"
type textarea "x"
type textarea "Are pare"
type textarea "x"
type textarea "Are paren"
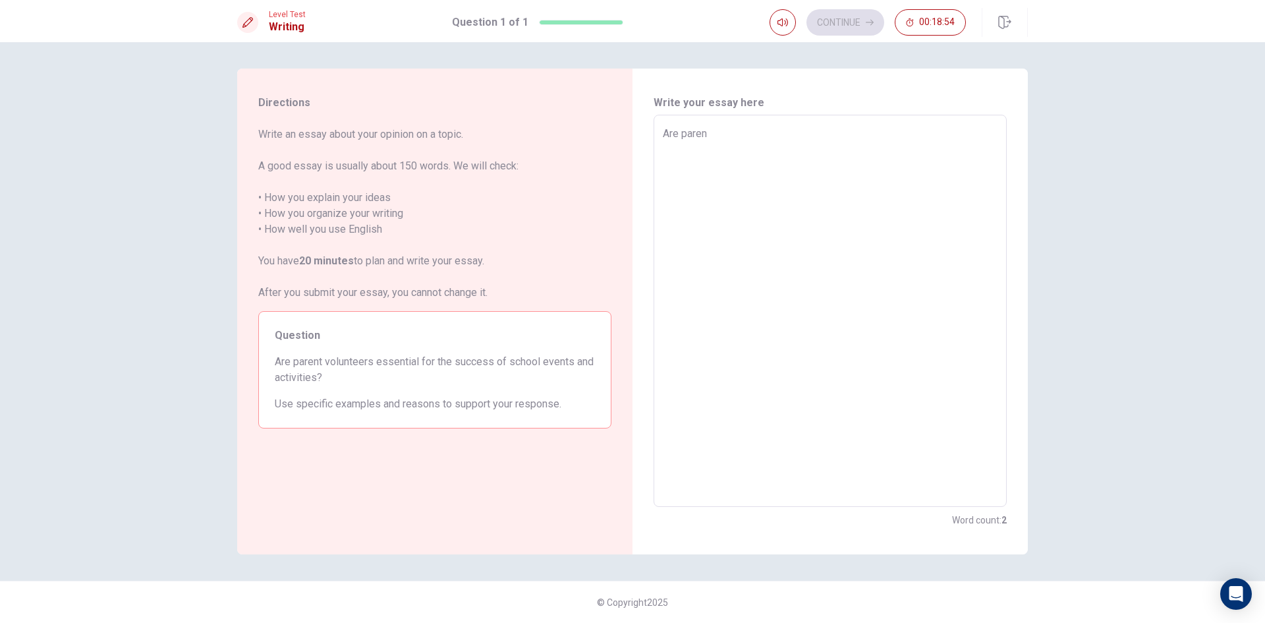
type textarea "x"
type textarea "Are parent"
type textarea "x"
type textarea "Are parent"
type textarea "x"
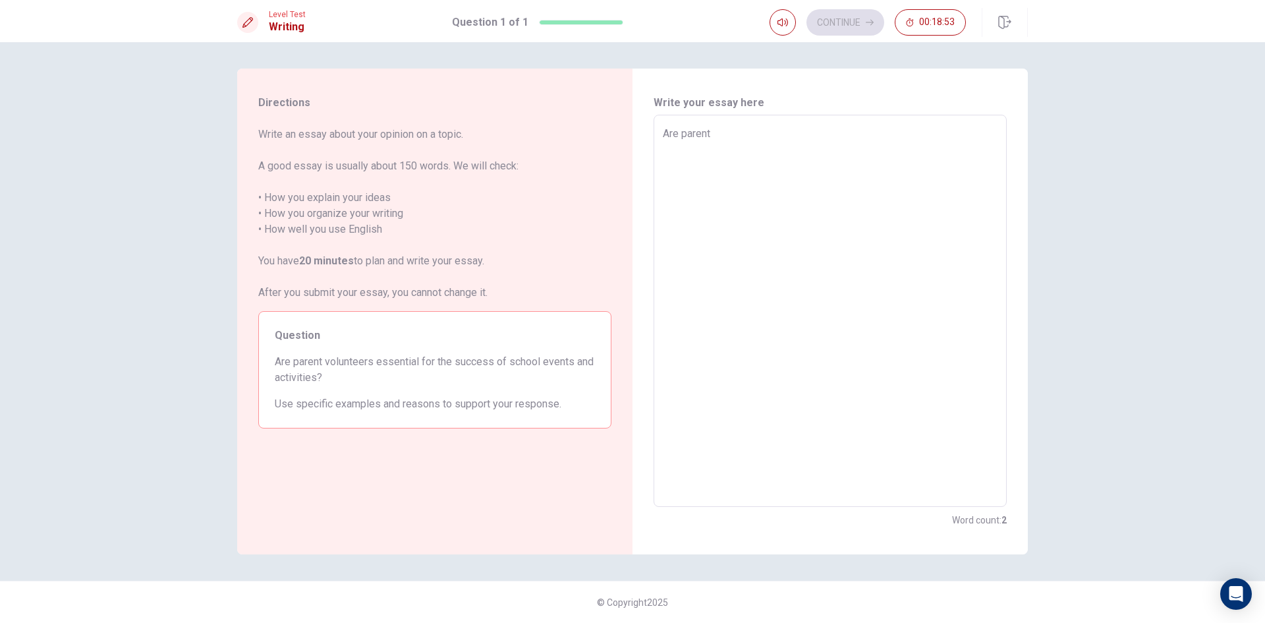
type textarea "Are parent v"
type textarea "x"
type textarea "Are parent vo"
type textarea "x"
type textarea "Are parent vol"
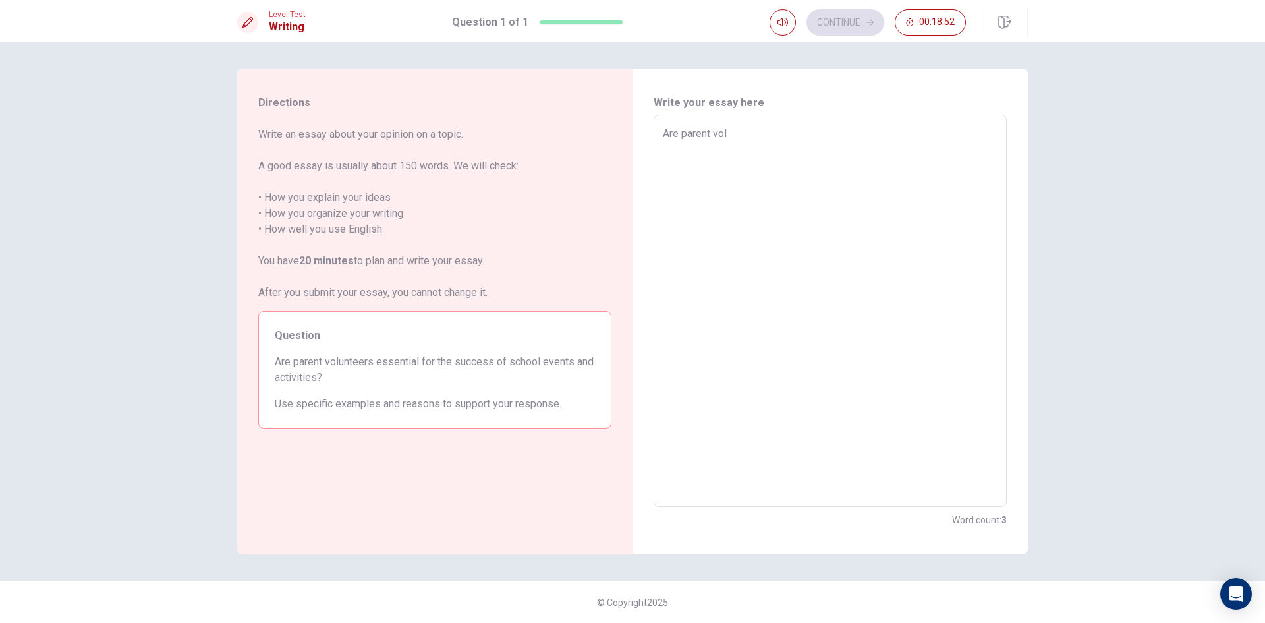
type textarea "x"
type textarea "Are parent volu"
type textarea "x"
type textarea "Are parent volun"
type textarea "x"
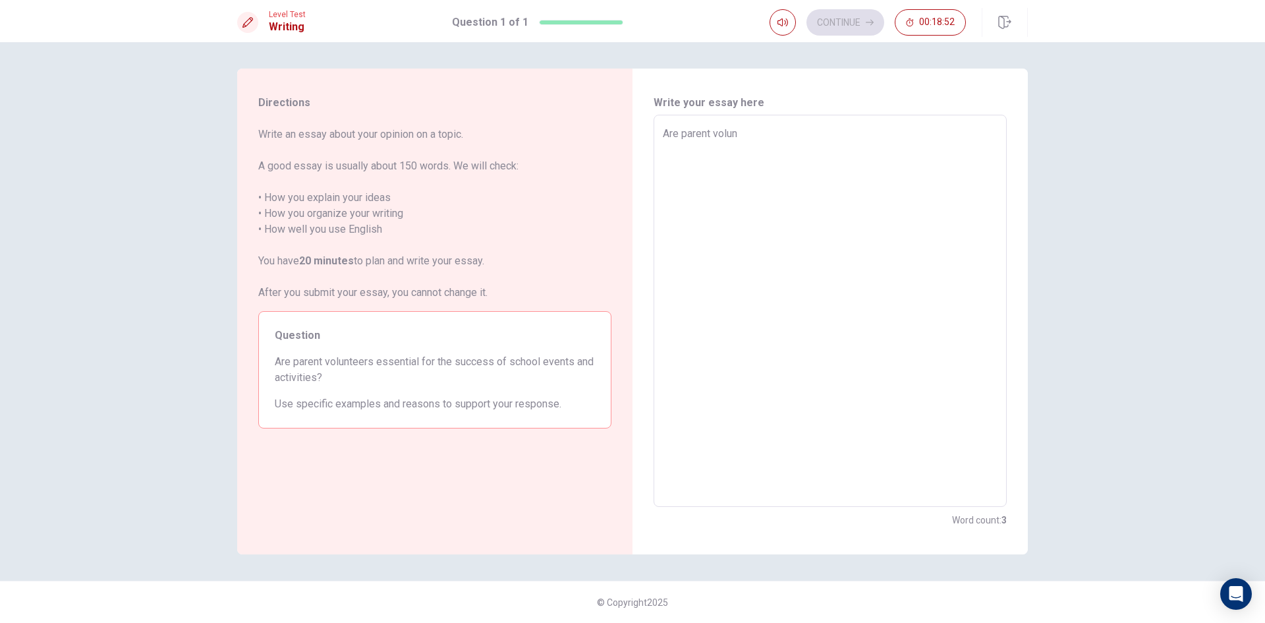
type textarea "Are parent volunt"
type textarea "x"
type textarea "Are parent volunte"
type textarea "x"
type textarea "Are parent voluntee"
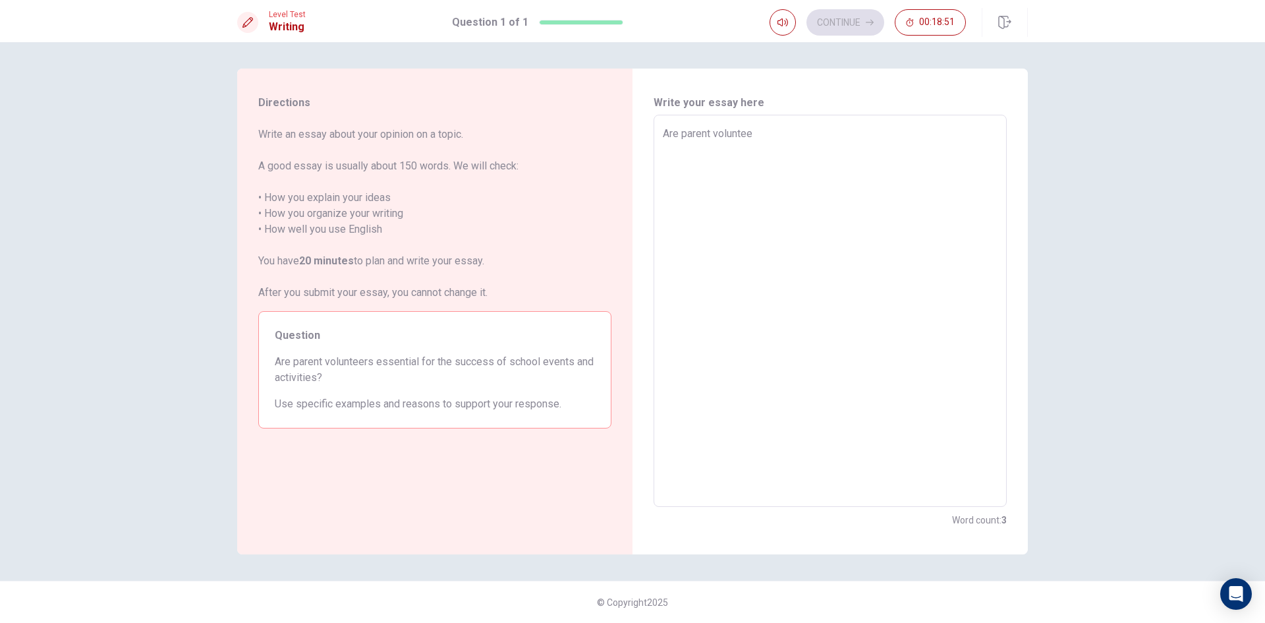
type textarea "x"
type textarea "Are parent volunteer"
type textarea "x"
type textarea "Are parent volunteers"
type textarea "x"
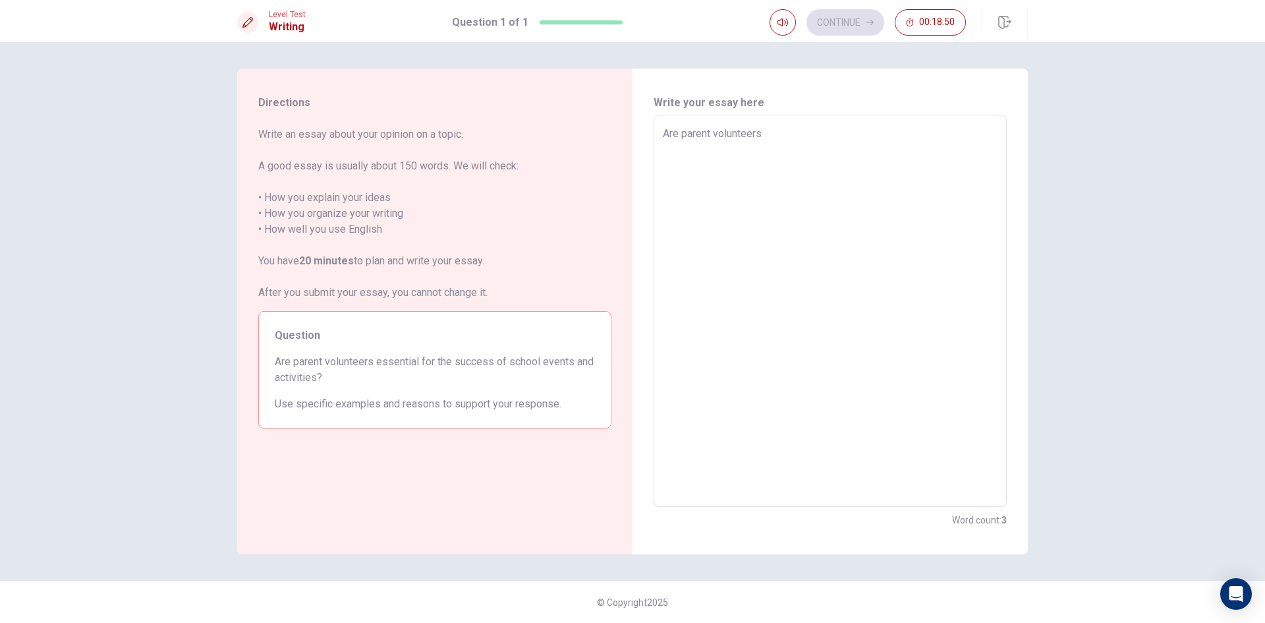
type textarea "Are parent volunteers"
type textarea "x"
type textarea "Are parent volunteers e"
type textarea "x"
type textarea "Are parent volunteers es"
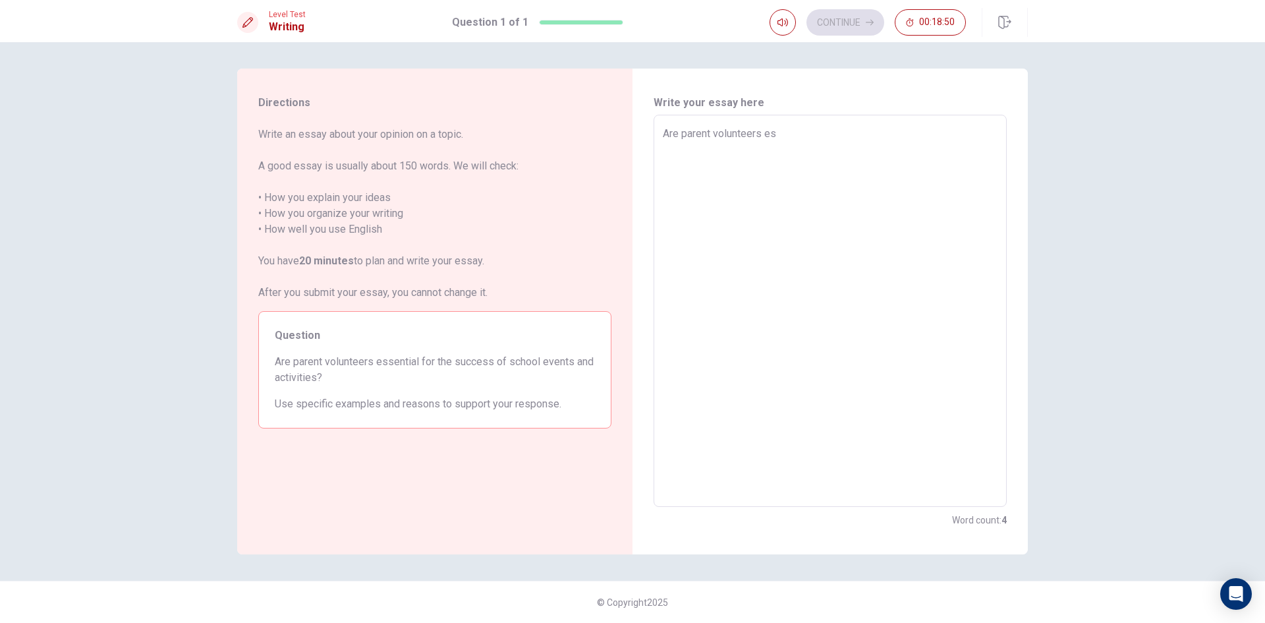
type textarea "x"
type textarea "Are parent volunteers ess"
type textarea "x"
type textarea "Are parent volunteers esse"
type textarea "x"
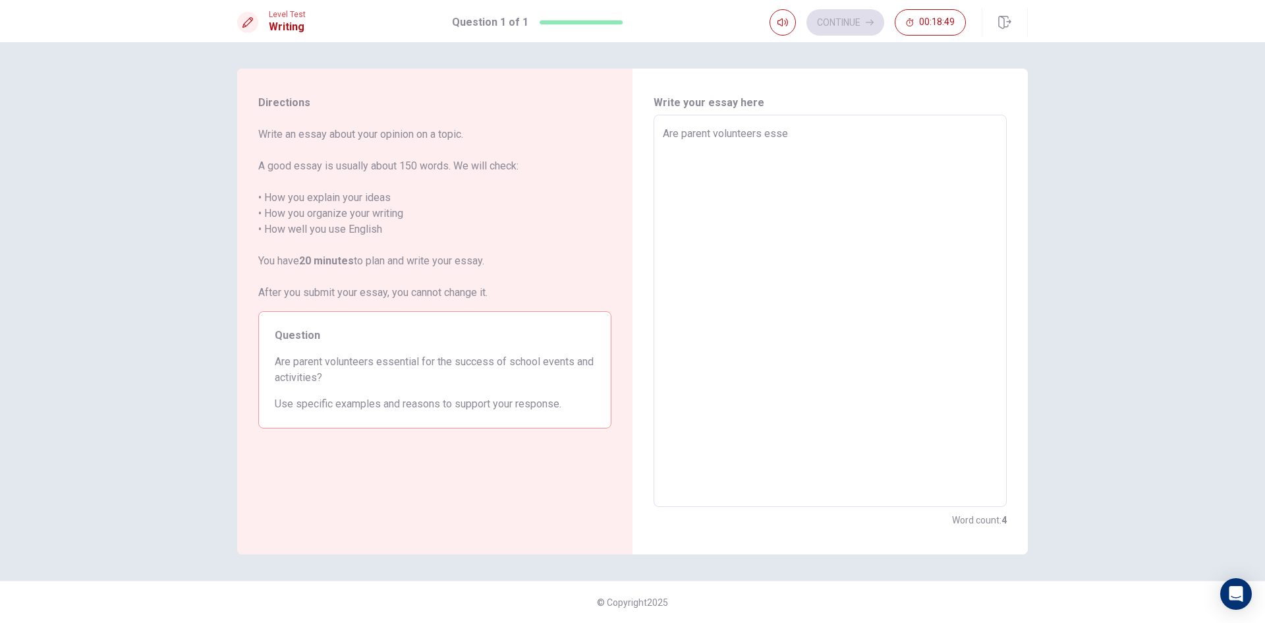
type textarea "Are parent volunteers essen"
type textarea "x"
type textarea "Are parent volunteers essent"
type textarea "x"
type textarea "Are parent volunteers essenti"
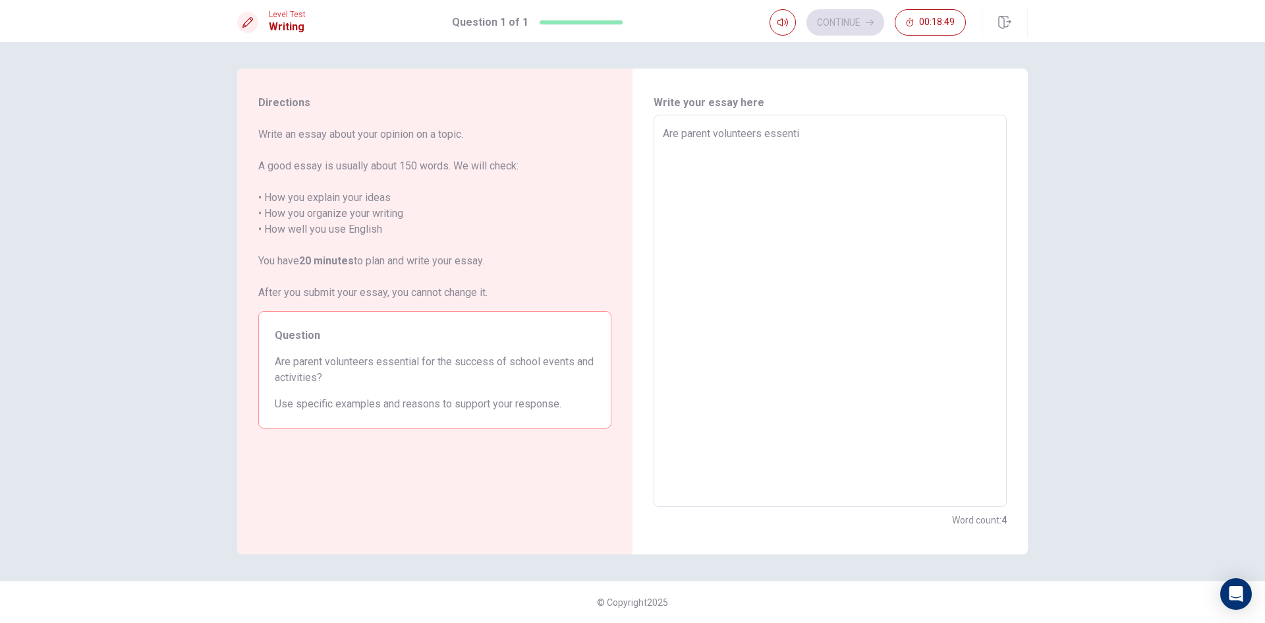
type textarea "x"
type textarea "Are parent volunteers essentia"
type textarea "x"
type textarea "Are parent volunteers essential"
type textarea "x"
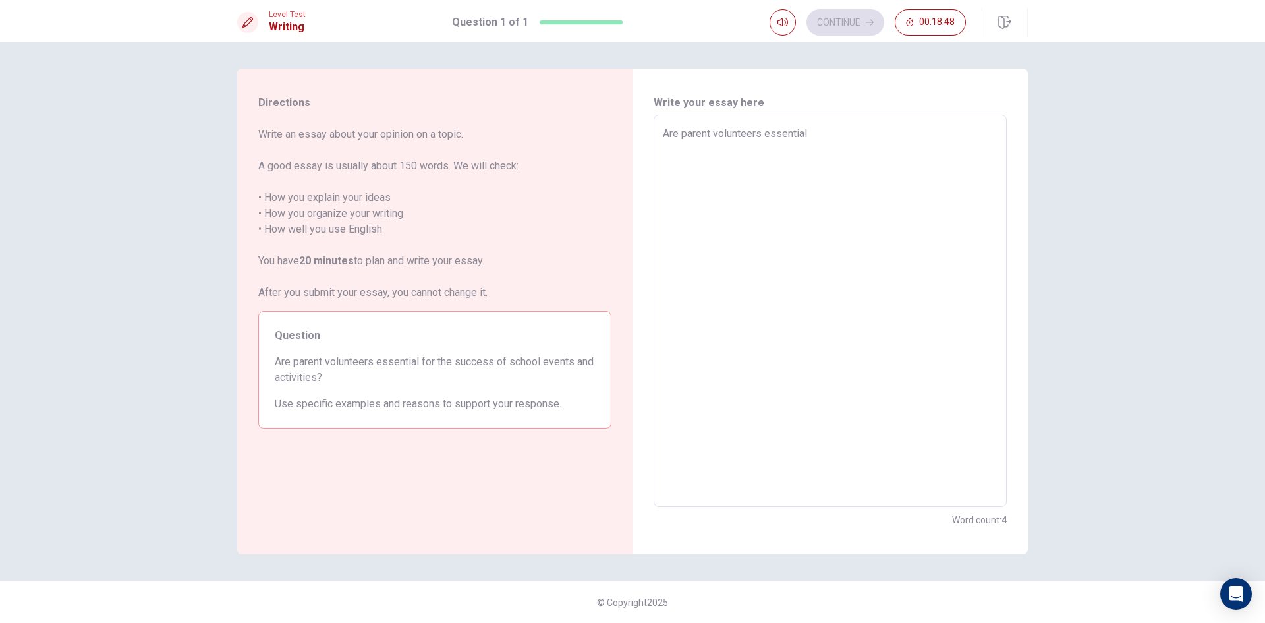
type textarea "Are parent volunteers essential"
type textarea "x"
type textarea "Are parent volunteers essential f"
type textarea "x"
type textarea "Are parent volunteers essential fo"
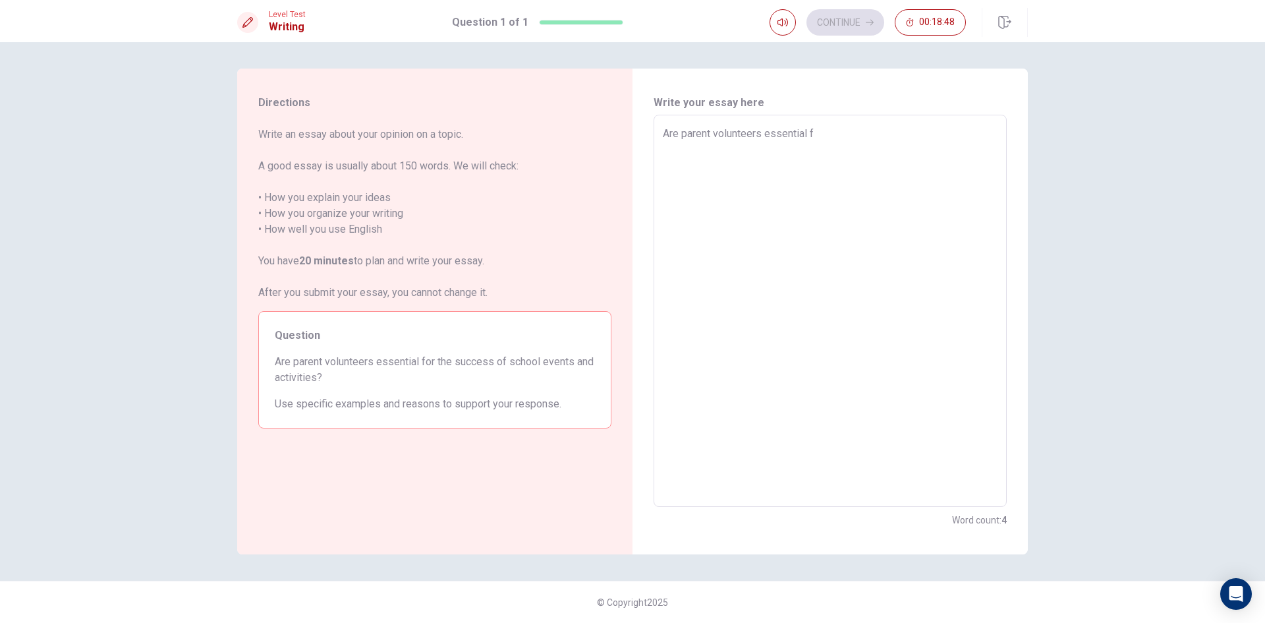
type textarea "x"
type textarea "Are parent volunteers essential for"
type textarea "x"
type textarea "Are parent volunteers essential for"
type textarea "x"
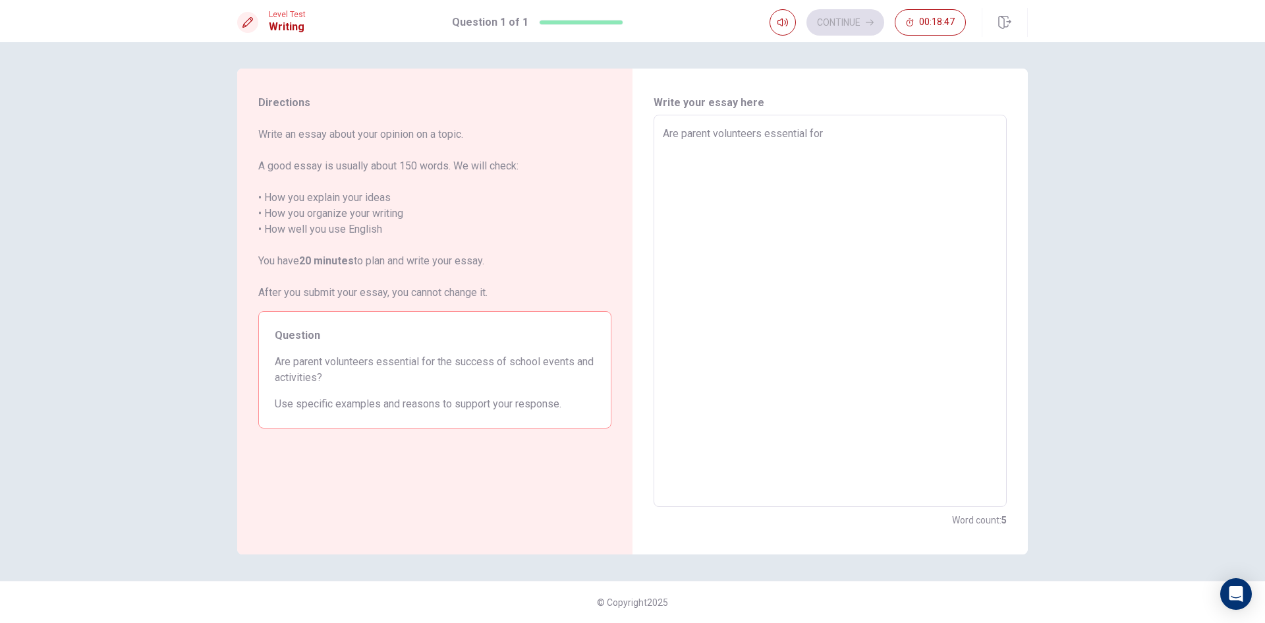
type textarea "Are parent volunteers essential for h"
type textarea "x"
type textarea "Are parent volunteers essential for he"
type textarea "x"
type textarea "Are parent volunteers essential for he"
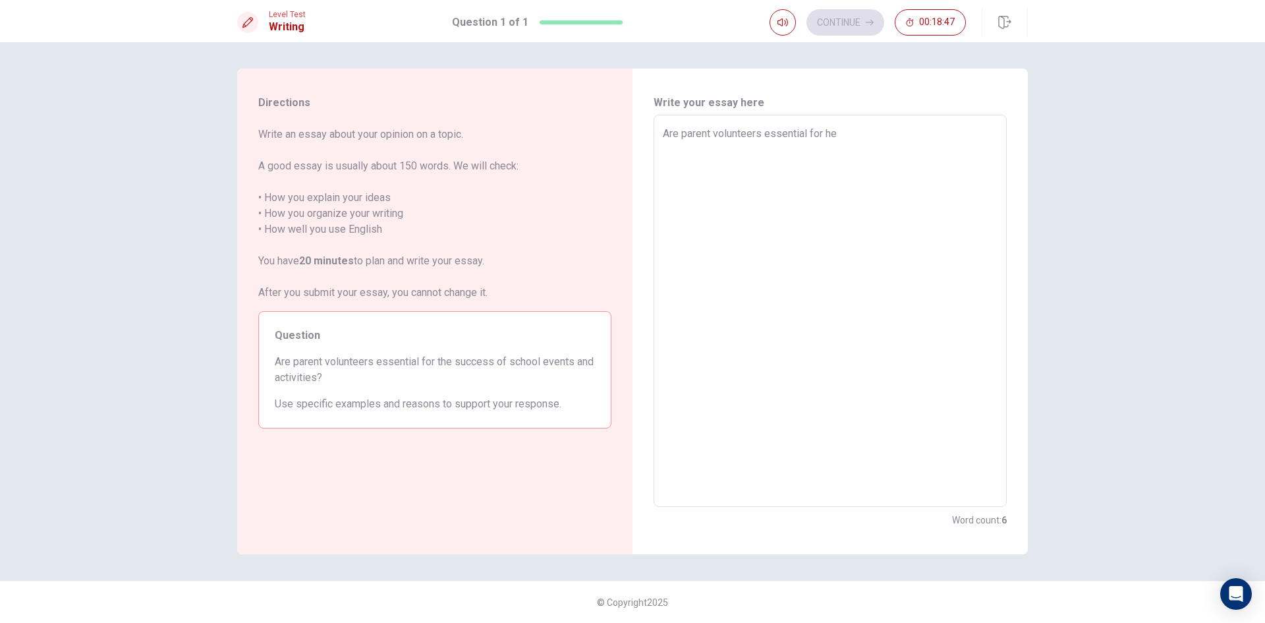
type textarea "x"
type textarea "Are parent volunteers essential for he"
type textarea "x"
type textarea "Are parent volunteers essential for h"
type textarea "x"
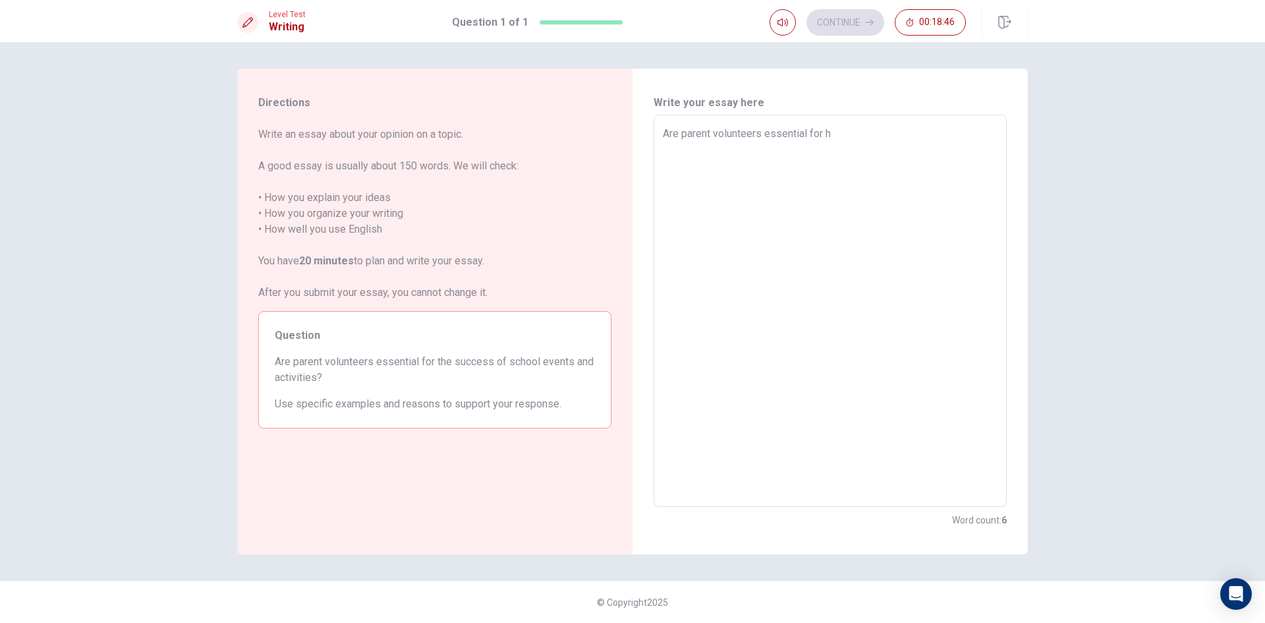
type textarea "Are parent volunteers essential for"
type textarea "x"
type textarea "Are parent volunteers essential for t"
type textarea "x"
type textarea "Are parent volunteers essential for th"
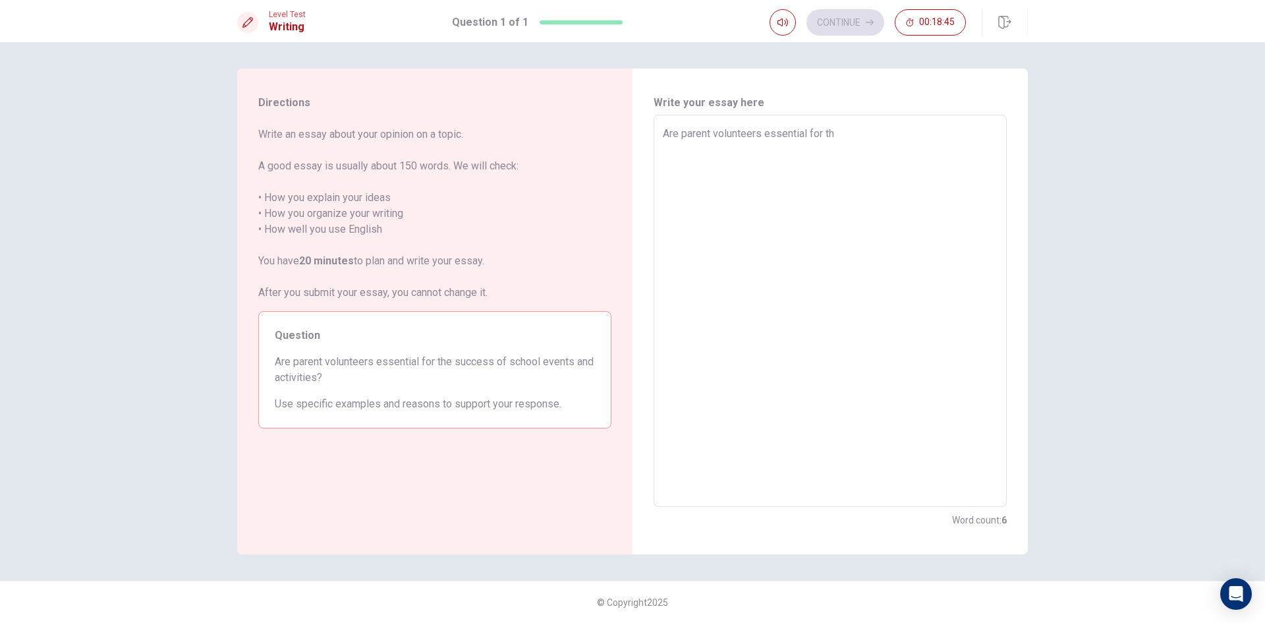
type textarea "x"
type textarea "Are parent volunteers essential for the"
type textarea "x"
type textarea "Are parent volunteers essential for the"
type textarea "x"
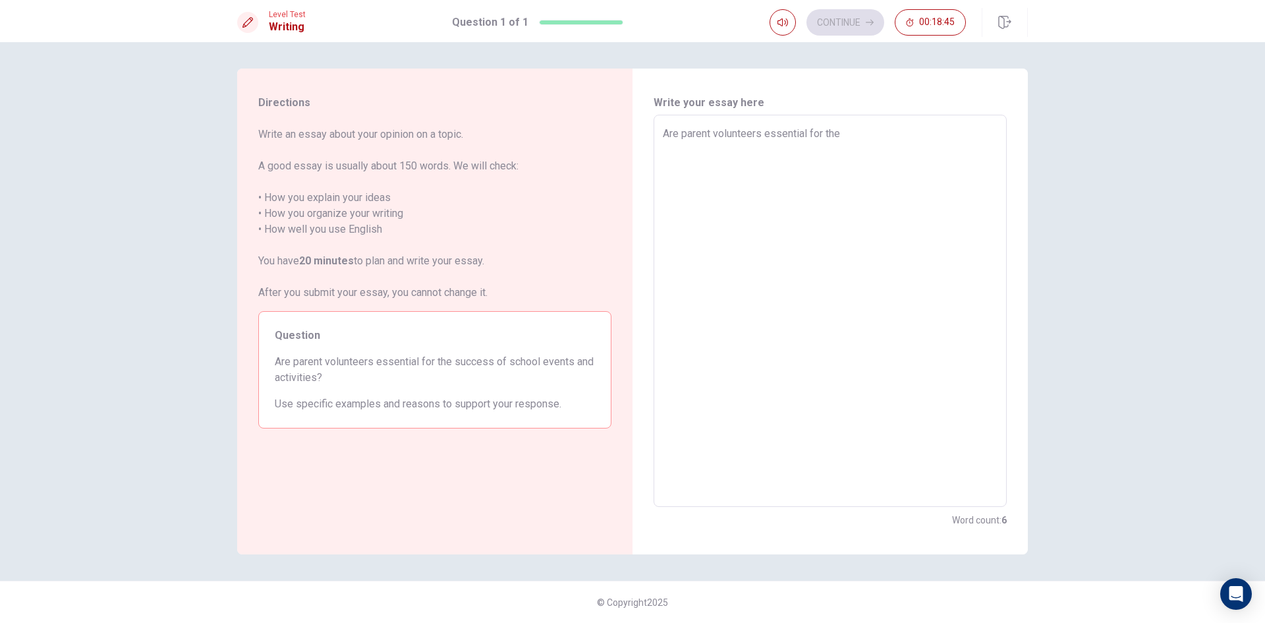
type textarea "Are parent volunteers essential for the s"
type textarea "x"
type textarea "Are parent volunteers essential for the su"
type textarea "x"
type textarea "Are parent volunteers essential for the suc"
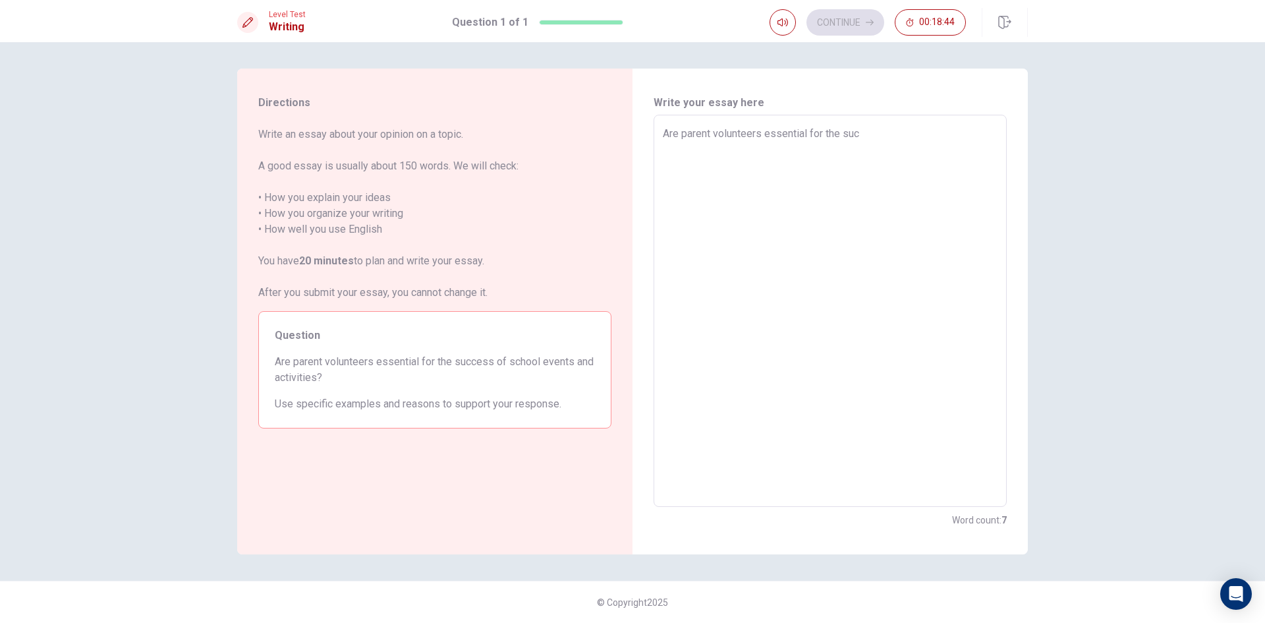
type textarea "x"
type textarea "Are parent volunteers essential for the succ"
type textarea "x"
type textarea "Are parent volunteers essential for the succe"
type textarea "x"
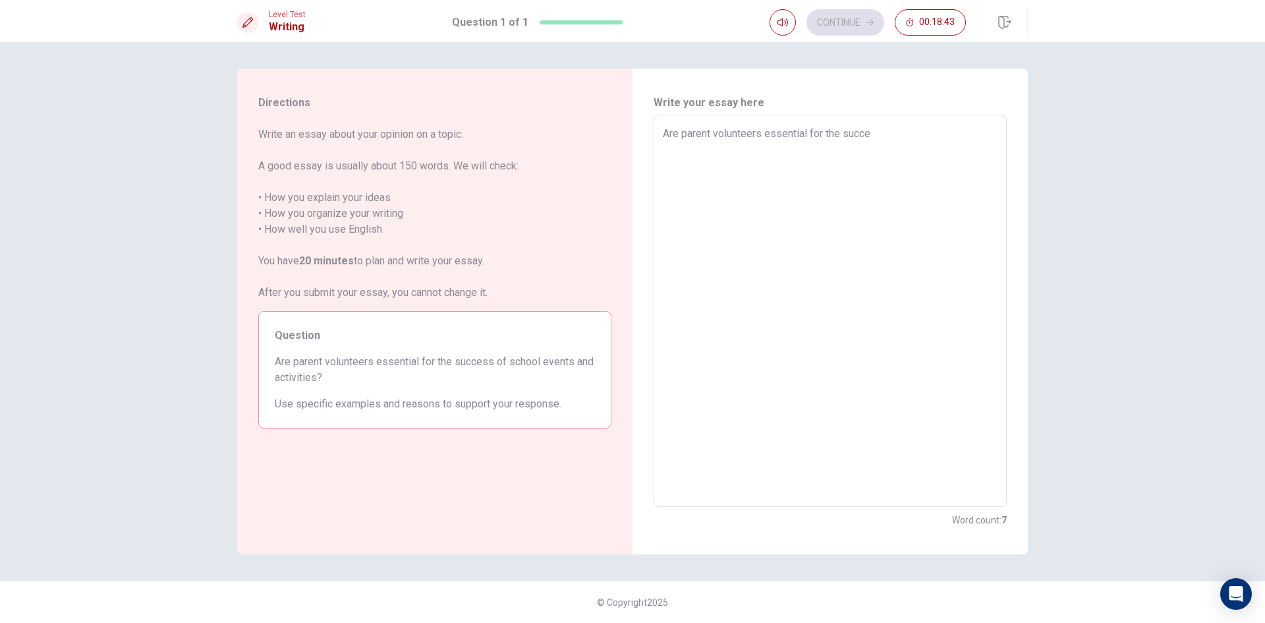
type textarea "Are parent volunteers essential for the succes"
type textarea "x"
type textarea "Are parent volunteers essential for the success"
type textarea "x"
type textarea "Are parent volunteers essential for the success"
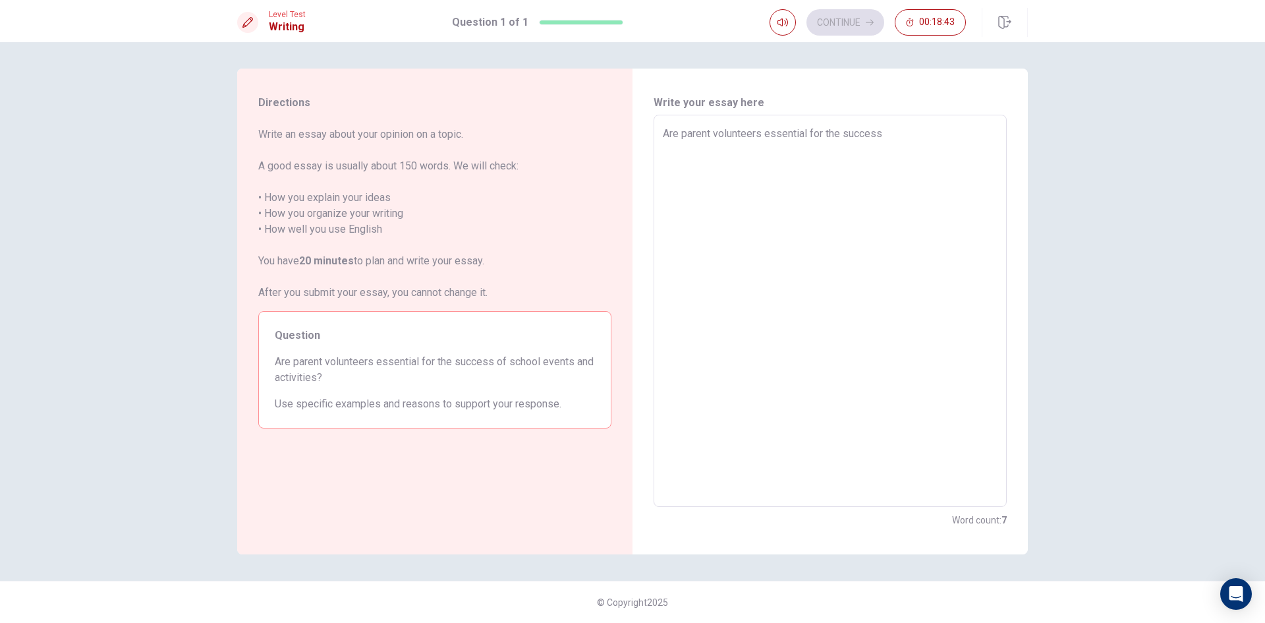
type textarea "x"
type textarea "Are parent volunteers essential for the success o"
type textarea "x"
type textarea "Are parent volunteers essential for the success of"
type textarea "x"
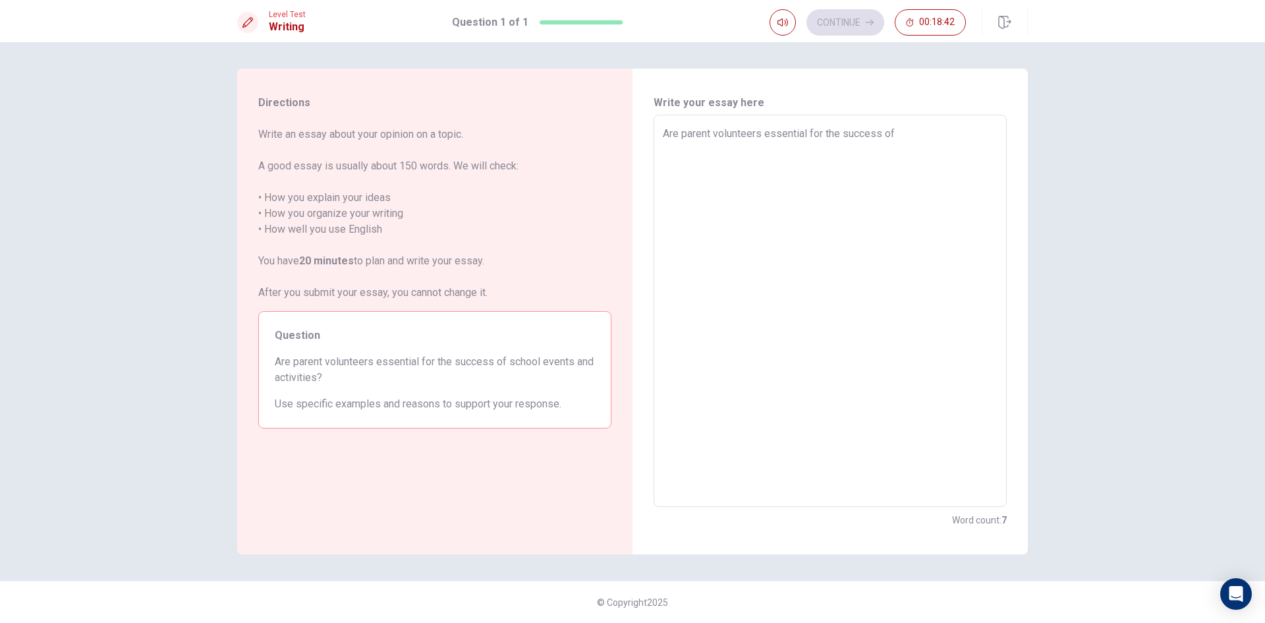
type textarea "Are parent volunteers essential for the success of"
type textarea "x"
type textarea "Are parent volunteers essential for the success of s"
type textarea "x"
type textarea "Are parent volunteers essential for the success of sc"
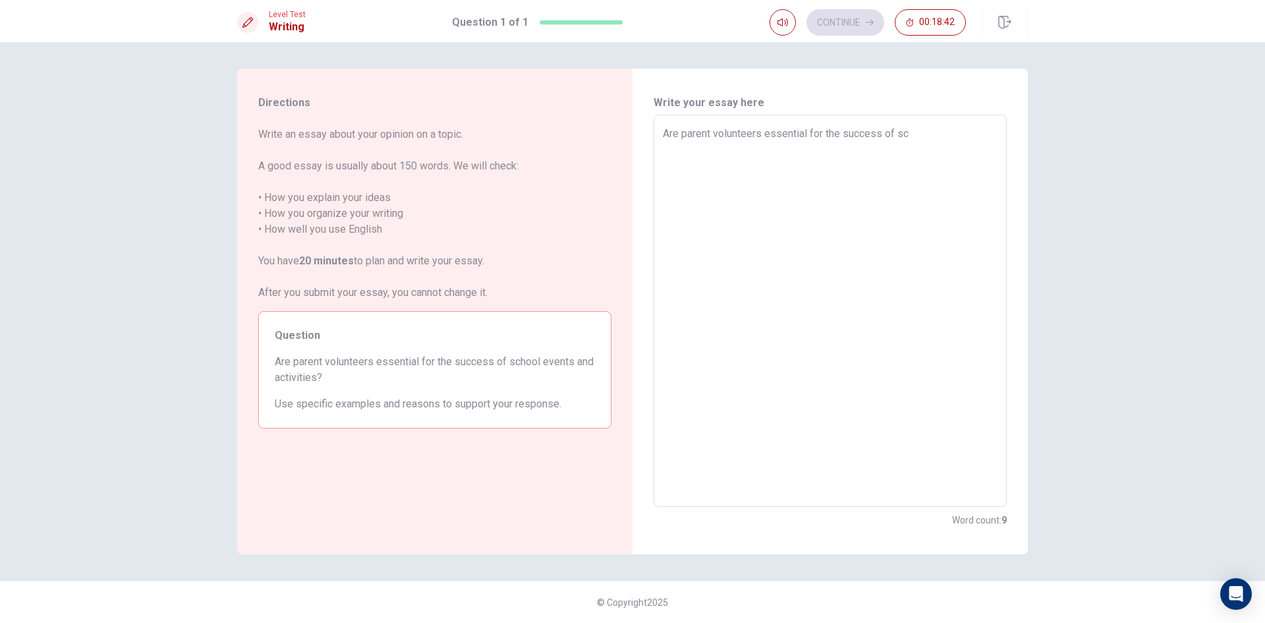
type textarea "x"
type textarea "Are parent volunteers essential for the success of sch"
type textarea "x"
type textarea "Are parent volunteers essential for the success of scho"
type textarea "x"
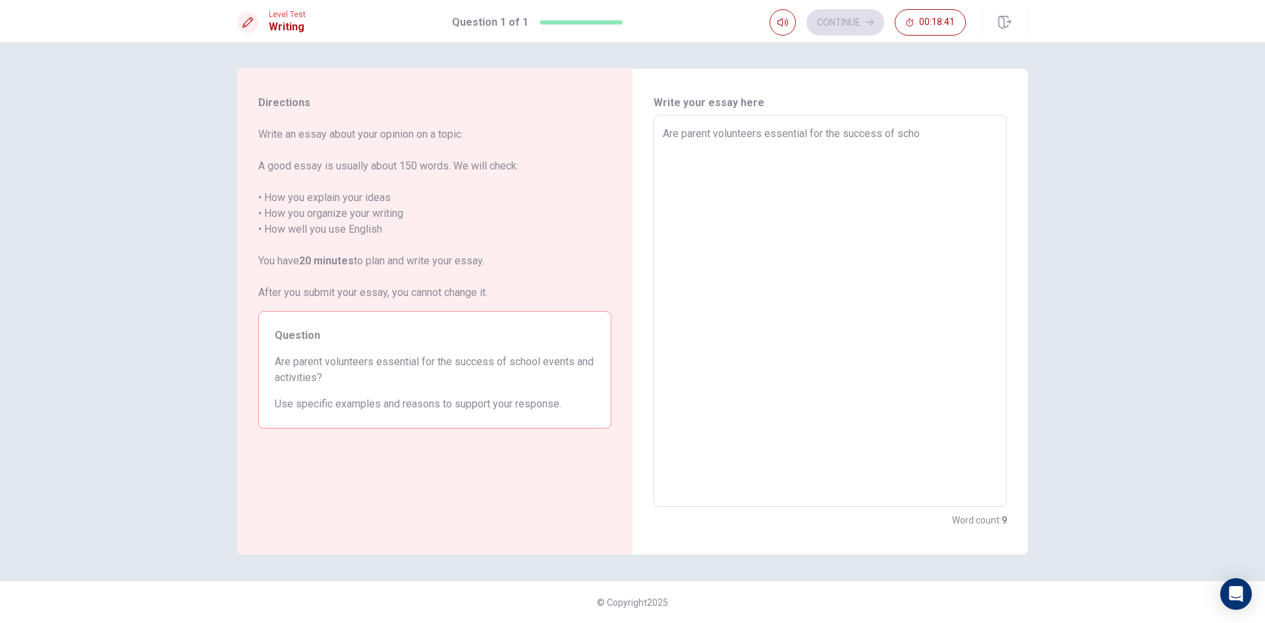
type textarea "Are parent volunteers essential for the success of schoo"
type textarea "x"
type textarea "Are parent volunteers essential for the success of school"
type textarea "x"
type textarea "Are parent volunteers essential for the success of school"
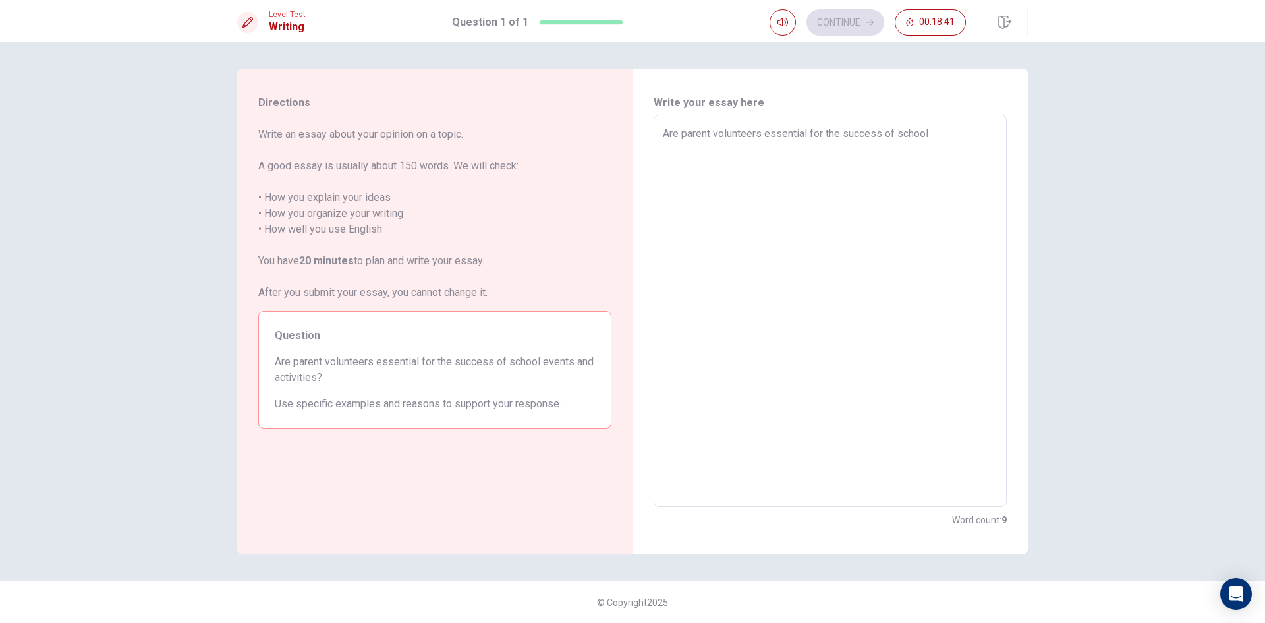
type textarea "x"
type textarea "Are parent volunteers essential for the success of school e"
type textarea "x"
type textarea "Are parent volunteers essential for the success of school ev"
type textarea "x"
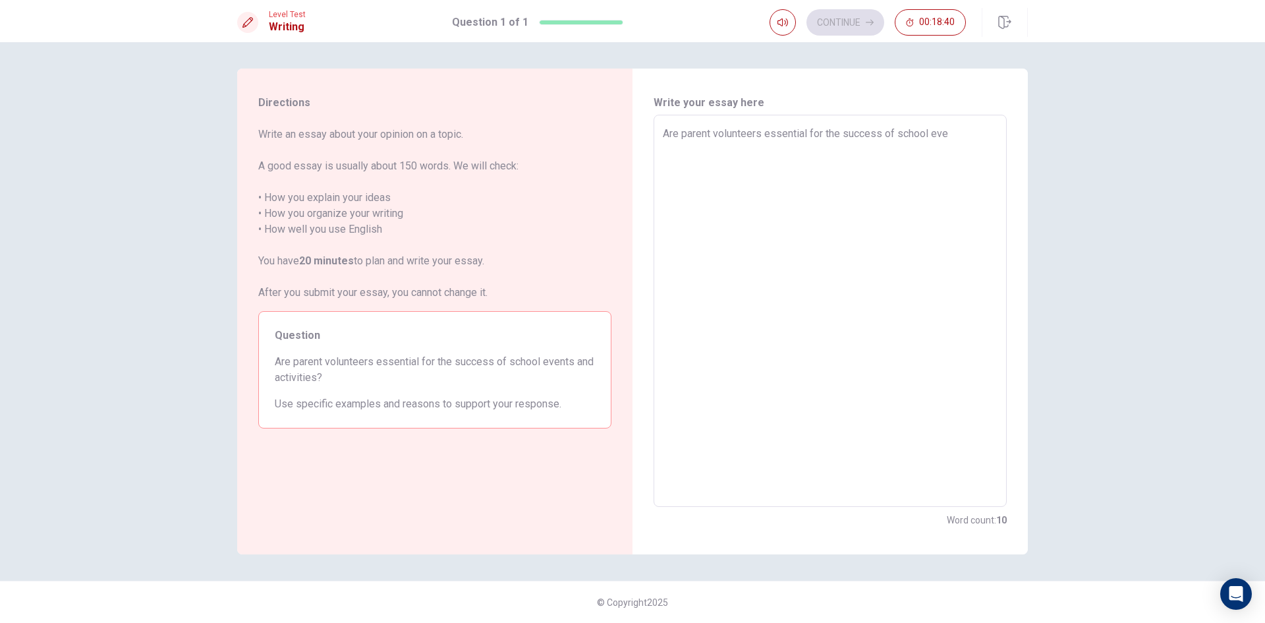
type textarea "Are parent volunteers essential for the success of school even"
type textarea "x"
type textarea "Are parent volunteers essential for the success of school event"
type textarea "x"
type textarea "Are parent volunteers essential for the success of school events"
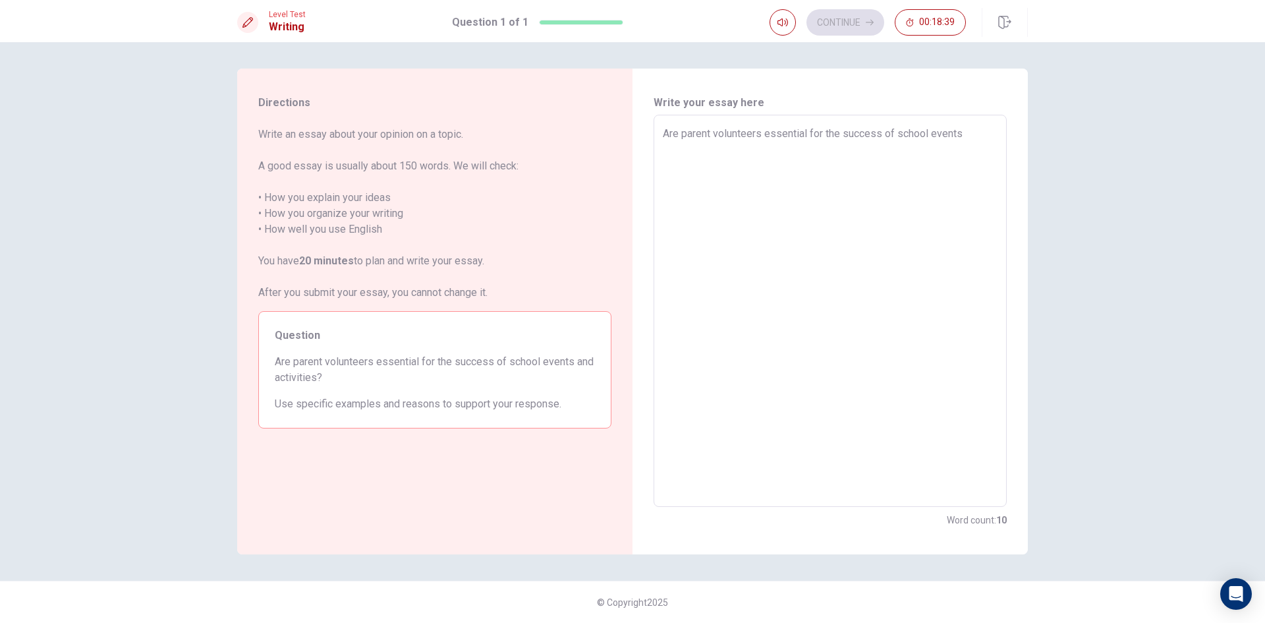
type textarea "x"
type textarea "Are parent volunteers essential for the success of school events"
type textarea "x"
type textarea "Are parent volunteers essential for the success of school events an"
type textarea "x"
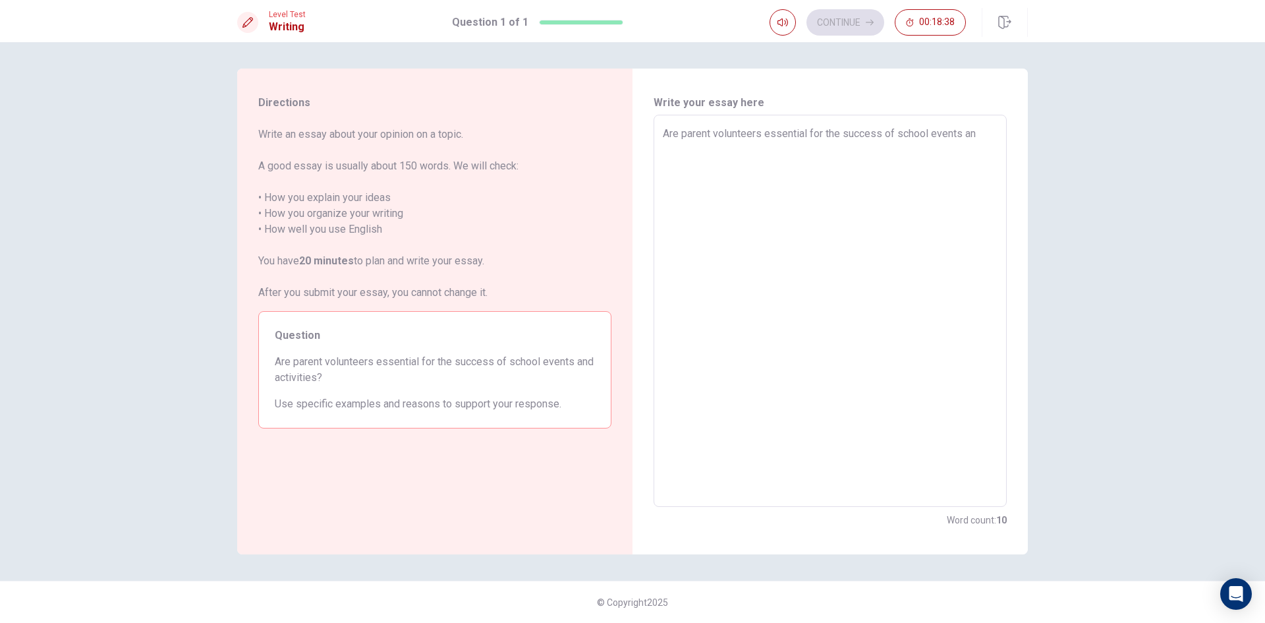
type textarea "Are parent volunteers essential for the success of school events and"
type textarea "x"
type textarea "Are parent volunteers essential for the success of school events and"
type textarea "x"
type textarea "Are parent volunteers essential for the success of school events and a"
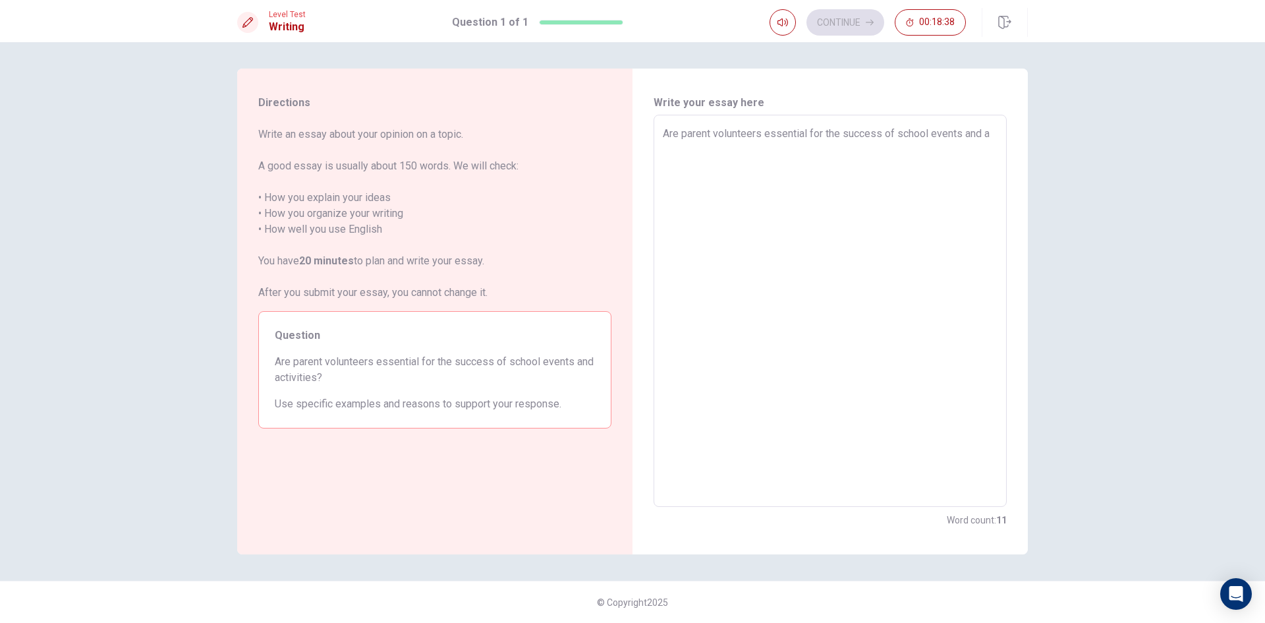
type textarea "x"
type textarea "Are parent volunteers essential for the success of school events and ac"
type textarea "x"
type textarea "Are parent volunteers essential for the success of school events and act"
type textarea "x"
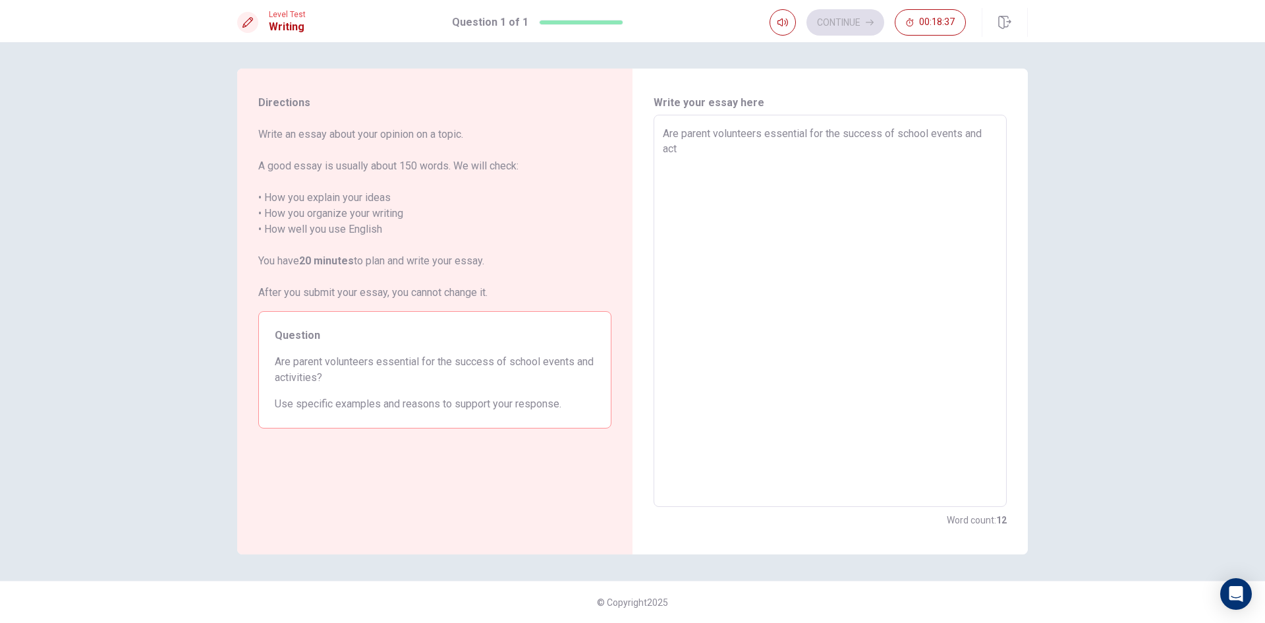
type textarea "Are parent volunteers essential for the success of school events and acti"
type textarea "x"
type textarea "Are parent volunteers essential for the success of school events and activ"
type textarea "x"
type textarea "Are parent volunteers essential for the success of school events and activi"
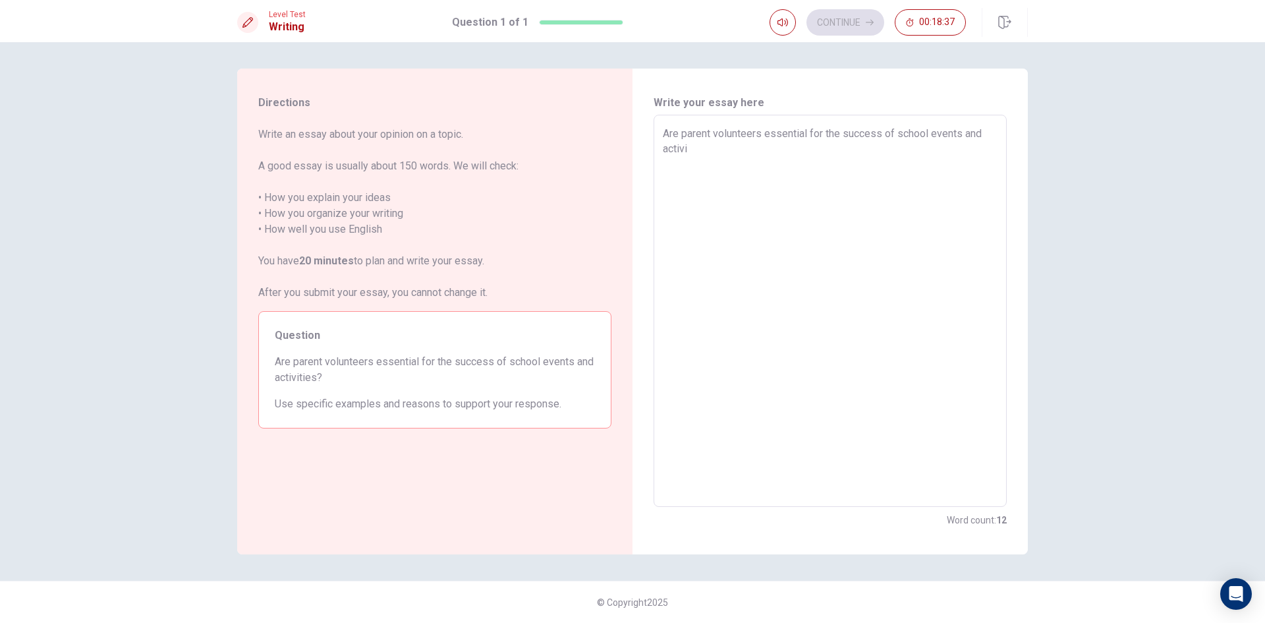
type textarea "x"
type textarea "Are parent volunteers essential for the success of school events and activit"
type textarea "x"
type textarea "Are parent volunteers essential for the success of school events and activiti"
type textarea "x"
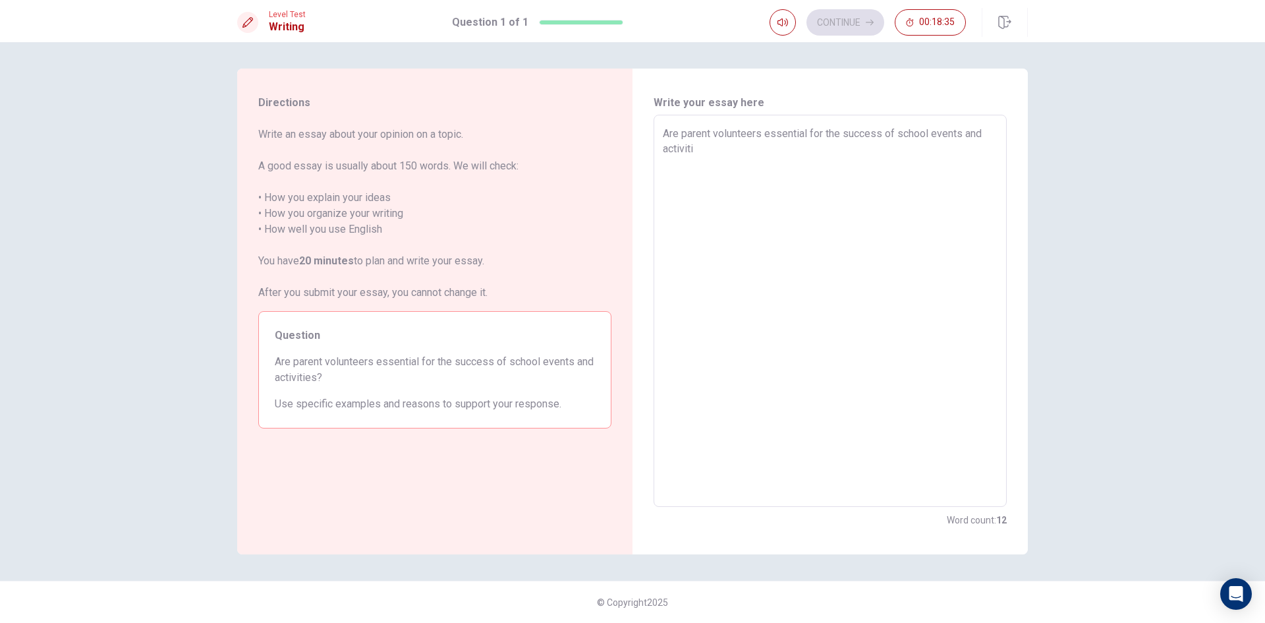
type textarea "Are parent volunteers essential for the success of school events and activitie"
type textarea "x"
type textarea "Are parent volunteers essential for the success of school events and activities"
type textarea "x"
type textarea "Are parent volunteers essential for the success of school events and activities?"
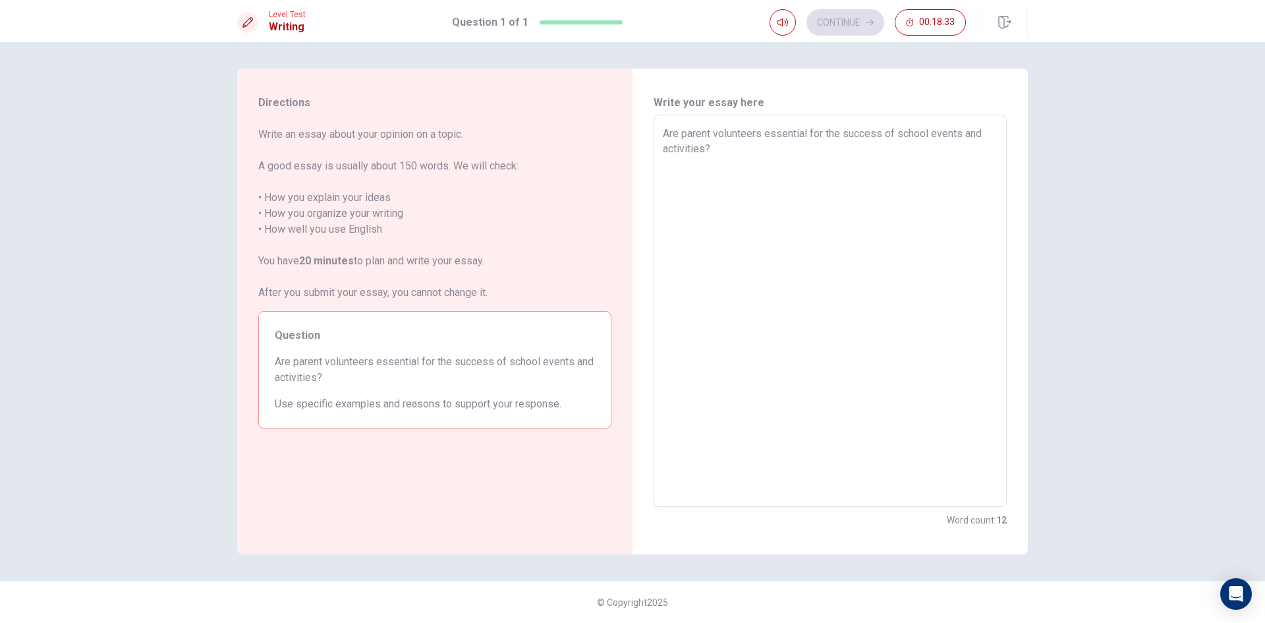
type textarea "x"
type textarea "Are parent volunteers essential for the success of school events and activities?"
type textarea "x"
type textarea "Are parent volunteers essential for the success of school events and activities?"
type textarea "x"
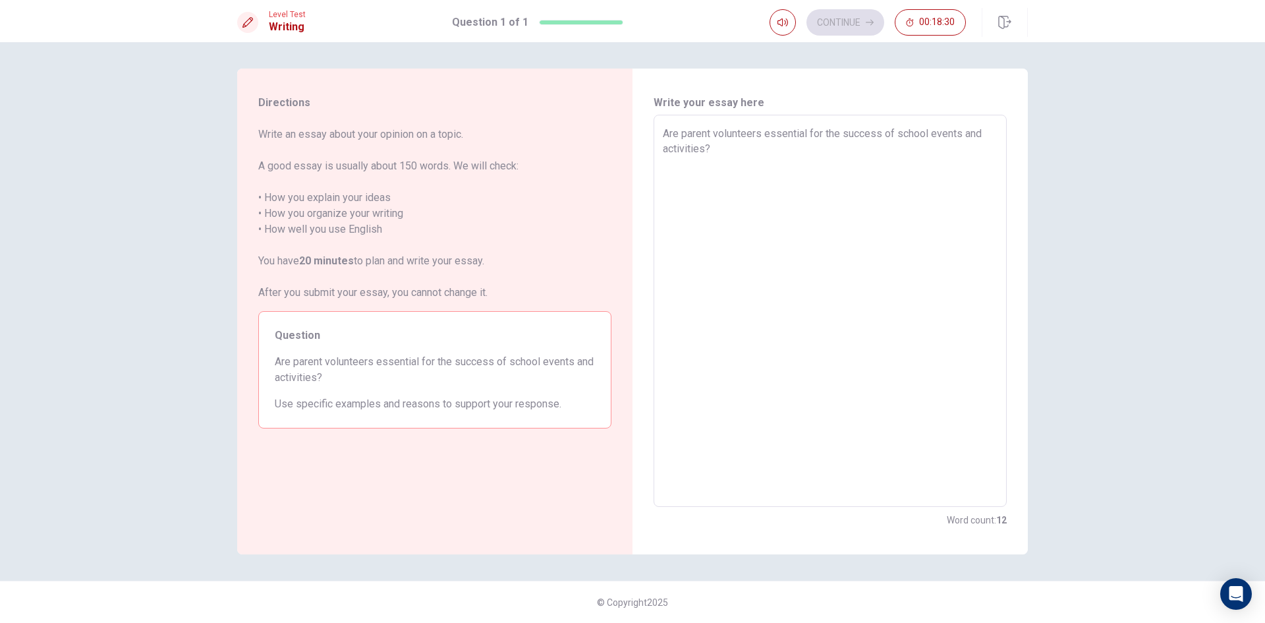
type textarea "Are parent volunteers essential for the success of school events and activities…"
type textarea "x"
type textarea "Are parent volunteers essential for the success of school events and activities…"
type textarea "x"
type textarea "Are parent volunteers essential for the success of school events and activities…"
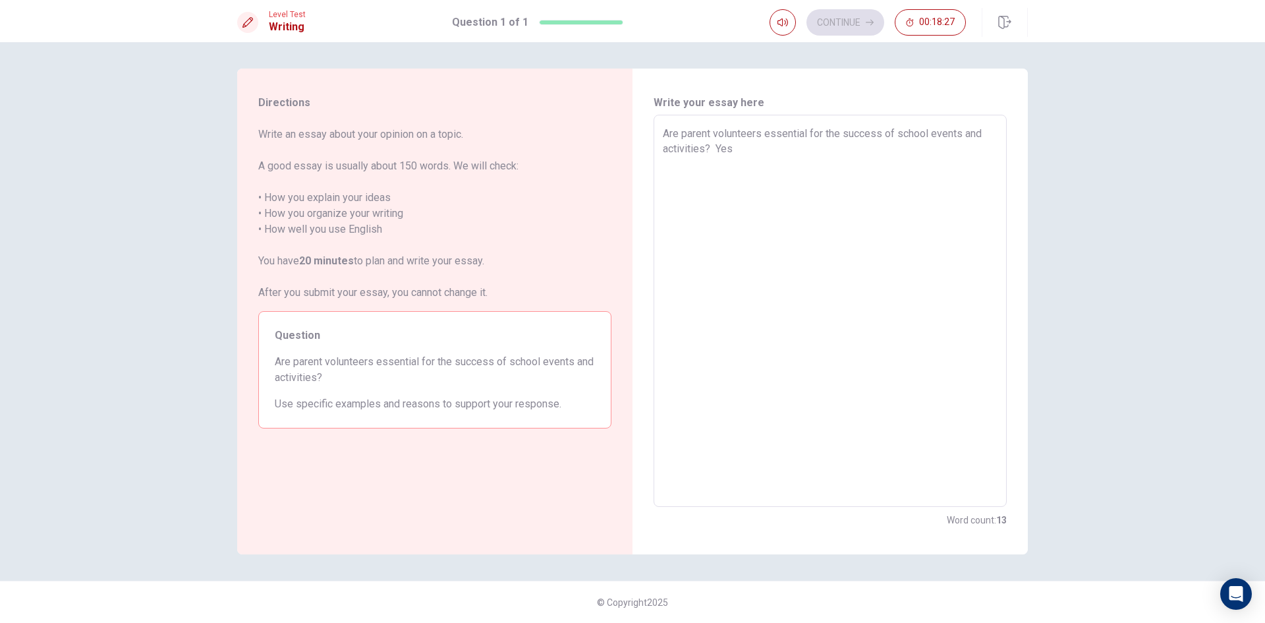
type textarea "x"
type textarea "Are parent volunteers essential for the success of school events and activities…"
type textarea "x"
type textarea "Are parent volunteers essential for the success of school events and activities…"
type textarea "x"
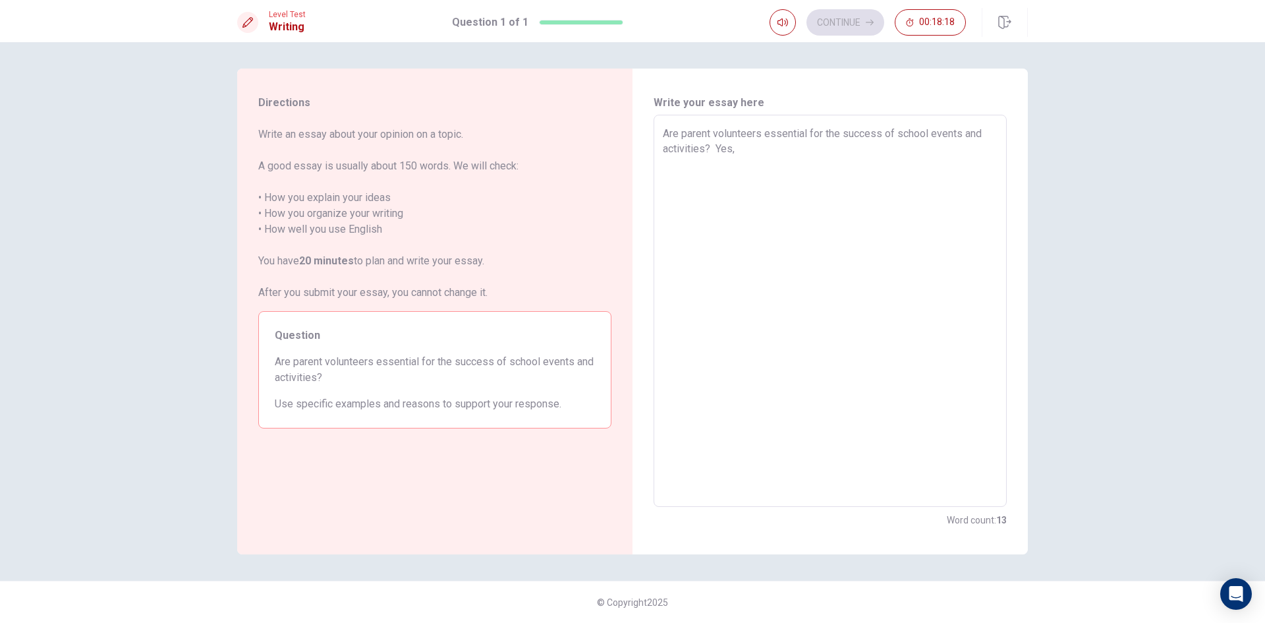
type textarea "Are parent volunteers essential for the success of school events and activities…"
type textarea "x"
type textarea "Are parent volunteers essential for the success of school events and activities…"
type textarea "x"
type textarea "Are parent volunteers essential for the success of school events and activities…"
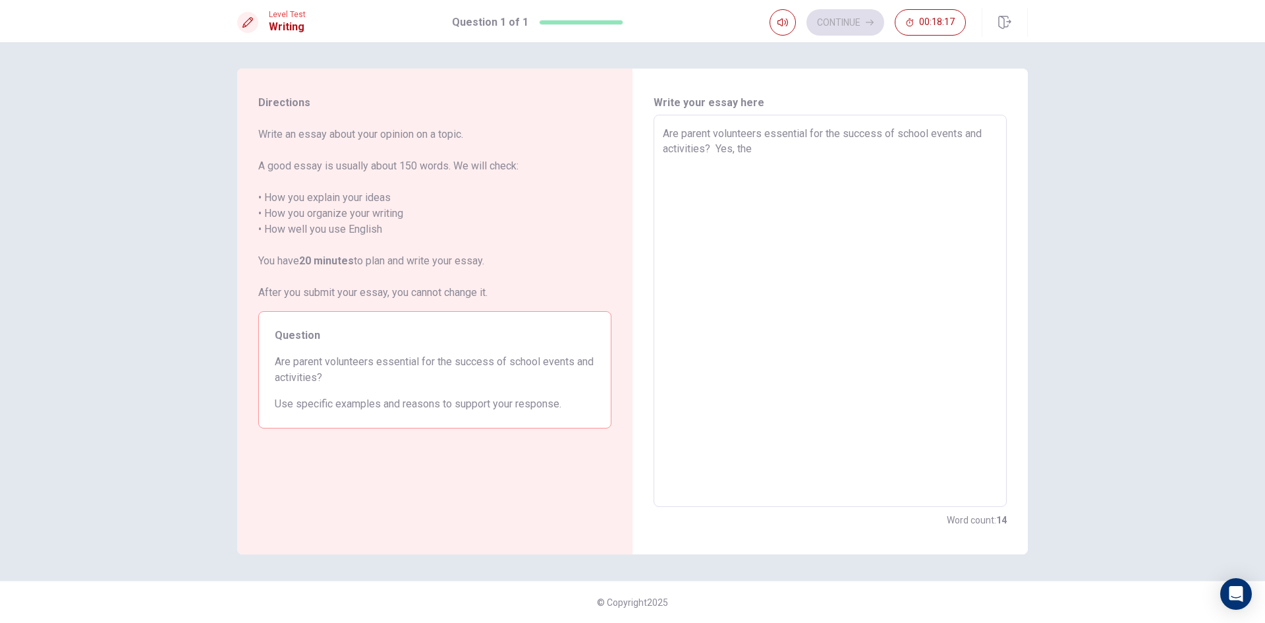
type textarea "x"
type textarea "Are parent volunteers essential for the success of school events and activities…"
type textarea "x"
type textarea "Are parent volunteers essential for the success of school events and activities…"
type textarea "x"
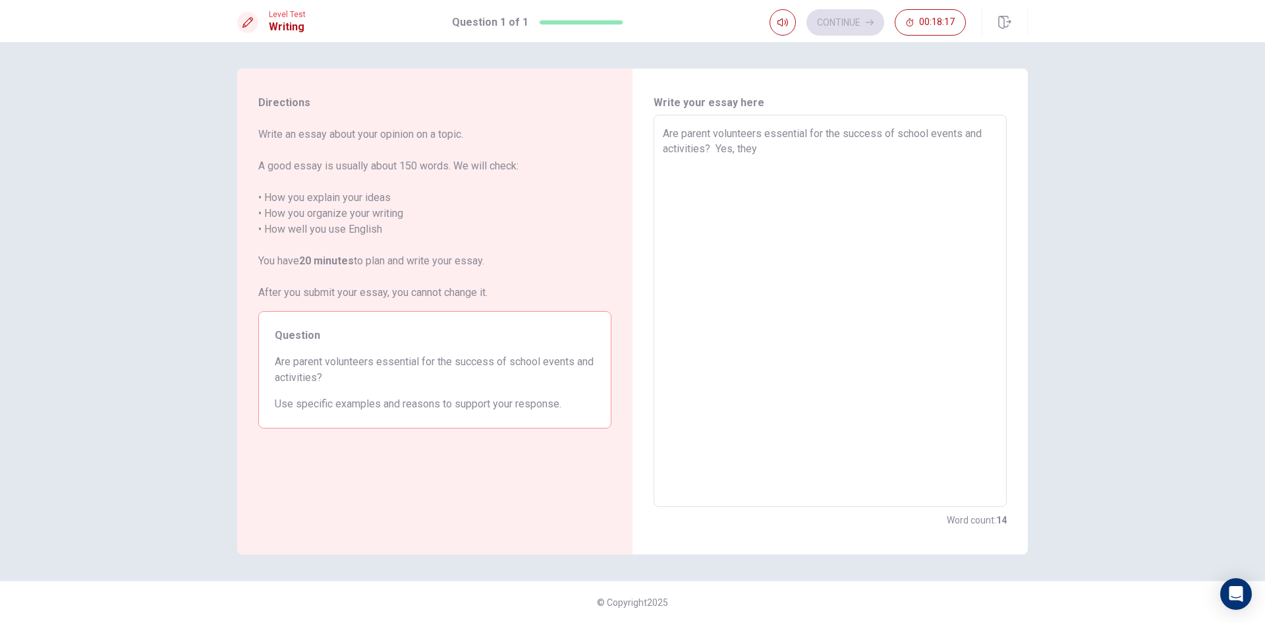
type textarea "Are parent volunteers essential for the success of school events and activities…"
type textarea "x"
type textarea "Are parent volunteers essential for the success of school events and activities…"
type textarea "x"
type textarea "Are parent volunteers essential for the success of school events and activities…"
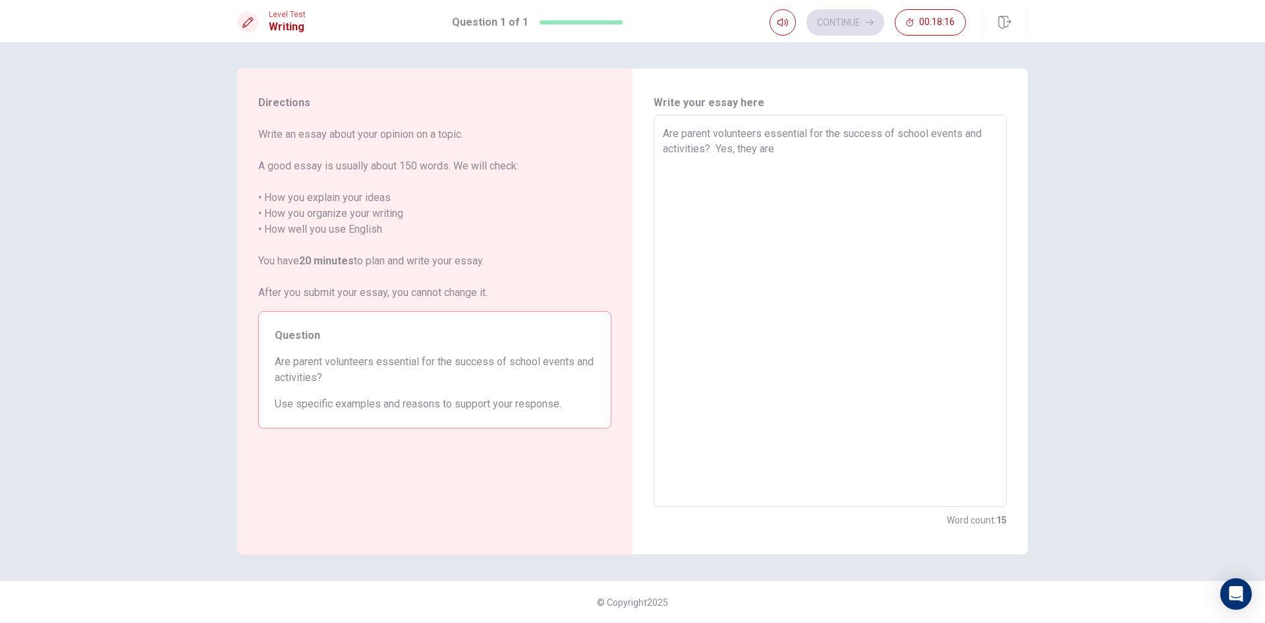
type textarea "x"
drag, startPoint x: 752, startPoint y: 147, endPoint x: 728, endPoint y: 50, distance: 99.7
click at [752, 142] on textarea "Are parent volunteers essential for the success of school events and activities…" at bounding box center [830, 311] width 335 height 370
click at [787, 150] on textarea "Are parent volunteers essential for the success of school events and activities…" at bounding box center [830, 311] width 335 height 370
click at [751, 165] on textarea "Are parent volunteers essential for the success of school events and activities…" at bounding box center [830, 311] width 335 height 370
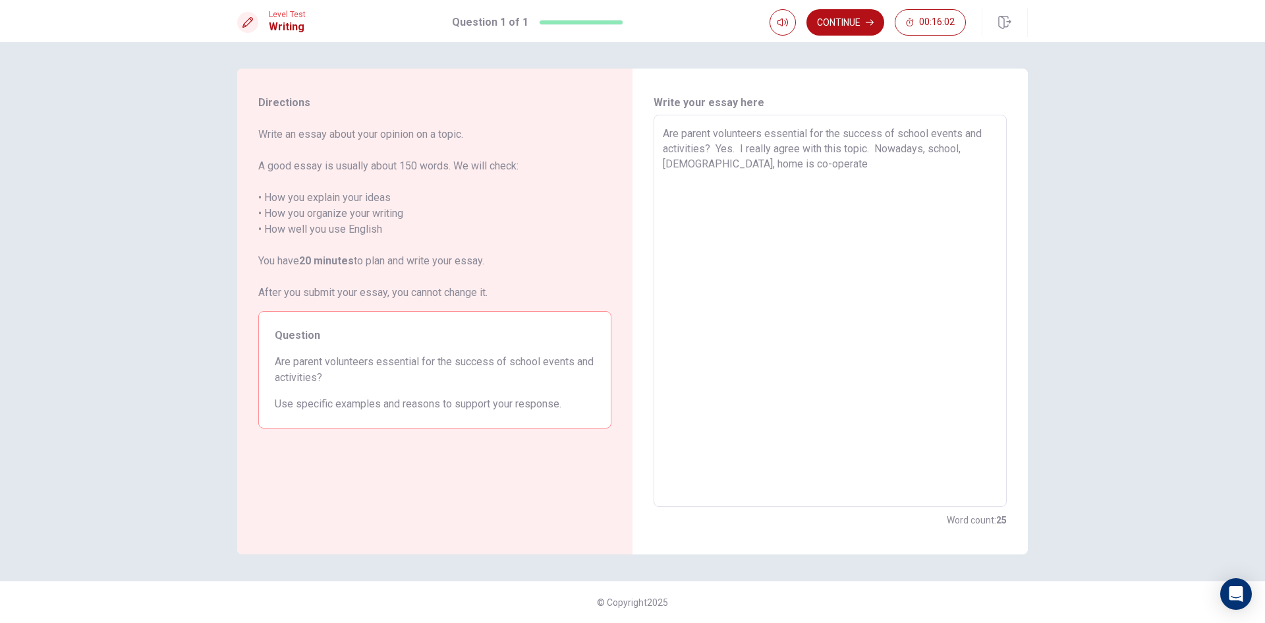
click at [794, 170] on textarea "Are parent volunteers essential for the success of school events and activities…" at bounding box center [830, 311] width 335 height 370
drag, startPoint x: 721, startPoint y: 196, endPoint x: 724, endPoint y: 142, distance: 54.8
click at [721, 188] on textarea "Are parent volunteers essential for the success of school events and activities…" at bounding box center [830, 311] width 335 height 370
click at [853, 192] on textarea "Are parent volunteers essential for the success of school events and activities…" at bounding box center [830, 311] width 335 height 370
click at [854, 192] on textarea "Are parent volunteers essential for the success of school events and activities…" at bounding box center [830, 311] width 335 height 370
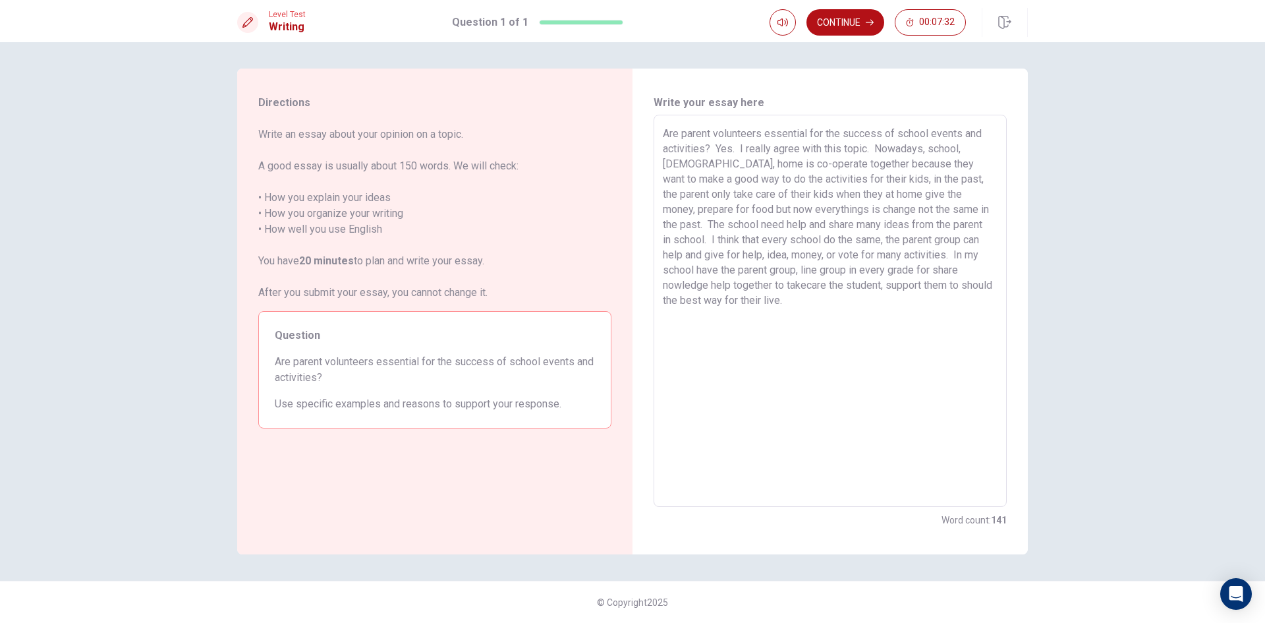
drag, startPoint x: 855, startPoint y: 192, endPoint x: 861, endPoint y: 161, distance: 31.4
click at [857, 172] on textarea "Are parent volunteers essential for the success of school events and activities…" at bounding box center [830, 311] width 335 height 370
click at [854, 195] on textarea "Are parent volunteers essential for the success of school events and activities…" at bounding box center [830, 311] width 335 height 370
click at [687, 209] on textarea "Are parent volunteers essential for the success of school events and activities…" at bounding box center [830, 311] width 335 height 370
click at [907, 256] on textarea "Are parent volunteers essential for the success of school events and activities…" at bounding box center [830, 311] width 335 height 370
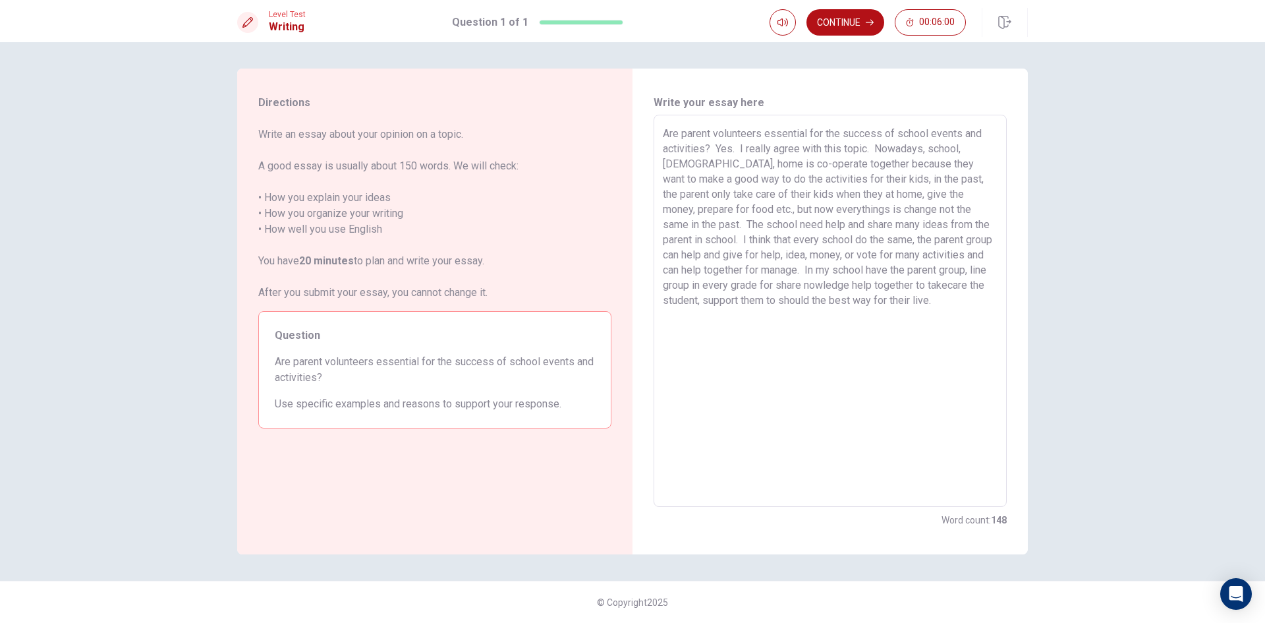
click at [930, 270] on textarea "Are parent volunteers essential for the success of school events and activities…" at bounding box center [830, 311] width 335 height 370
click at [730, 285] on textarea "Are parent volunteers essential for the success of school events and activities…" at bounding box center [830, 311] width 335 height 370
drag, startPoint x: 776, startPoint y: 283, endPoint x: 782, endPoint y: 263, distance: 21.3
click at [779, 276] on textarea "Are parent volunteers essential for the success of school events and activities…" at bounding box center [830, 311] width 335 height 370
click at [944, 302] on textarea "Are parent volunteers essential for the success of school events and activities…" at bounding box center [830, 311] width 335 height 370
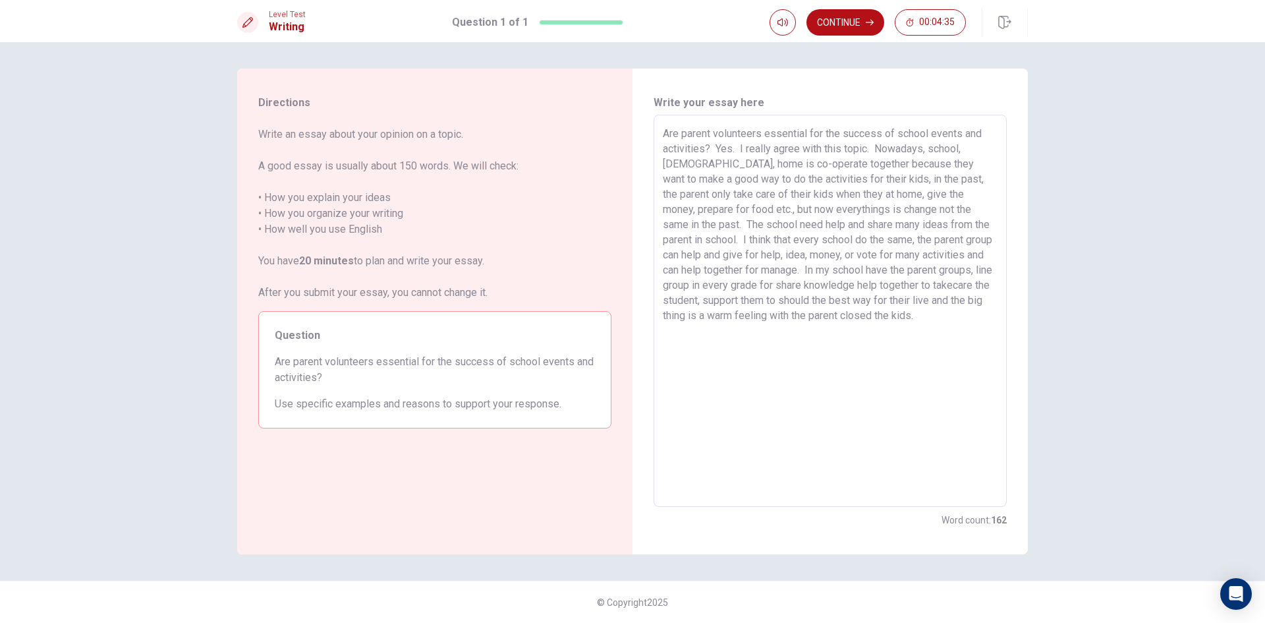
click at [706, 316] on textarea "Are parent volunteers essential for the success of school events and activities…" at bounding box center [830, 311] width 335 height 370
click at [774, 317] on textarea "Are parent volunteers essential for the success of school events and activities…" at bounding box center [830, 311] width 335 height 370
click at [923, 318] on textarea "Are parent volunteers essential for the success of school events and activities…" at bounding box center [830, 311] width 335 height 370
drag, startPoint x: 831, startPoint y: 24, endPoint x: 831, endPoint y: 13, distance: 11.2
click at [831, 13] on button "Continue" at bounding box center [846, 22] width 78 height 26
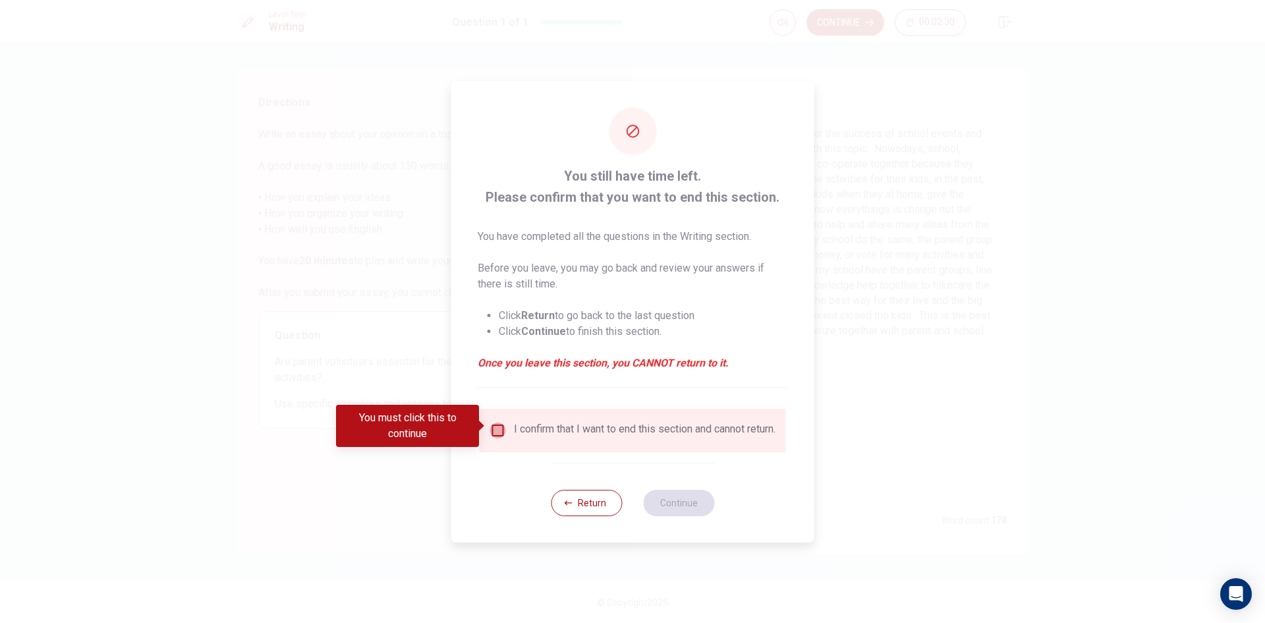
click at [499, 426] on input "You must click this to continue" at bounding box center [498, 430] width 16 height 16
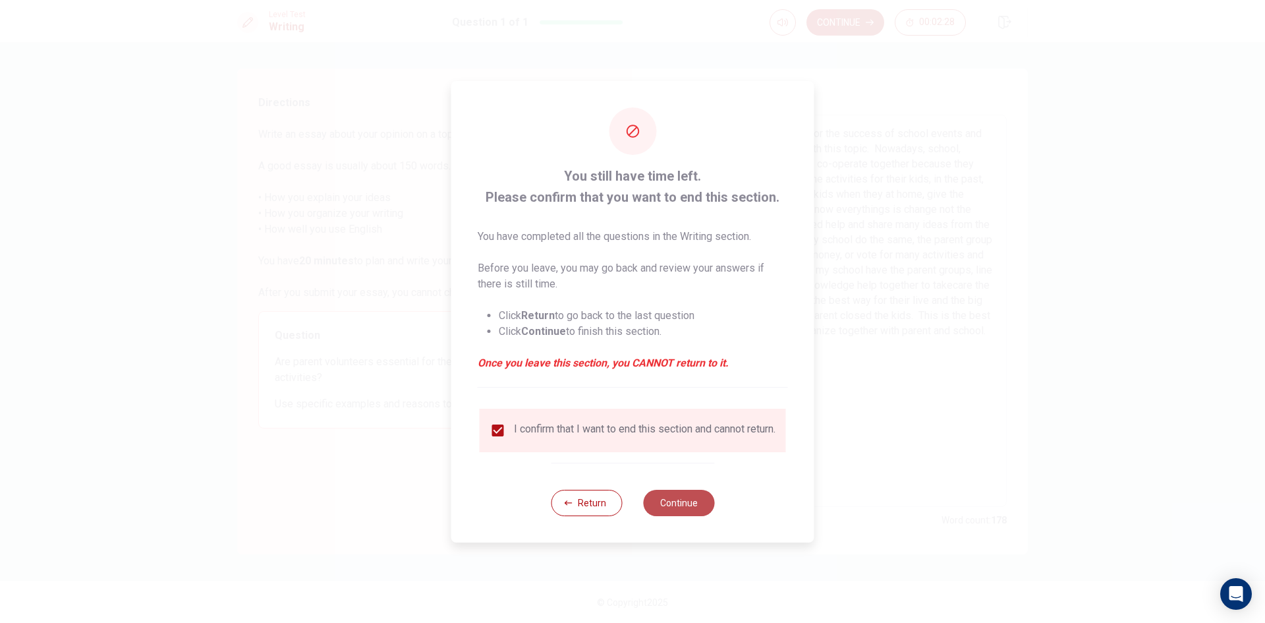
click at [688, 509] on button "Continue" at bounding box center [678, 503] width 71 height 26
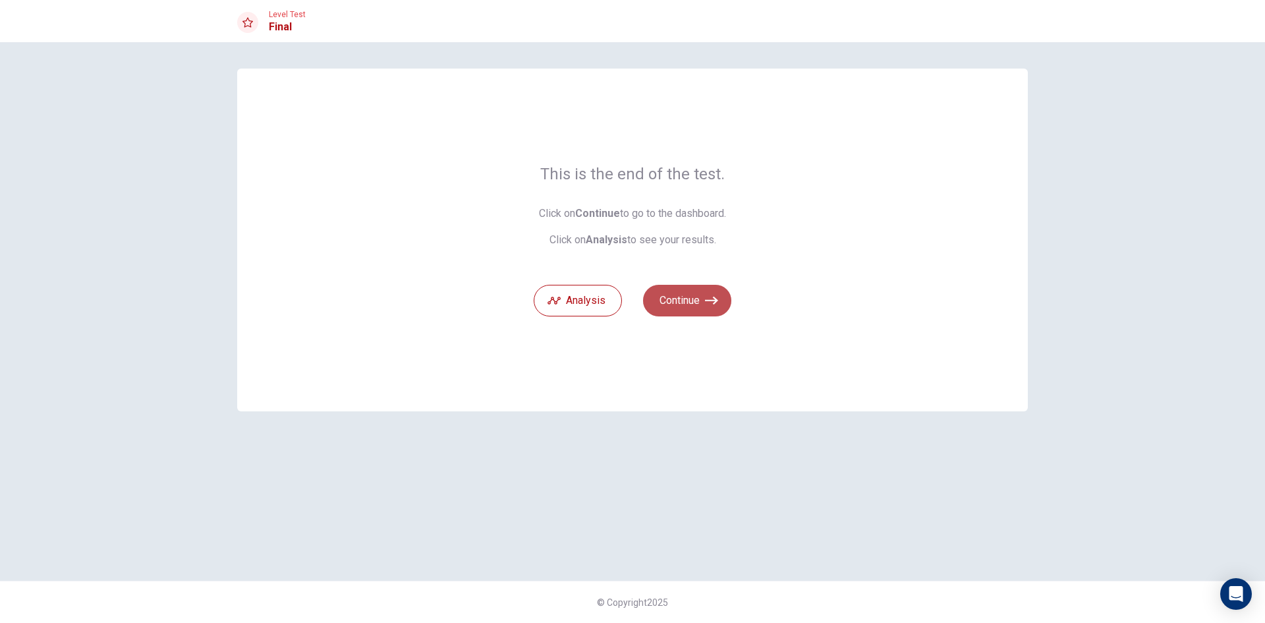
click at [701, 303] on button "Continue" at bounding box center [687, 301] width 88 height 32
